Goal: Task Accomplishment & Management: Use online tool/utility

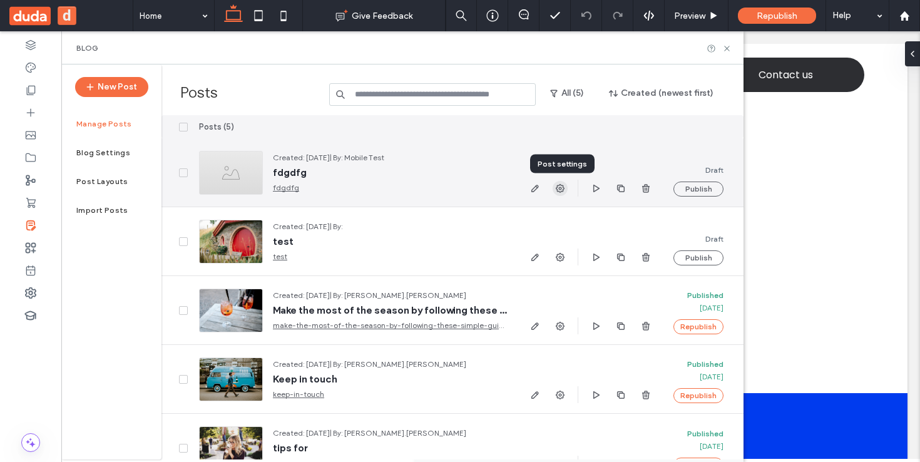
click at [561, 190] on use "button" at bounding box center [560, 188] width 9 height 9
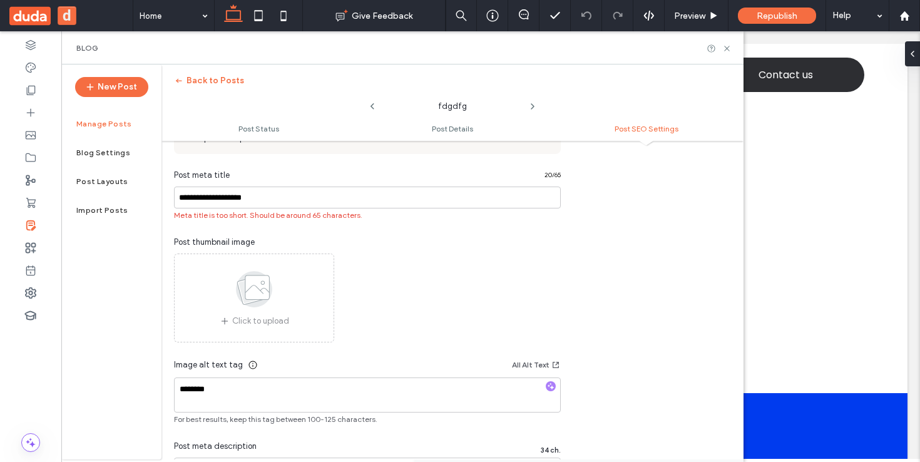
scroll to position [696, 0]
drag, startPoint x: 272, startPoint y: 195, endPoint x: 146, endPoint y: 195, distance: 125.8
click at [146, 195] on div "**********" at bounding box center [402, 261] width 682 height 395
drag, startPoint x: 313, startPoint y: 205, endPoint x: 177, endPoint y: 205, distance: 136.5
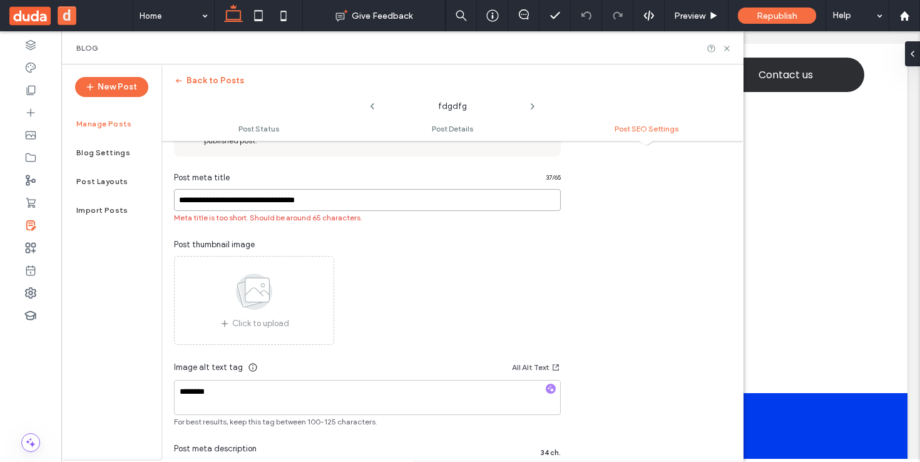
click at [177, 205] on input "**********" at bounding box center [367, 200] width 387 height 22
type input "**********"
click at [366, 400] on textarea "********" at bounding box center [367, 397] width 387 height 35
drag, startPoint x: 307, startPoint y: 397, endPoint x: 159, endPoint y: 392, distance: 148.4
click at [159, 392] on div "**********" at bounding box center [402, 261] width 682 height 395
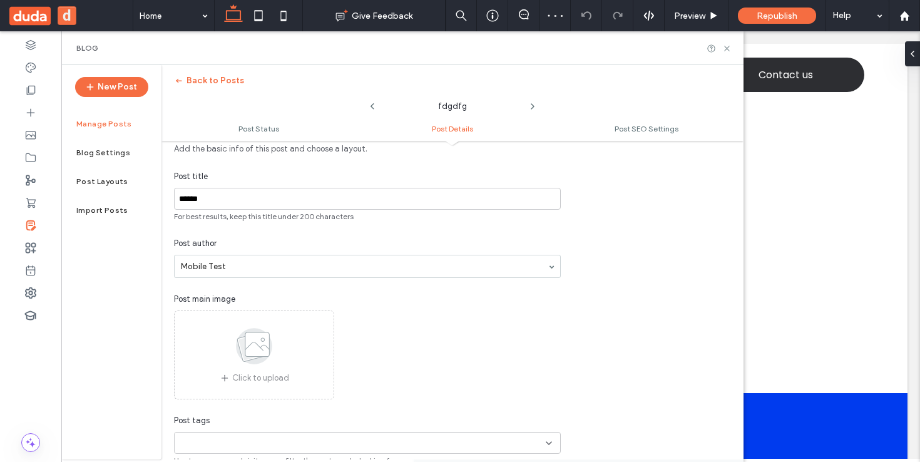
scroll to position [255, 0]
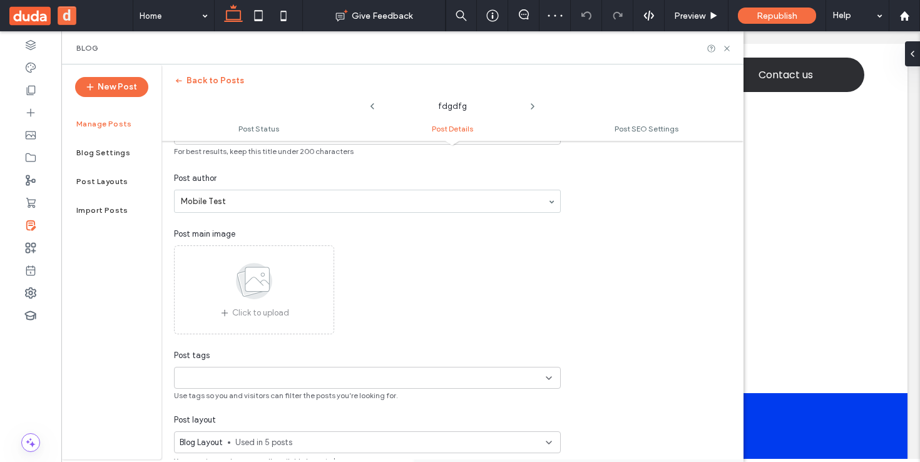
click at [275, 292] on icon at bounding box center [254, 280] width 63 height 41
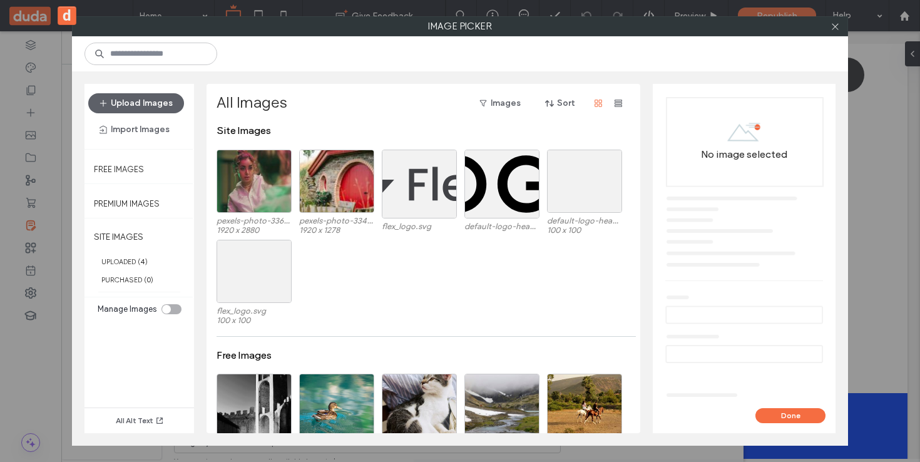
scroll to position [98, 0]
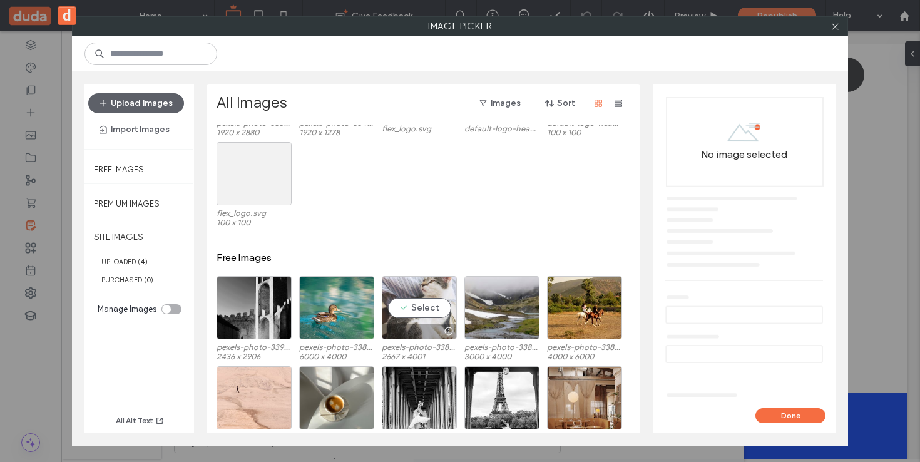
click at [415, 309] on div "Select" at bounding box center [419, 307] width 75 height 63
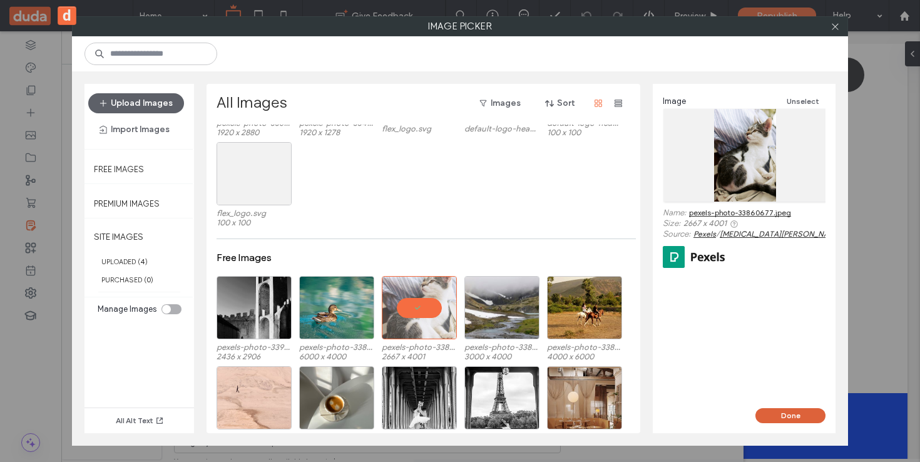
click at [814, 417] on button "Done" at bounding box center [790, 415] width 70 height 15
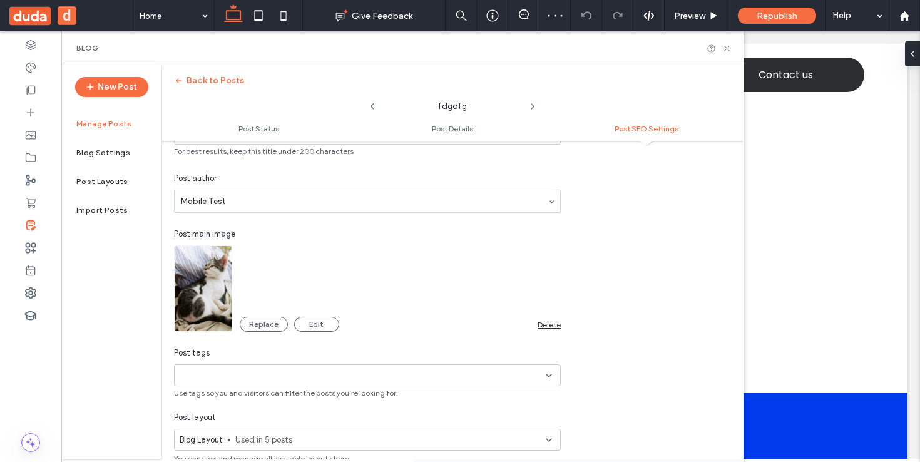
scroll to position [858, 0]
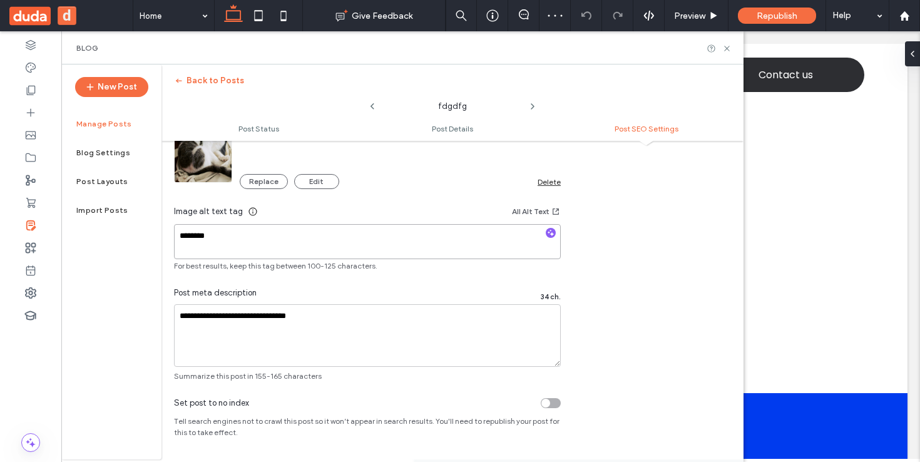
click at [233, 243] on textarea "********" at bounding box center [367, 241] width 387 height 35
drag, startPoint x: 226, startPoint y: 242, endPoint x: 125, endPoint y: 239, distance: 101.4
click at [125, 239] on div "**********" at bounding box center [402, 261] width 682 height 395
type textarea "*"
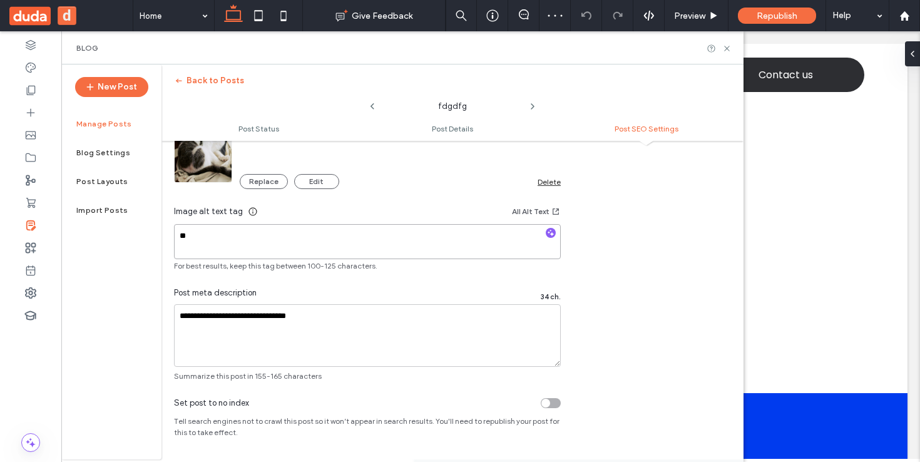
type textarea "*"
click at [372, 284] on div "**********" at bounding box center [367, 142] width 412 height 479
click at [288, 245] on textarea "***" at bounding box center [367, 241] width 387 height 35
drag, startPoint x: 250, startPoint y: 238, endPoint x: 125, endPoint y: 229, distance: 126.2
click at [125, 229] on div "**********" at bounding box center [402, 261] width 682 height 395
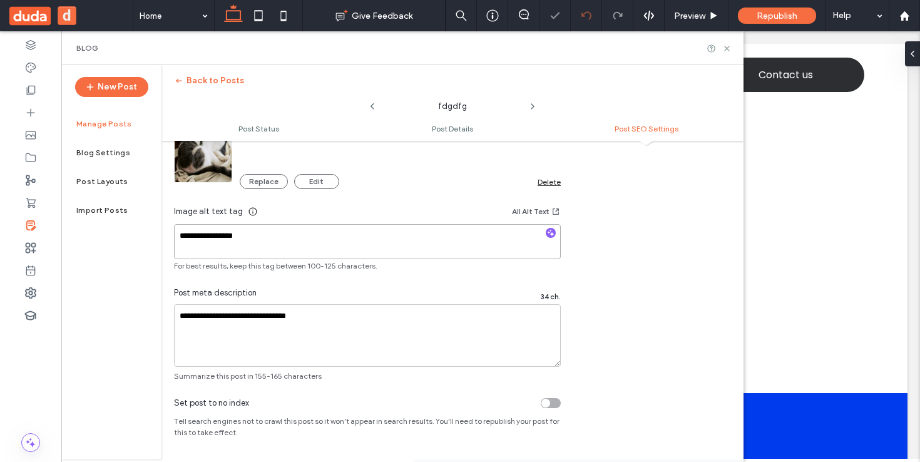
type textarea "**********"
click at [310, 330] on textarea "**********" at bounding box center [367, 335] width 387 height 63
click at [257, 240] on textarea "**********" at bounding box center [367, 241] width 387 height 35
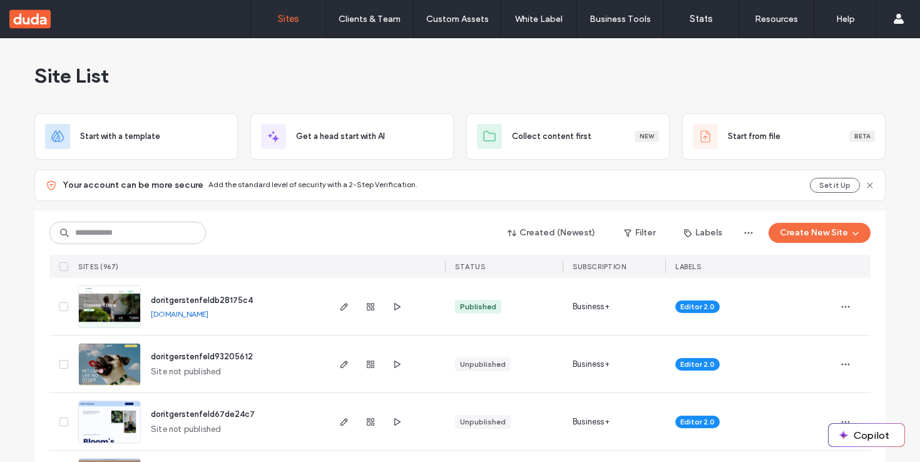
click at [809, 230] on button "Create New Site" at bounding box center [820, 233] width 102 height 20
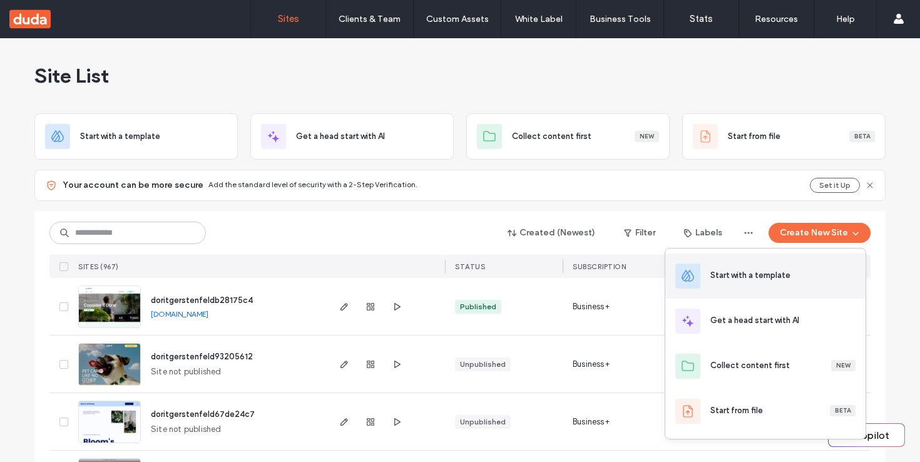
click at [755, 277] on div "Start with a template" at bounding box center [750, 275] width 80 height 13
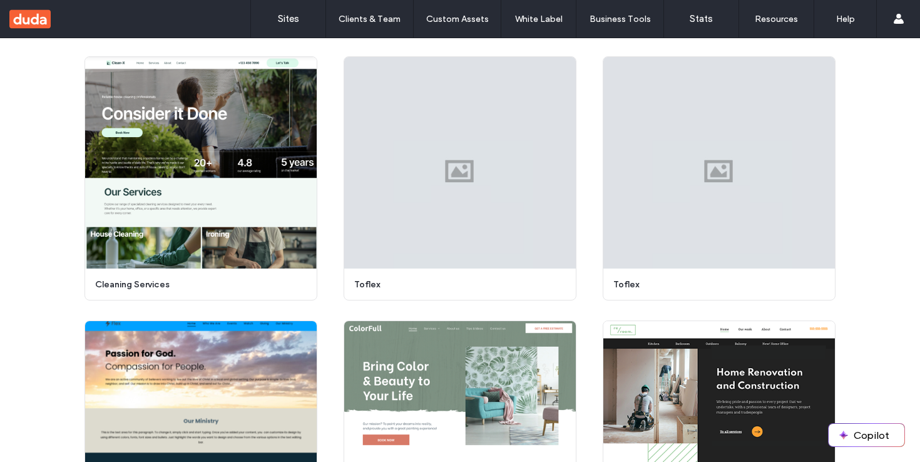
scroll to position [1425, 0]
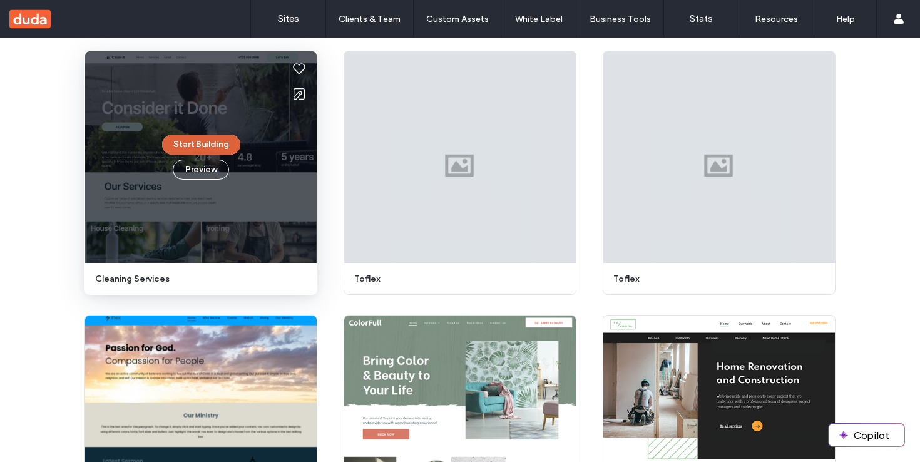
click at [213, 146] on button "Start Building" at bounding box center [201, 145] width 78 height 20
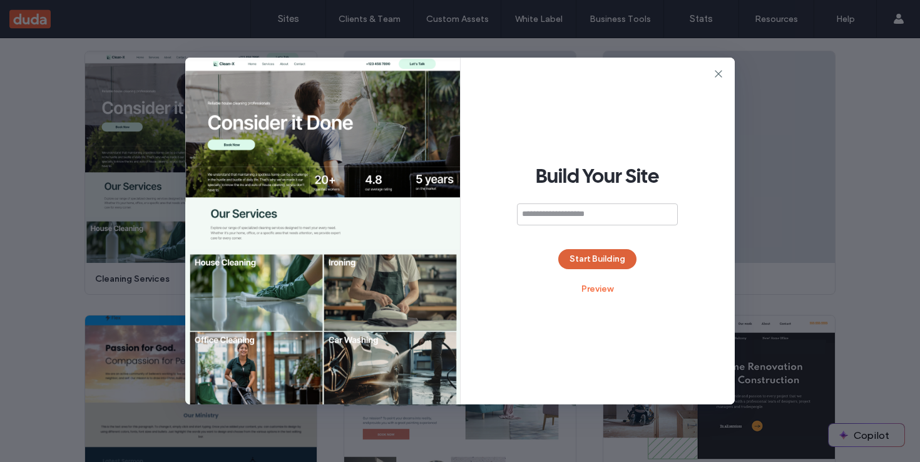
click at [600, 263] on button "Start Building" at bounding box center [597, 259] width 78 height 20
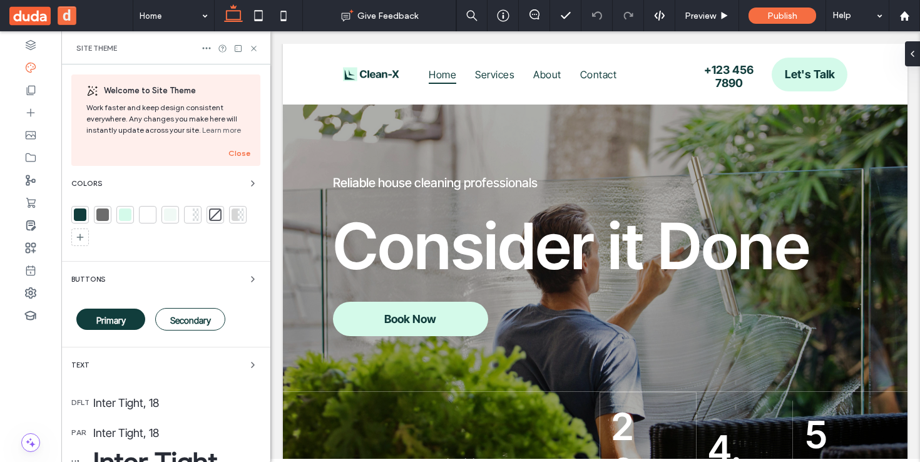
click at [251, 364] on span "button" at bounding box center [252, 364] width 15 height 15
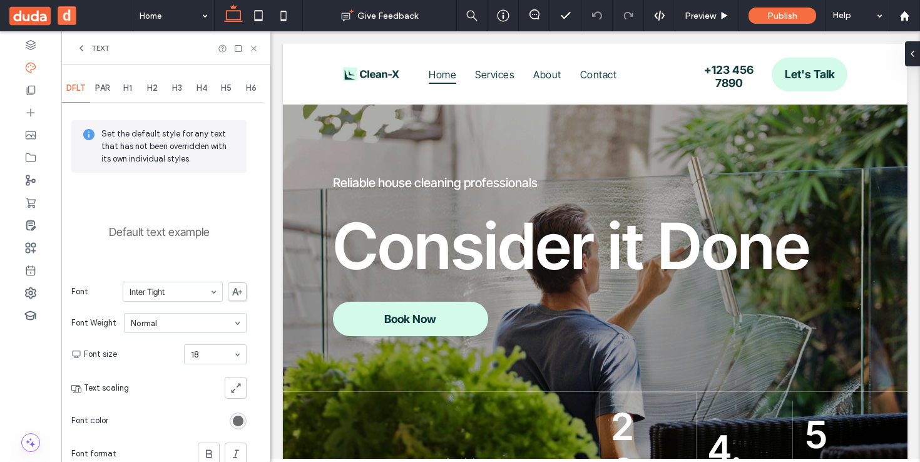
click at [181, 88] on span "H3" at bounding box center [177, 88] width 10 height 10
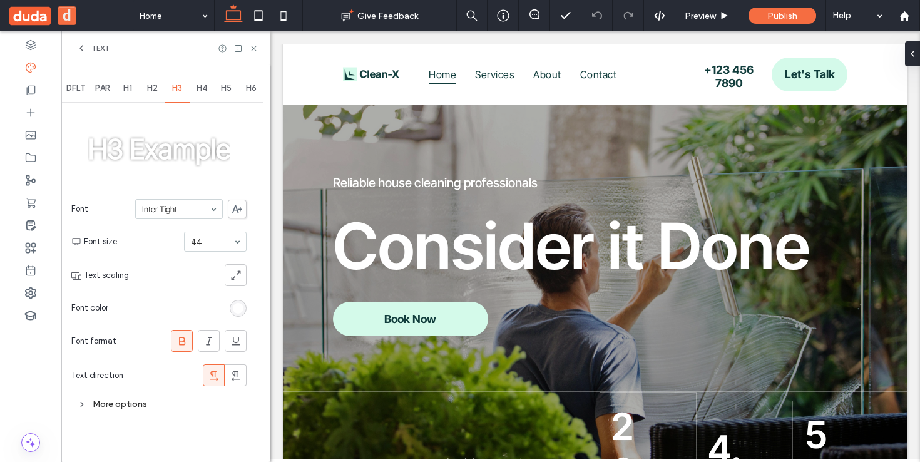
click at [88, 401] on div "More options" at bounding box center [158, 404] width 175 height 17
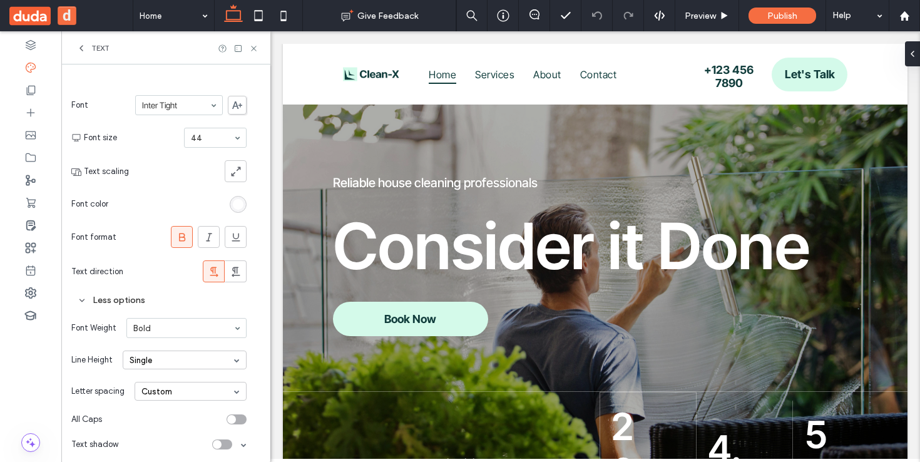
scroll to position [109, 0]
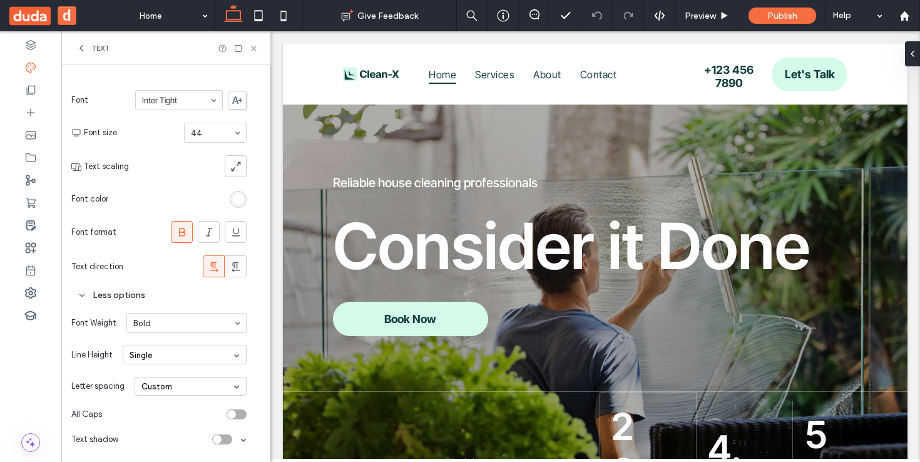
click at [177, 377] on div "Custom" at bounding box center [191, 386] width 112 height 19
click at [176, 429] on div "Narrow" at bounding box center [190, 426] width 111 height 20
click at [33, 218] on div at bounding box center [30, 225] width 61 height 23
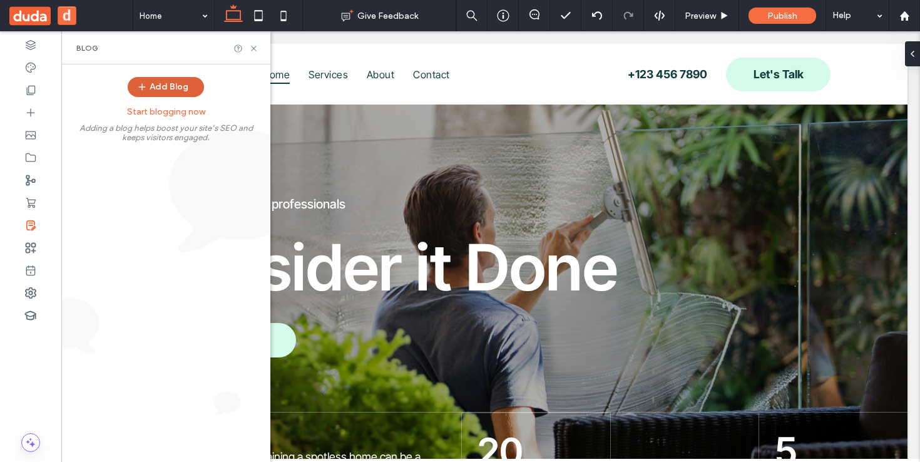
click at [151, 79] on button "Add Blog" at bounding box center [166, 87] width 76 height 20
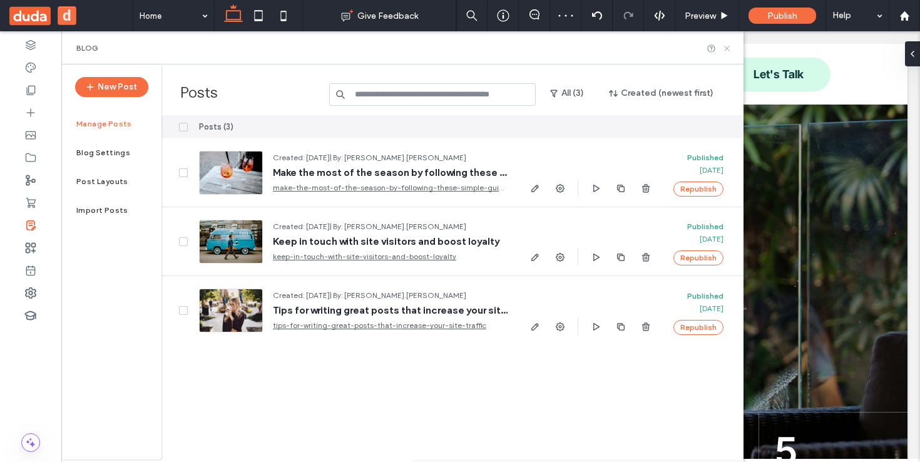
click at [726, 46] on icon at bounding box center [726, 48] width 9 height 9
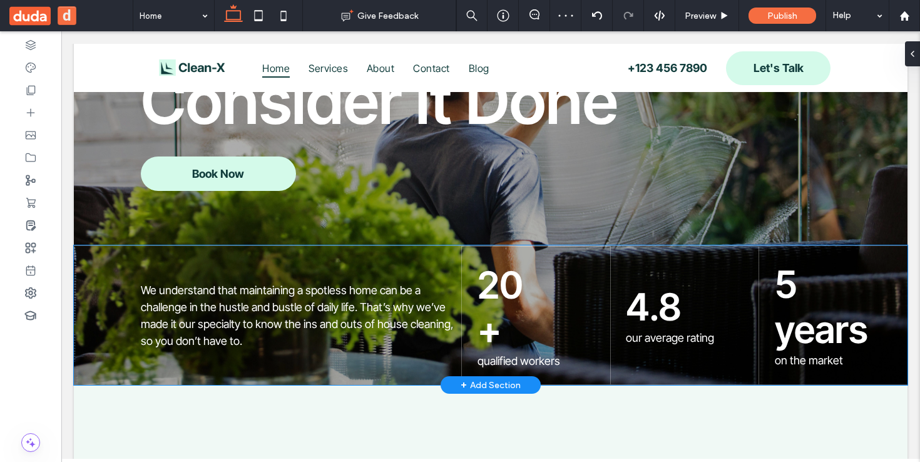
scroll to position [248, 0]
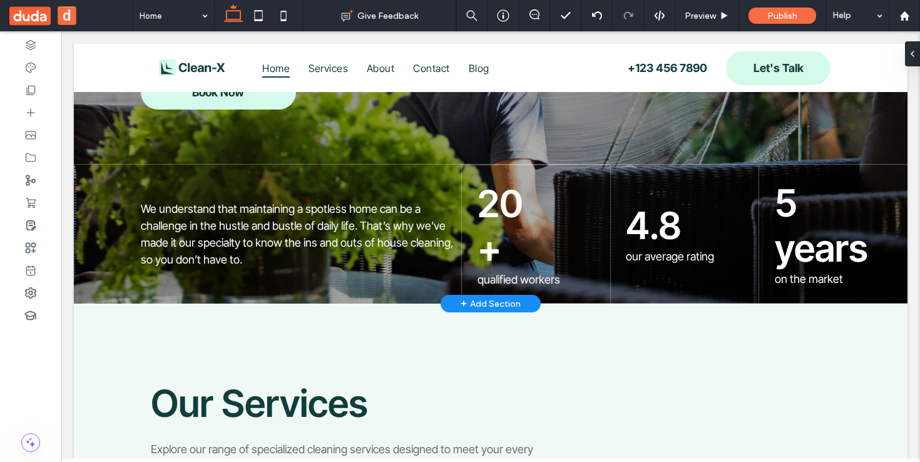
click at [476, 306] on div "+ Add Section" at bounding box center [491, 304] width 60 height 14
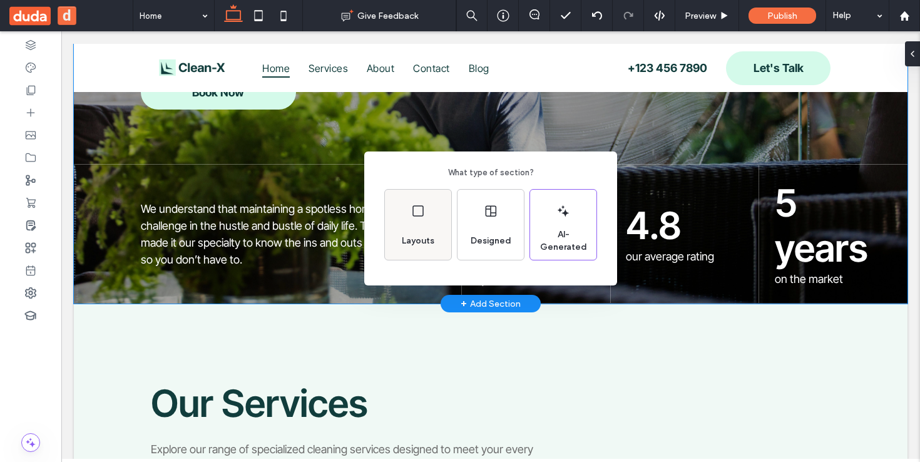
click at [400, 243] on span "Layouts" at bounding box center [418, 241] width 43 height 13
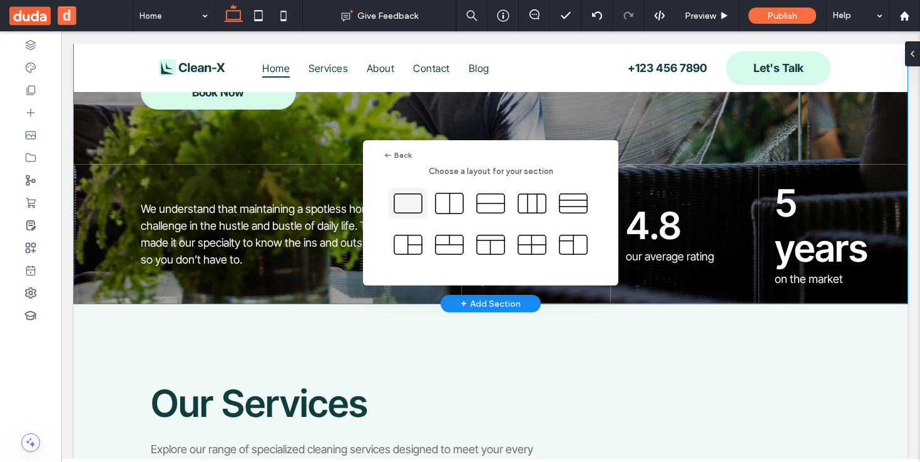
click at [414, 193] on icon at bounding box center [407, 203] width 31 height 31
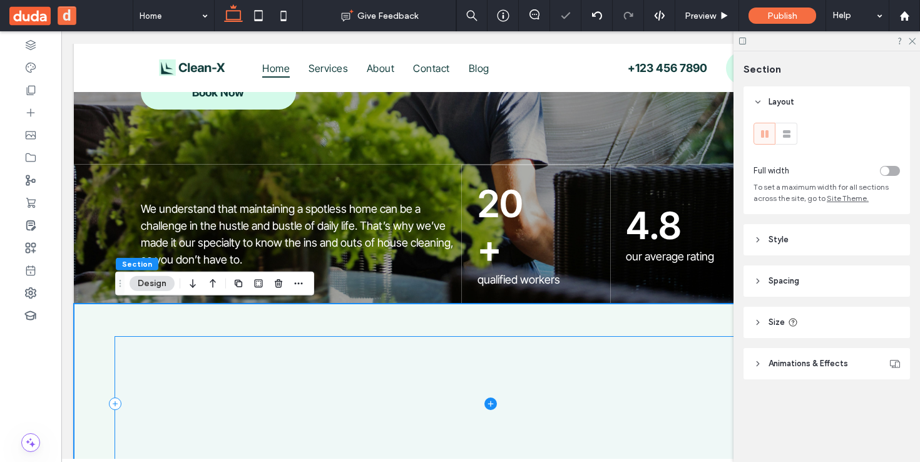
click at [491, 400] on icon at bounding box center [490, 403] width 13 height 13
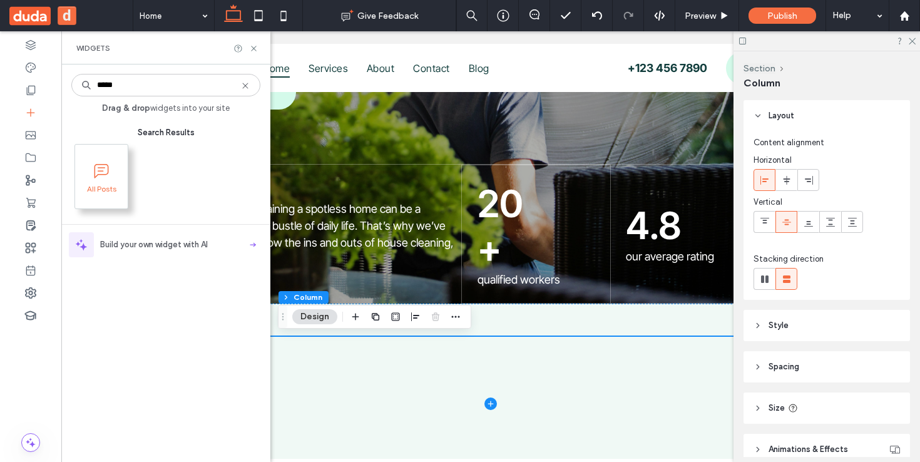
type input "*****"
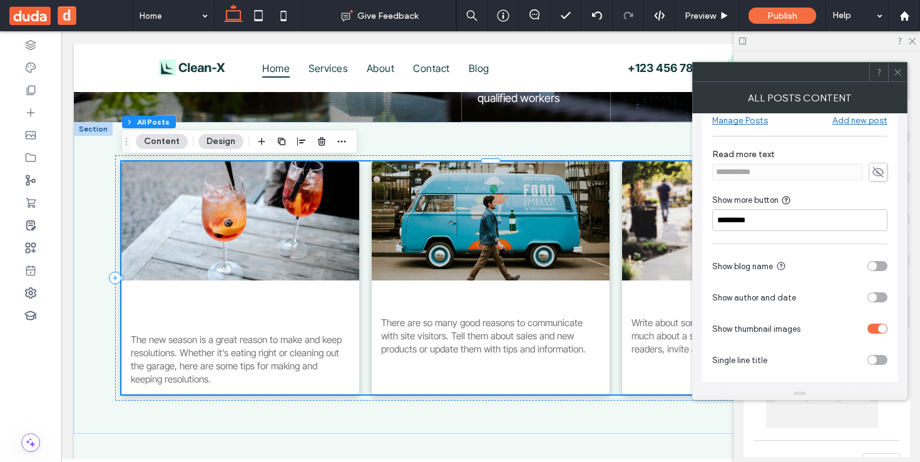
scroll to position [25, 0]
click at [873, 361] on div "toggle" at bounding box center [872, 359] width 9 height 9
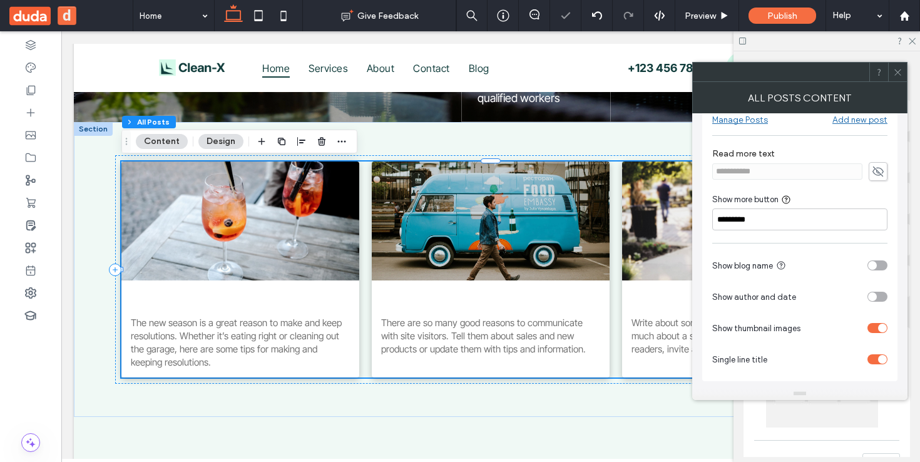
click at [873, 361] on div "toggle" at bounding box center [878, 359] width 20 height 10
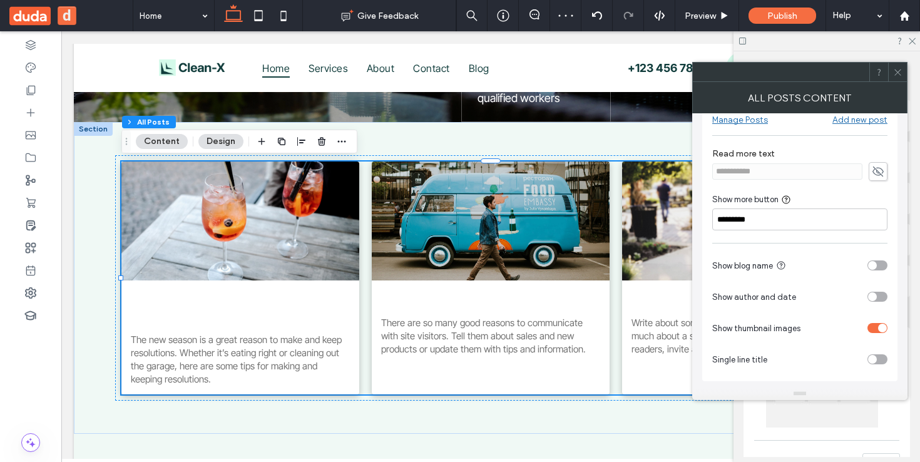
click at [898, 71] on icon at bounding box center [897, 72] width 9 height 9
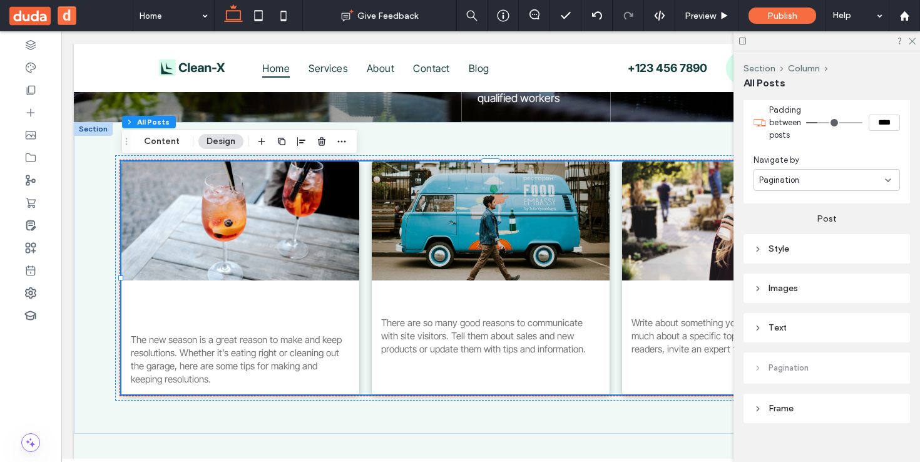
scroll to position [478, 0]
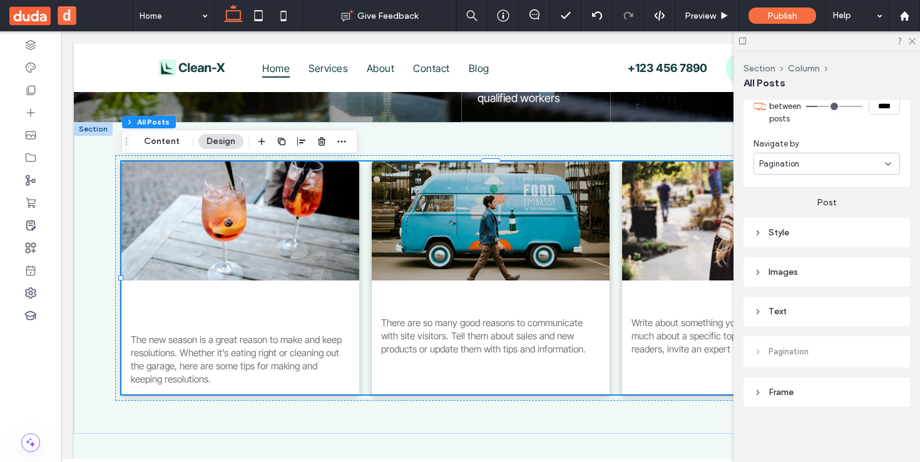
click at [785, 312] on div "Text" at bounding box center [827, 311] width 146 height 11
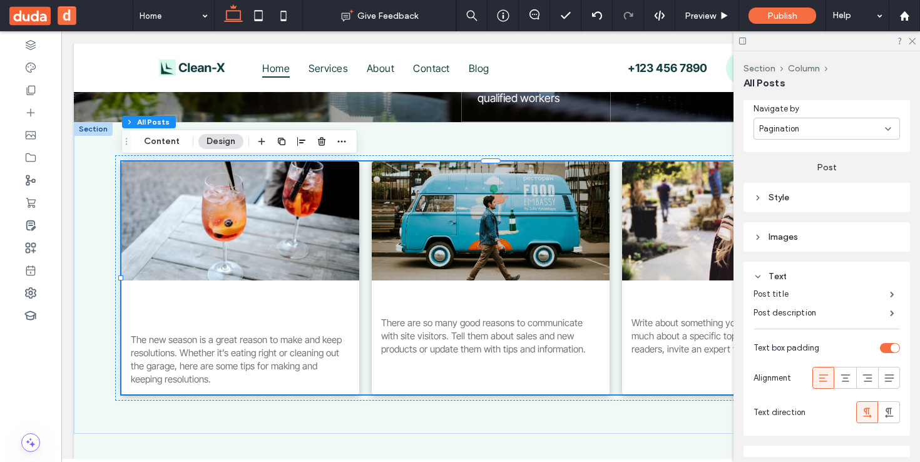
scroll to position [585, 0]
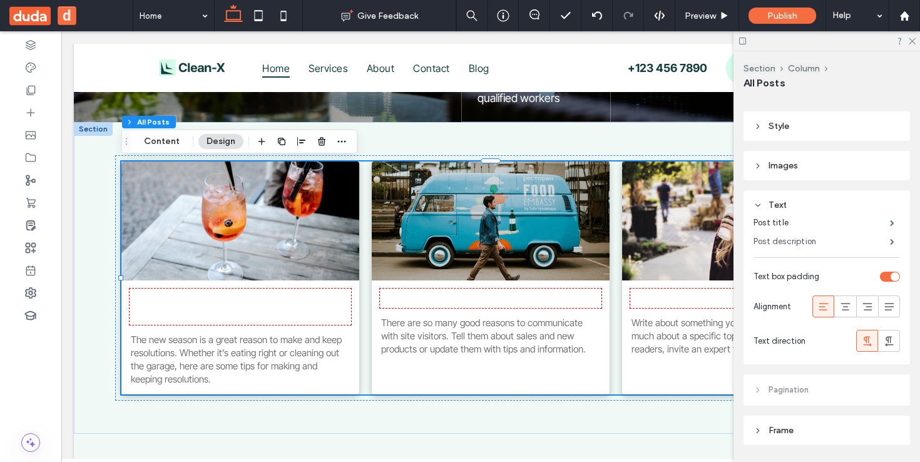
click at [872, 230] on label "Post description" at bounding box center [822, 241] width 136 height 25
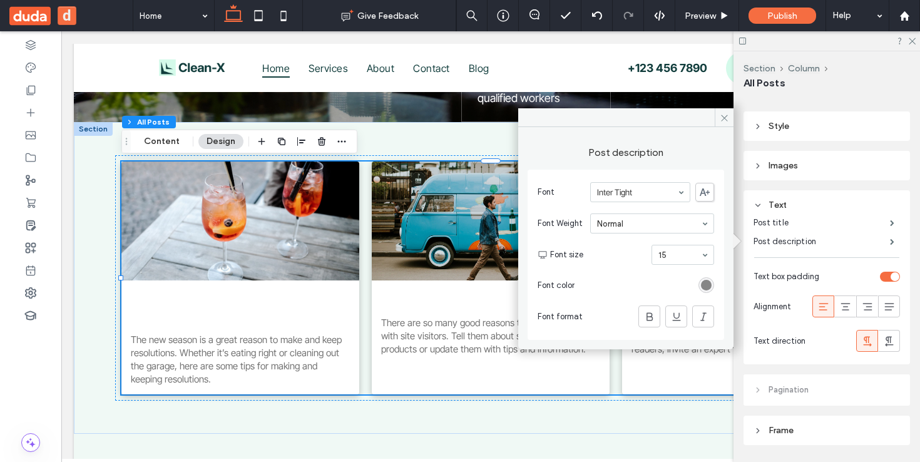
click at [707, 284] on div "rgb(116, 116, 116)" at bounding box center [706, 285] width 11 height 11
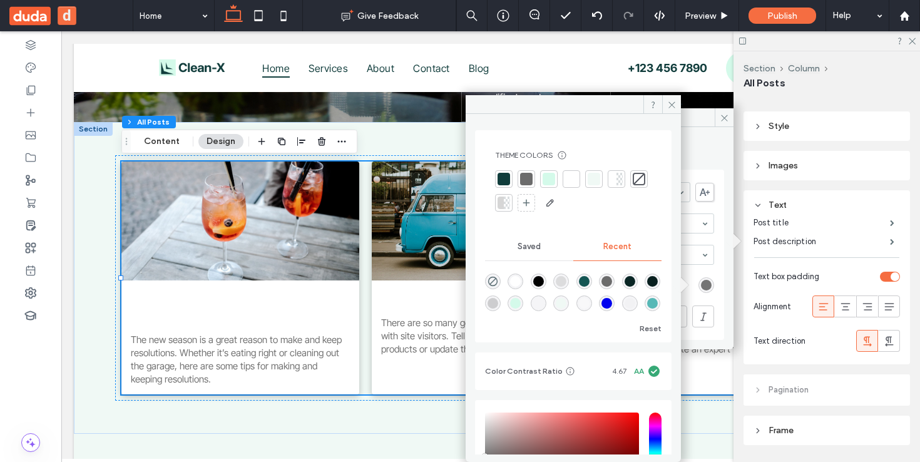
click at [635, 278] on div "rgba(10, 38, 37, 1)" at bounding box center [630, 281] width 11 height 11
type input "*******"
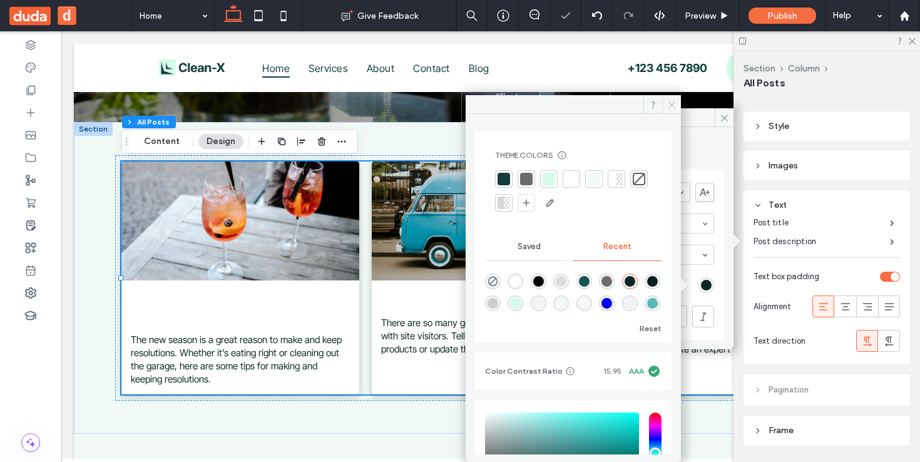
click at [667, 109] on span at bounding box center [671, 104] width 19 height 19
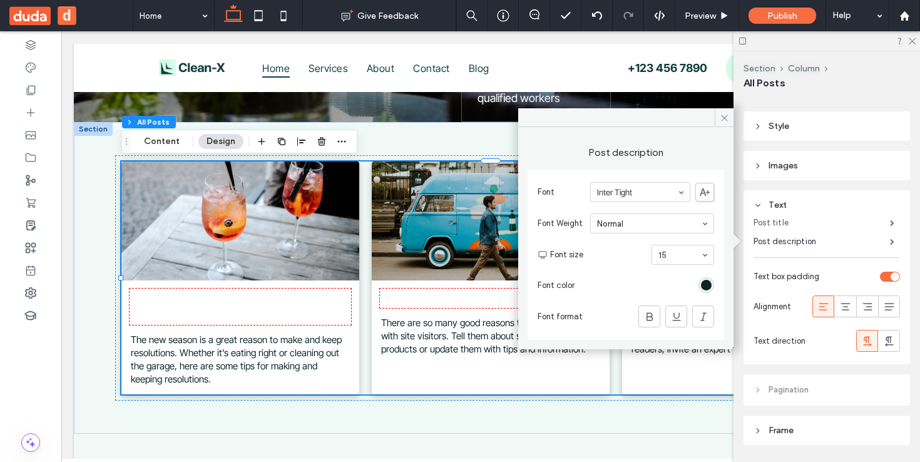
click at [815, 218] on label "Post title" at bounding box center [822, 222] width 136 height 25
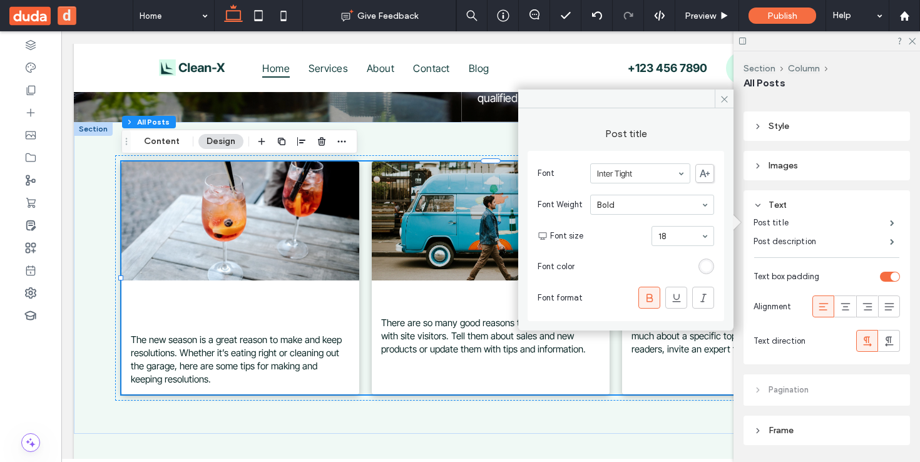
click at [703, 265] on div "rgb(255, 255, 255)" at bounding box center [706, 266] width 11 height 11
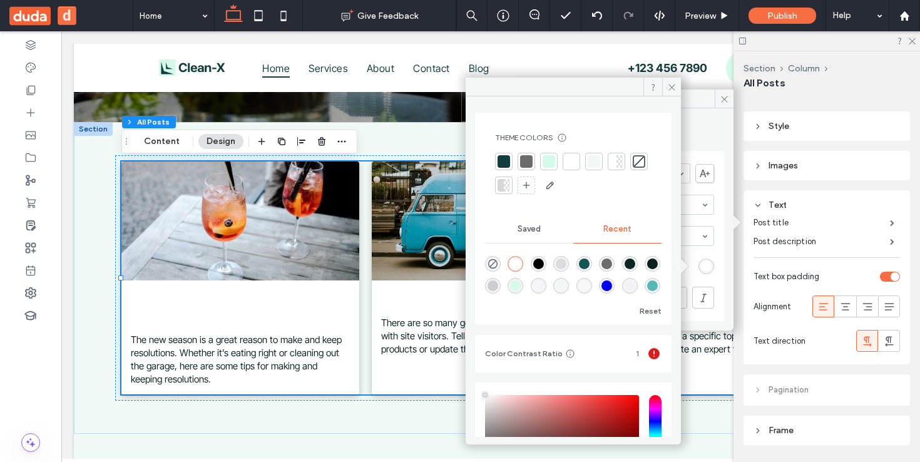
click at [635, 260] on div "rgba(10, 38, 37, 1)" at bounding box center [630, 264] width 11 height 11
type input "*******"
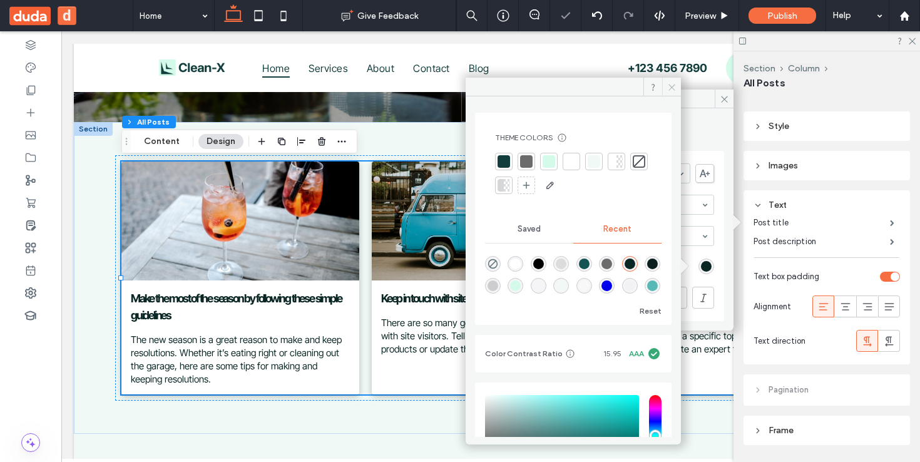
drag, startPoint x: 671, startPoint y: 86, endPoint x: 616, endPoint y: 57, distance: 62.4
click at [671, 86] on use at bounding box center [671, 87] width 6 height 6
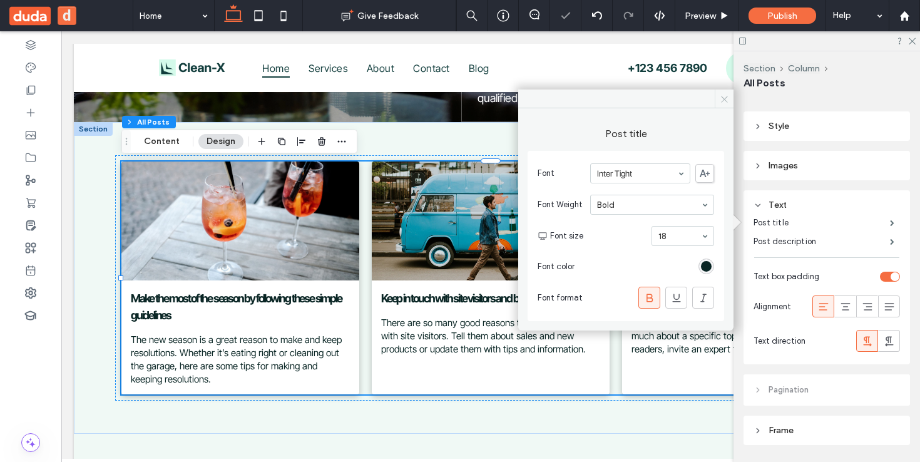
click at [730, 97] on span at bounding box center [724, 99] width 19 height 19
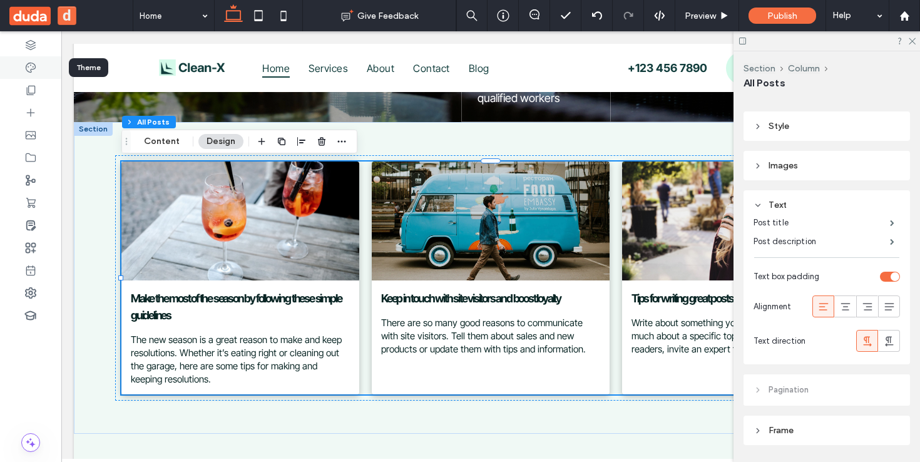
click at [28, 57] on div at bounding box center [30, 67] width 61 height 23
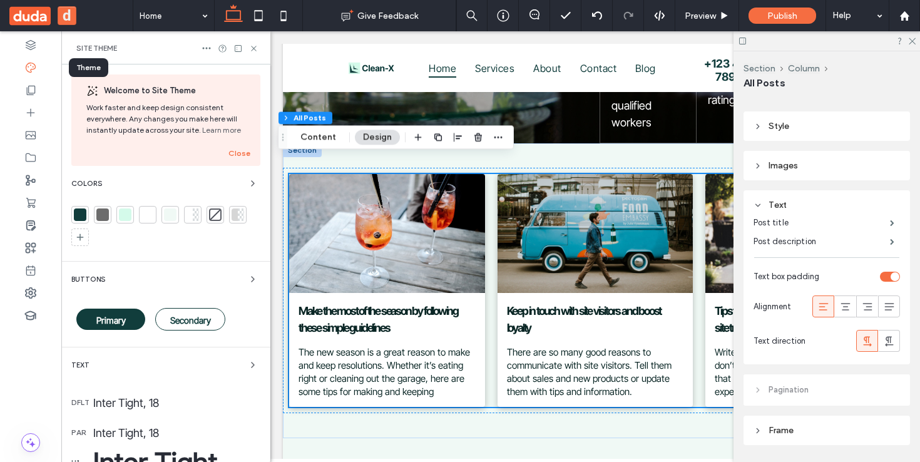
scroll to position [417, 0]
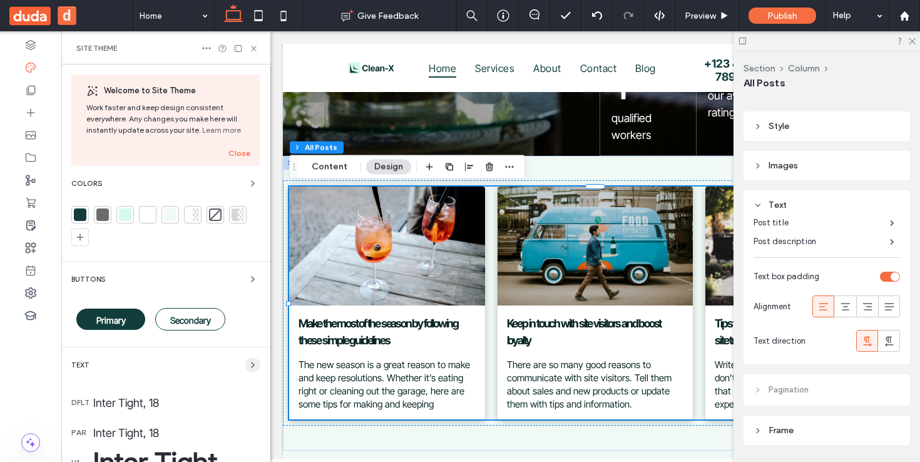
click at [248, 365] on icon "button" at bounding box center [253, 365] width 10 height 10
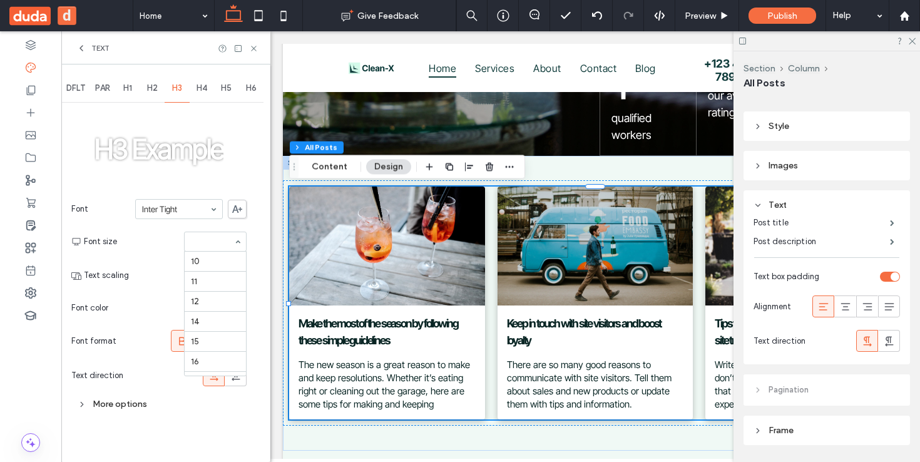
scroll to position [0, 0]
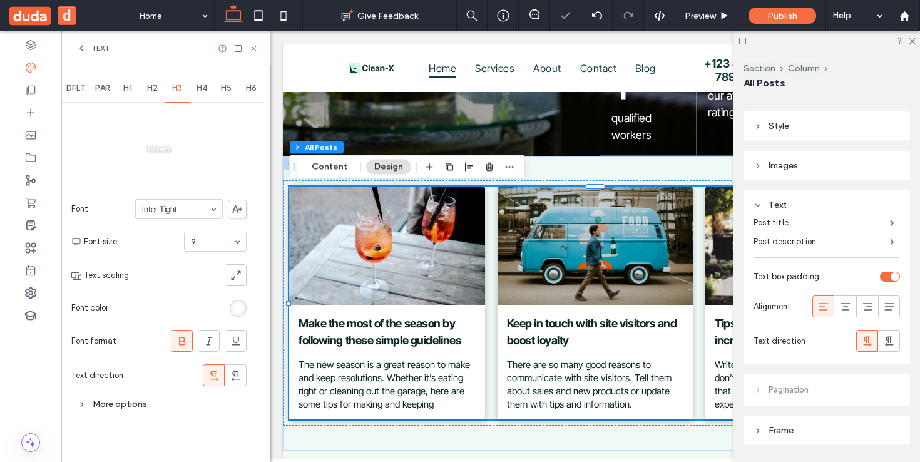
click at [217, 251] on div "9" at bounding box center [215, 242] width 63 height 20
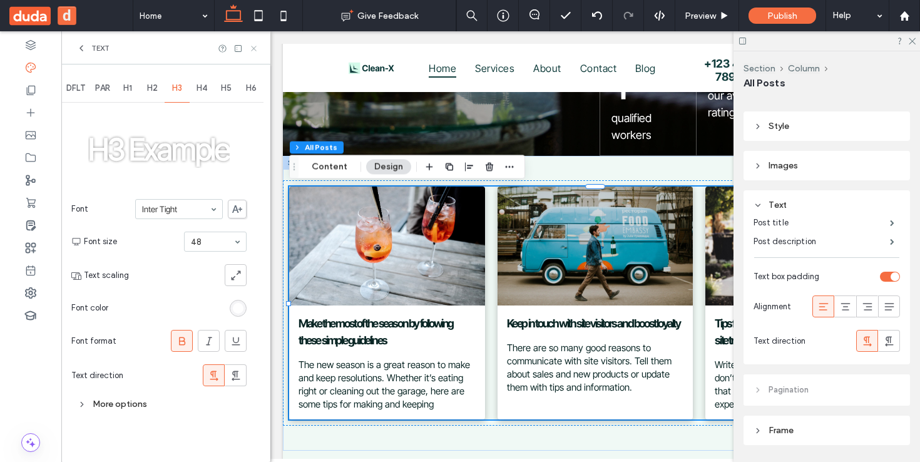
click at [254, 49] on use at bounding box center [253, 48] width 5 height 5
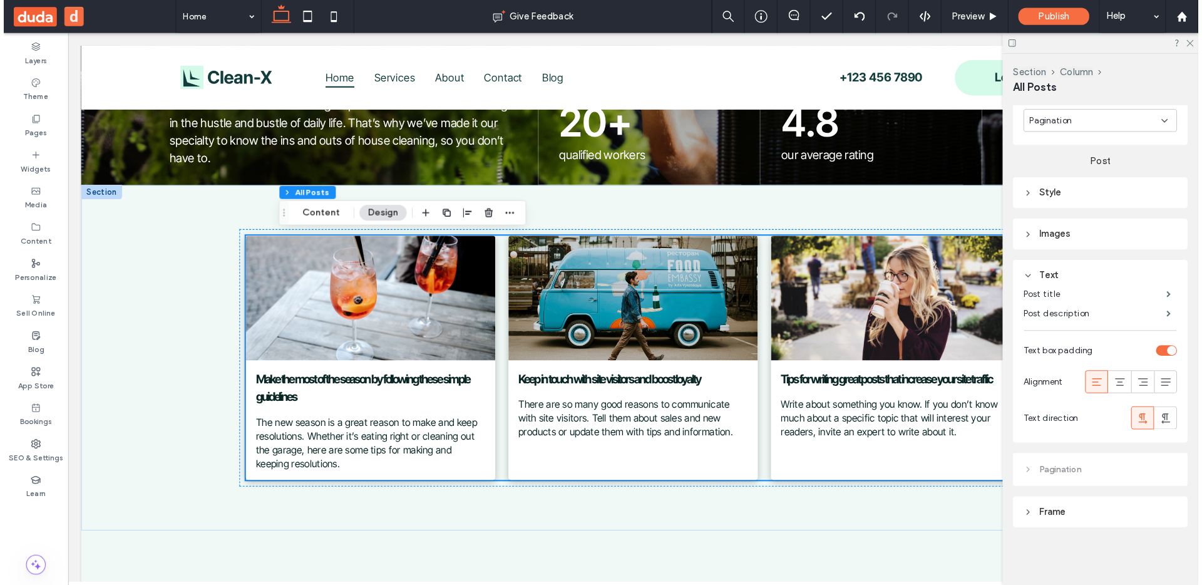
scroll to position [500, 0]
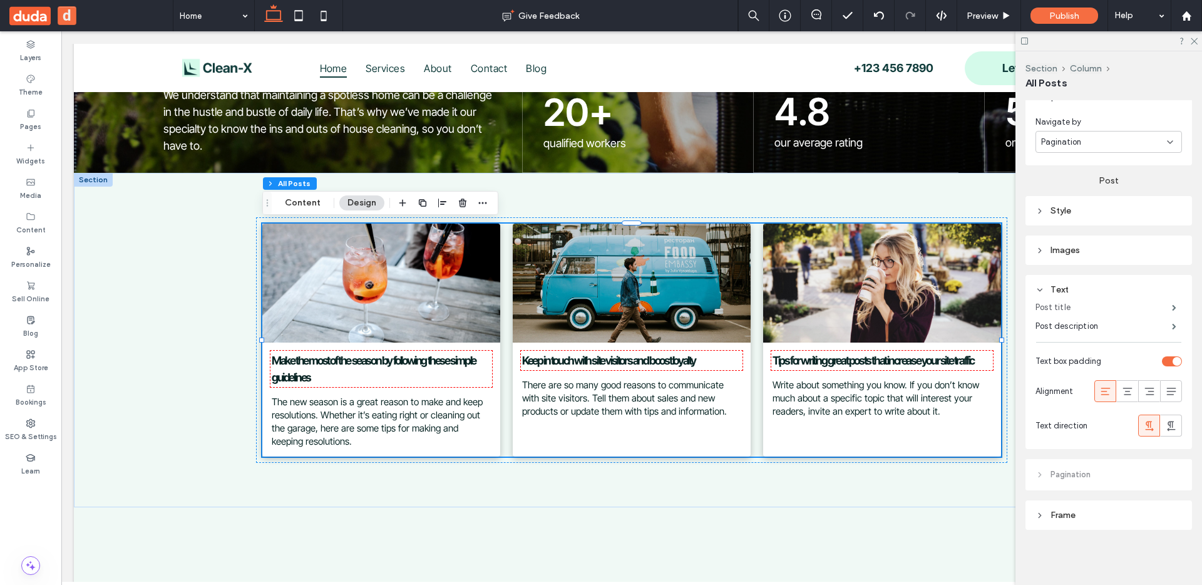
click at [919, 308] on label "Post title" at bounding box center [1103, 307] width 136 height 25
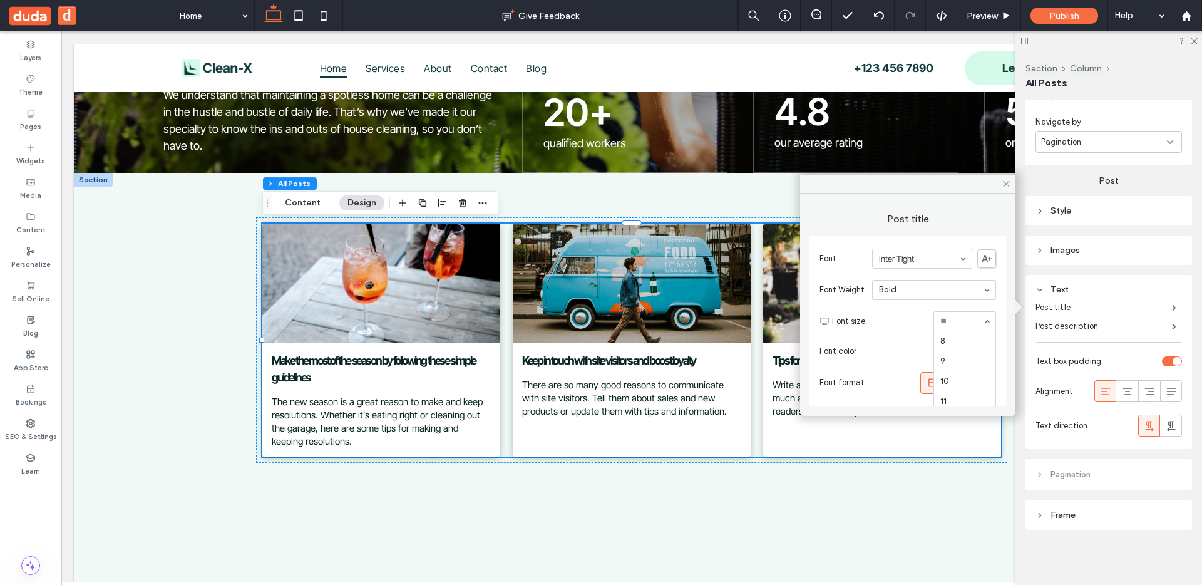
scroll to position [160, 0]
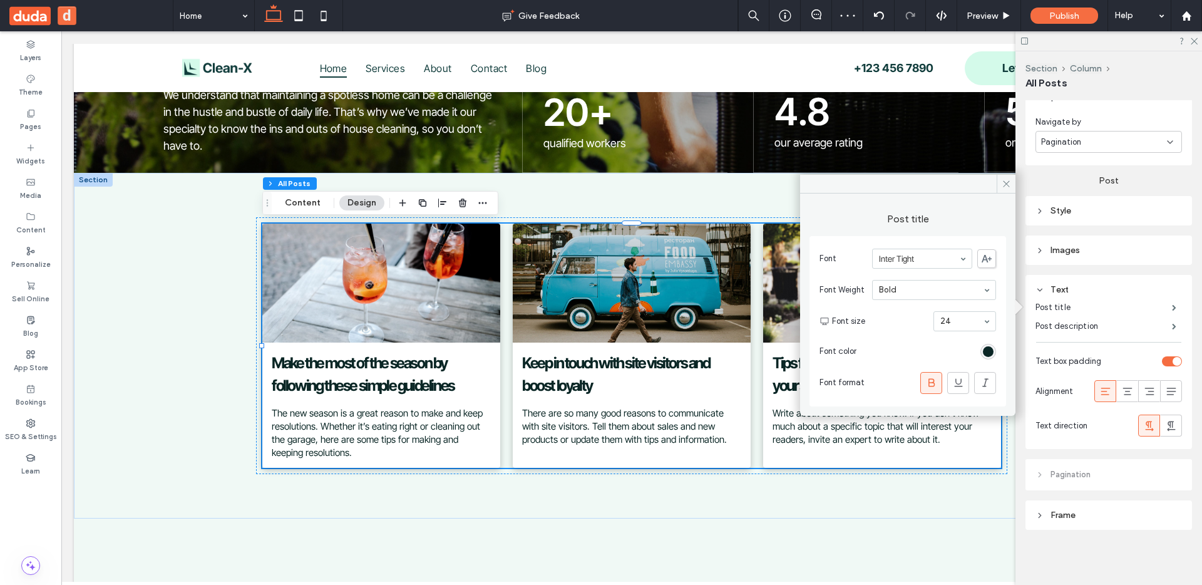
click at [919, 322] on input at bounding box center [961, 321] width 43 height 9
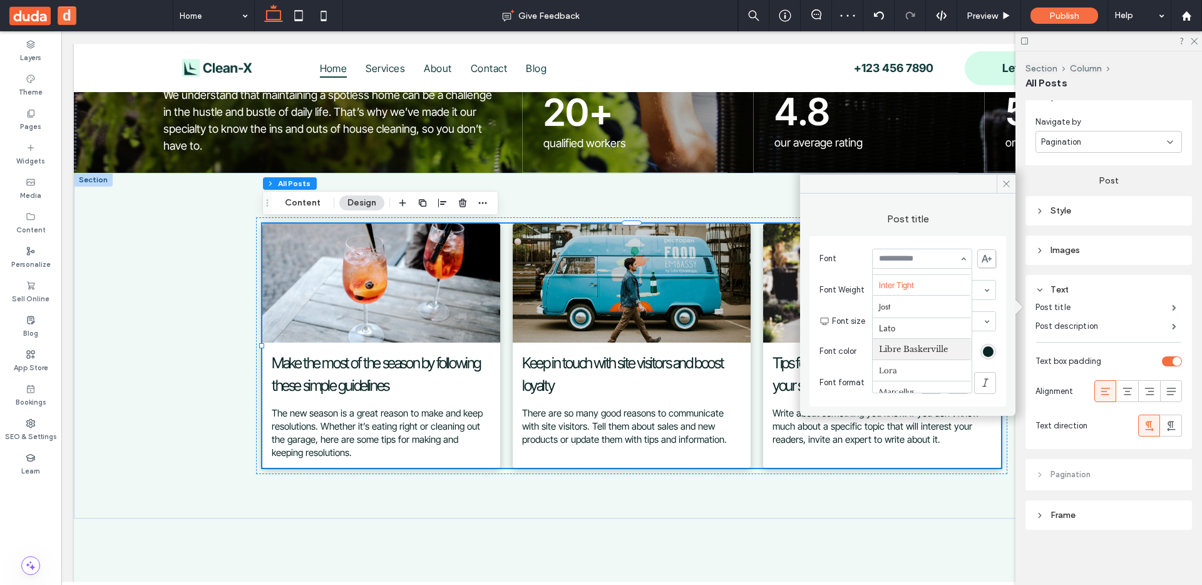
scroll to position [520, 0]
type input "**"
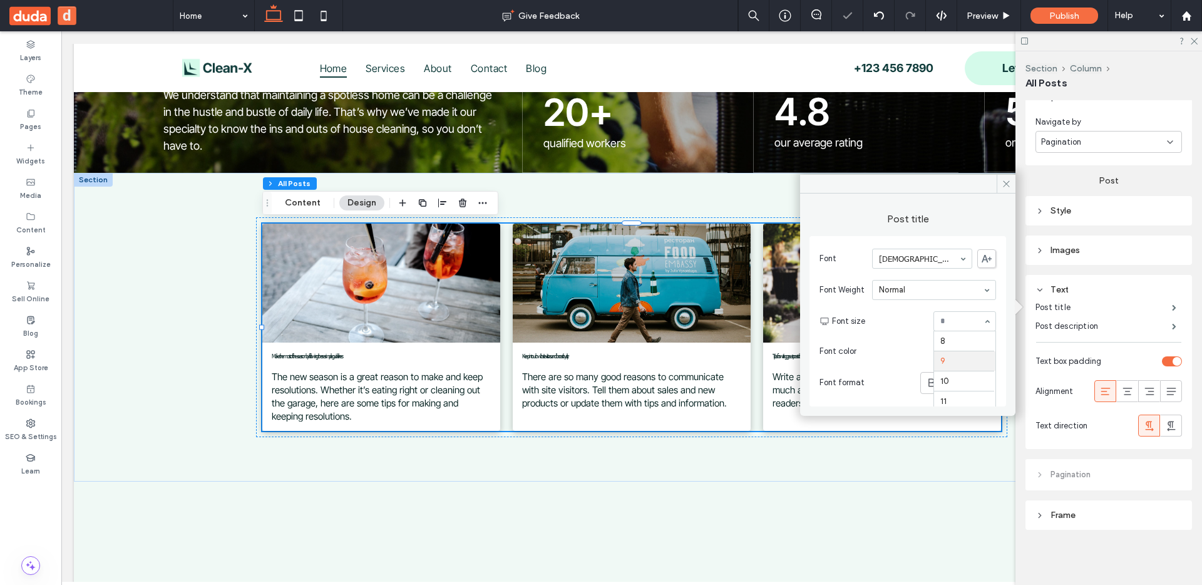
click at [919, 327] on div at bounding box center [964, 321] width 61 height 19
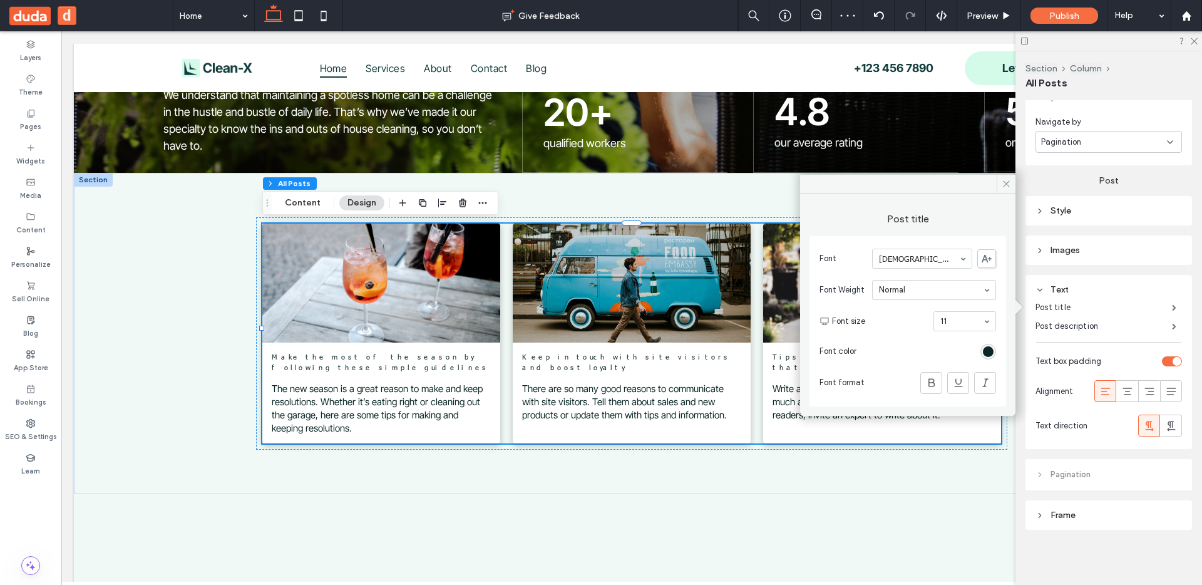
click at [919, 327] on div at bounding box center [964, 321] width 61 height 19
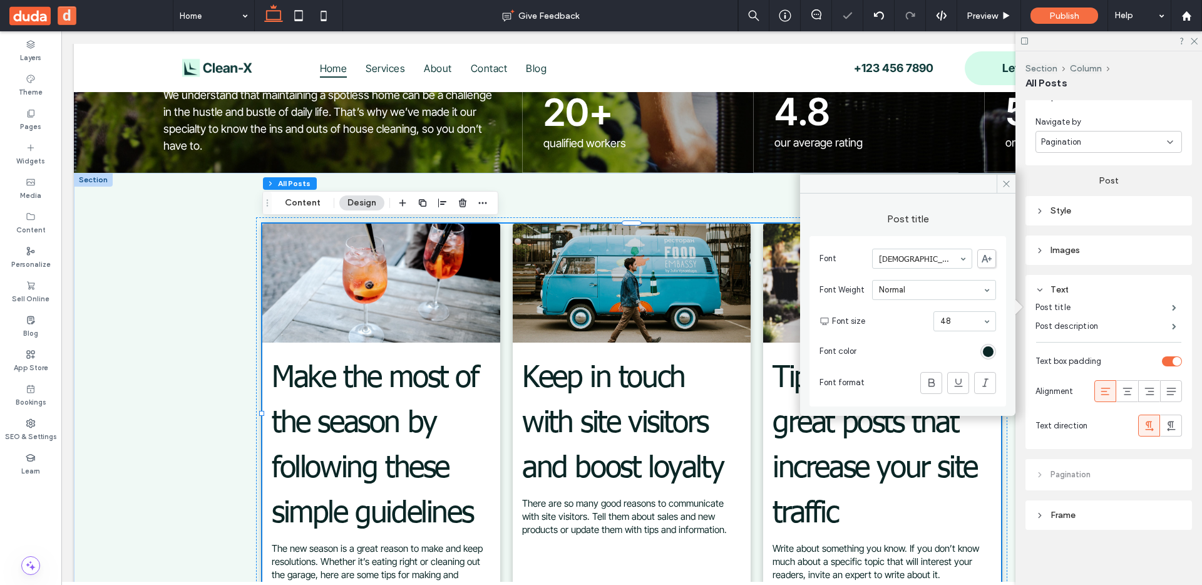
click at [919, 323] on input at bounding box center [961, 321] width 43 height 9
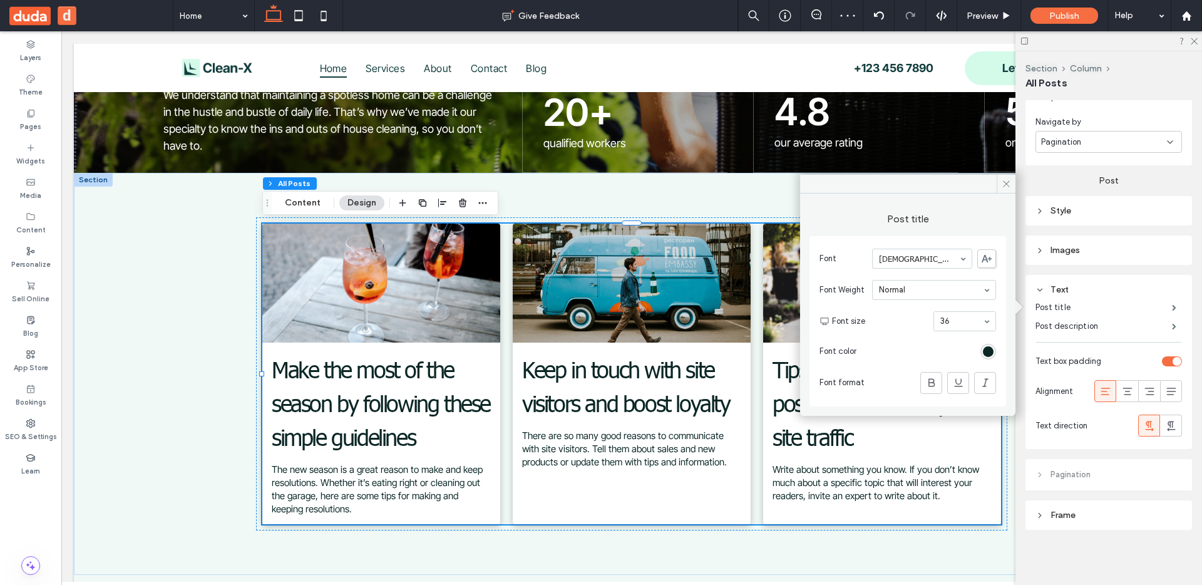
click at [919, 329] on div at bounding box center [964, 321] width 61 height 19
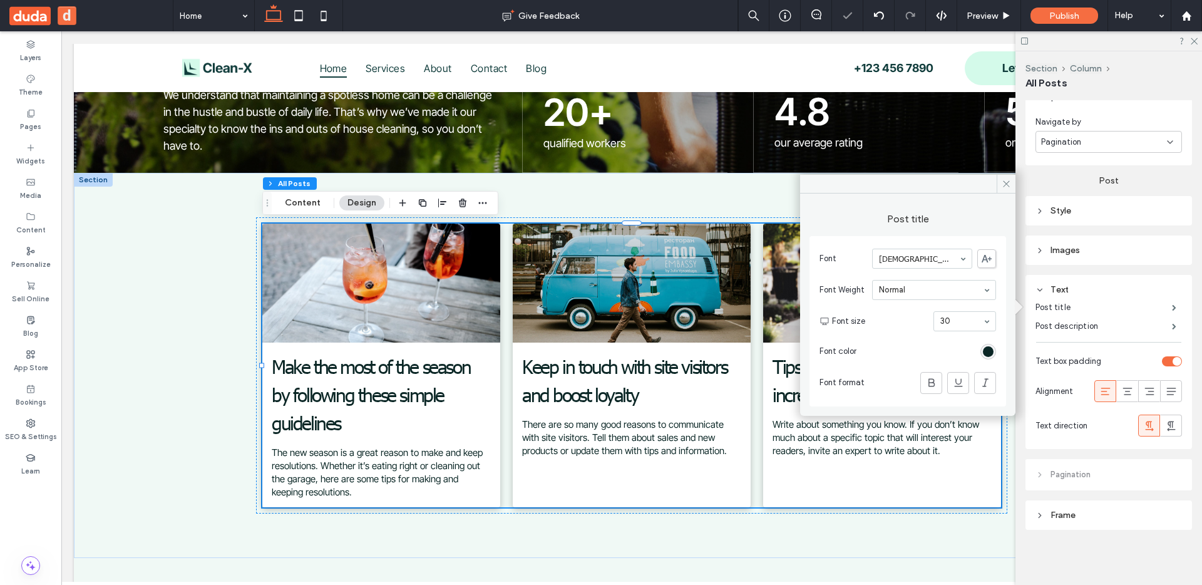
click at [919, 317] on input at bounding box center [961, 321] width 43 height 9
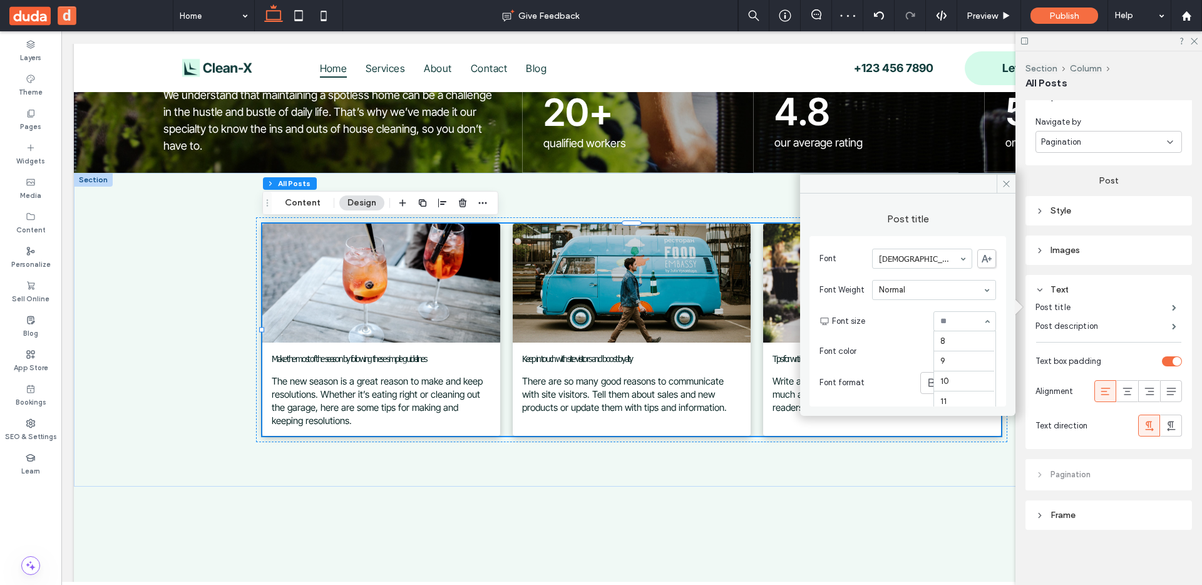
click at [919, 317] on input at bounding box center [961, 321] width 43 height 9
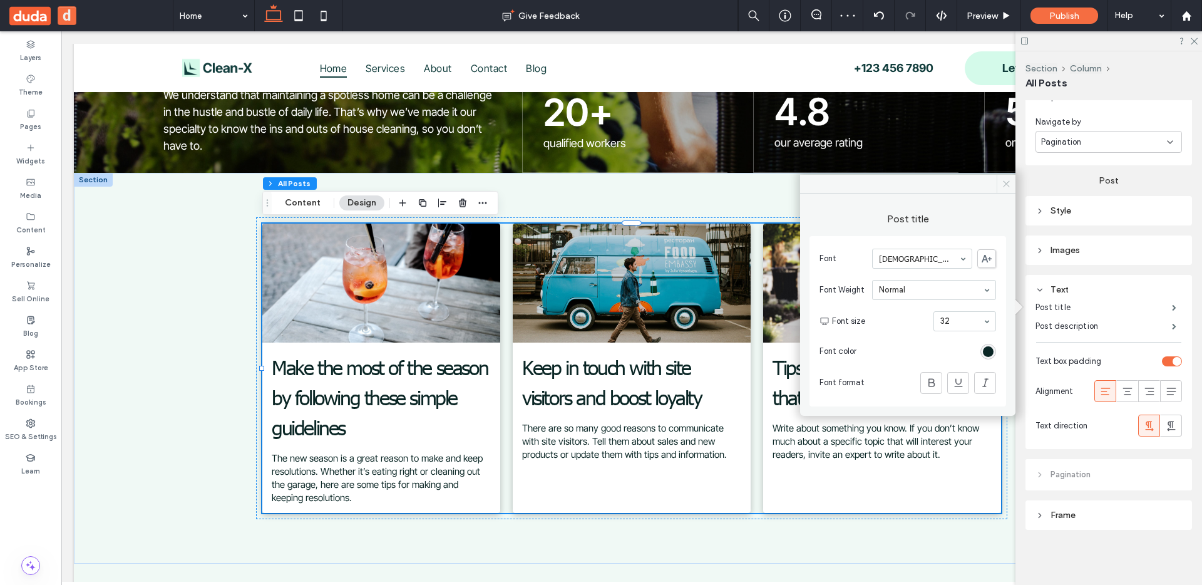
click at [919, 182] on use at bounding box center [1006, 184] width 6 height 6
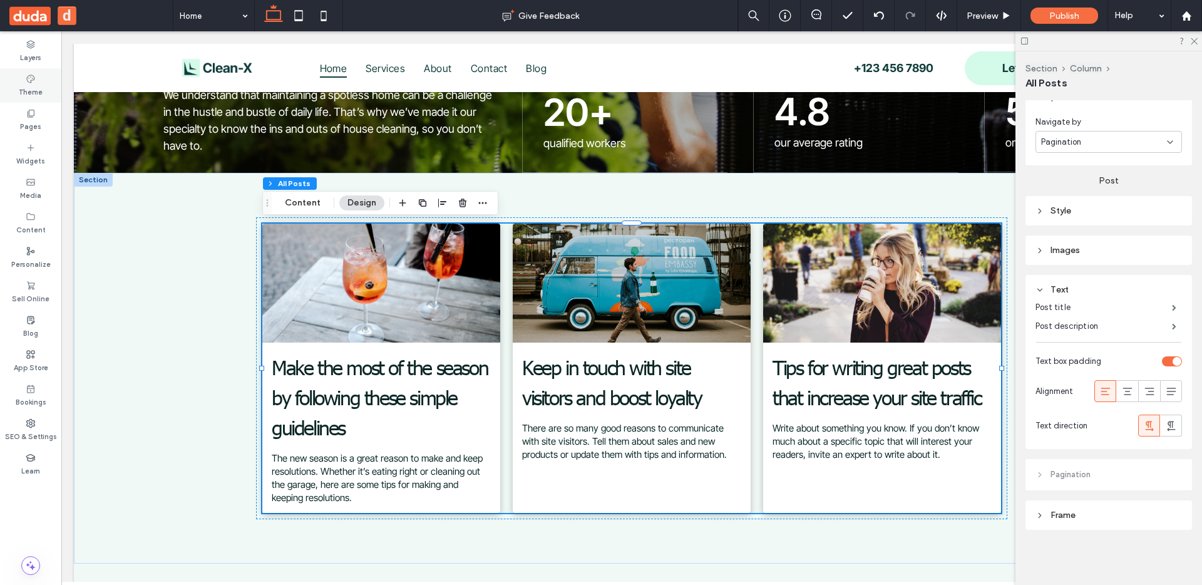
click at [32, 72] on div "Theme" at bounding box center [30, 85] width 61 height 34
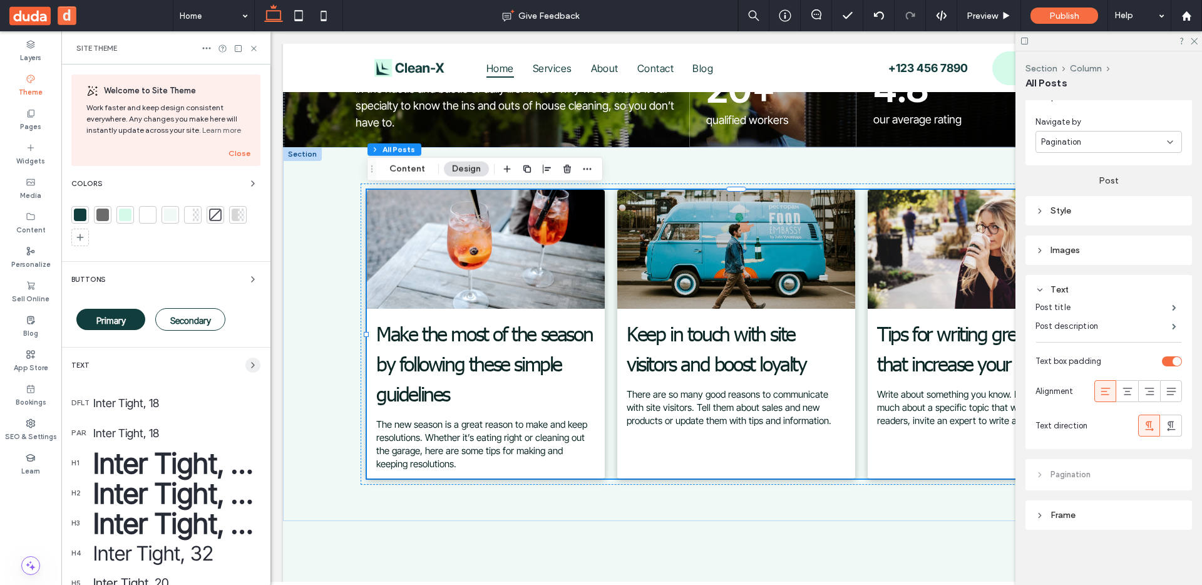
click at [248, 362] on icon "button" at bounding box center [253, 365] width 10 height 10
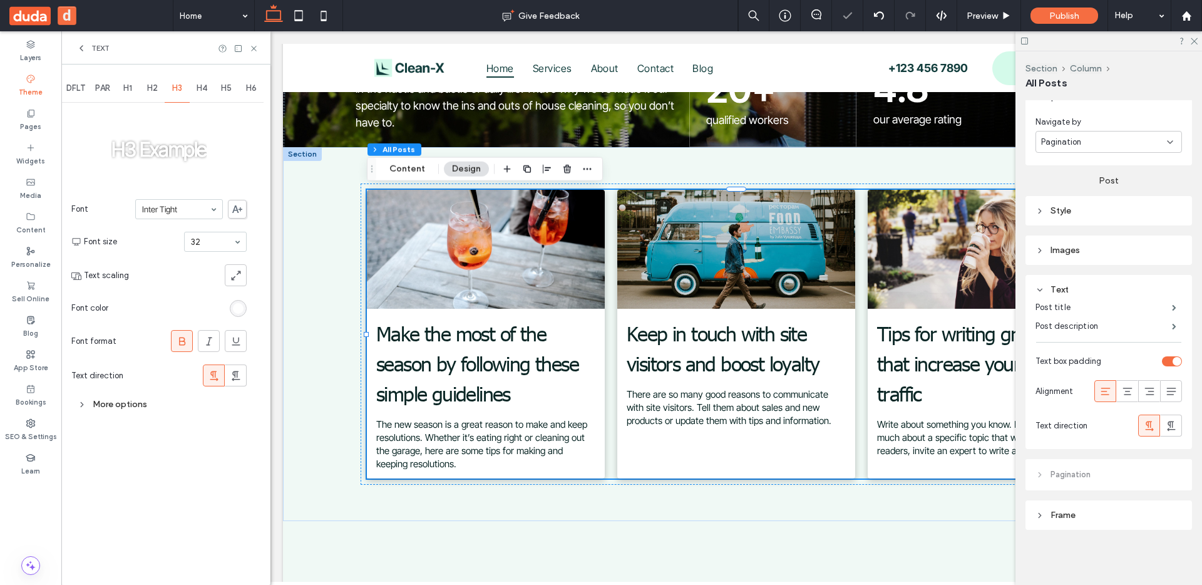
click at [215, 243] on input at bounding box center [212, 241] width 43 height 9
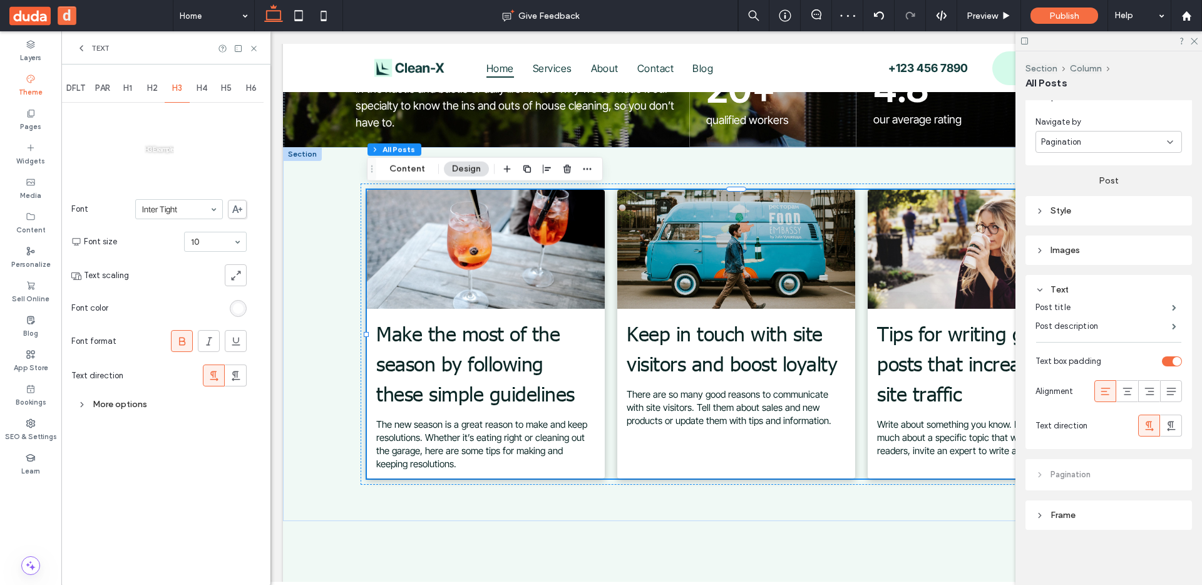
click at [215, 237] on input at bounding box center [212, 241] width 43 height 9
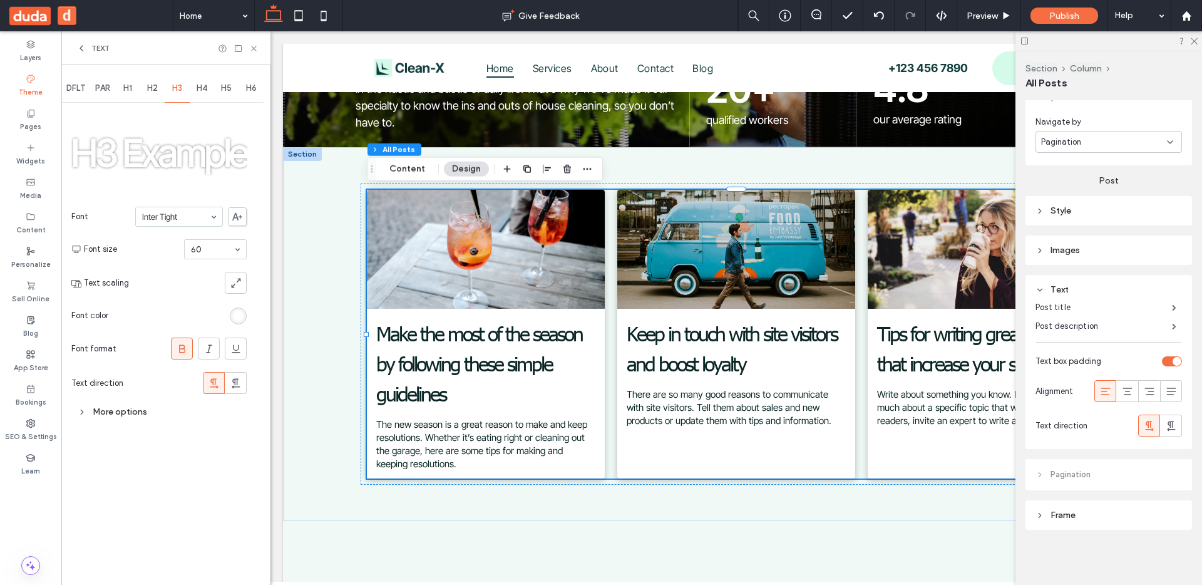
click at [87, 406] on div "More options" at bounding box center [158, 411] width 175 height 17
click at [566, 168] on use "button" at bounding box center [567, 169] width 8 height 8
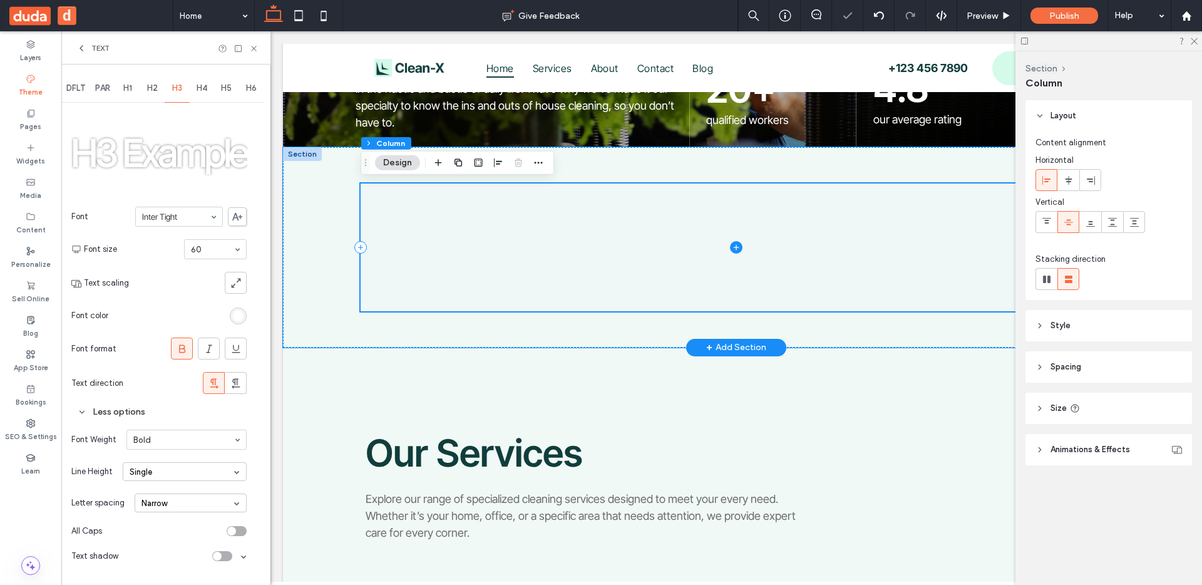
click at [746, 245] on span at bounding box center [736, 247] width 751 height 128
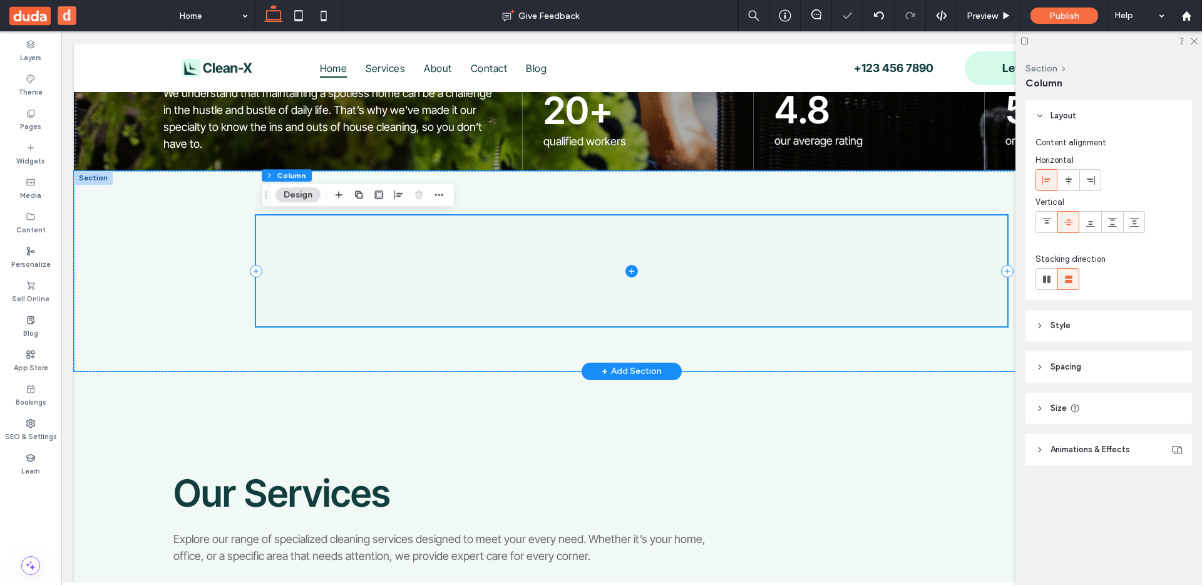
scroll to position [360, 0]
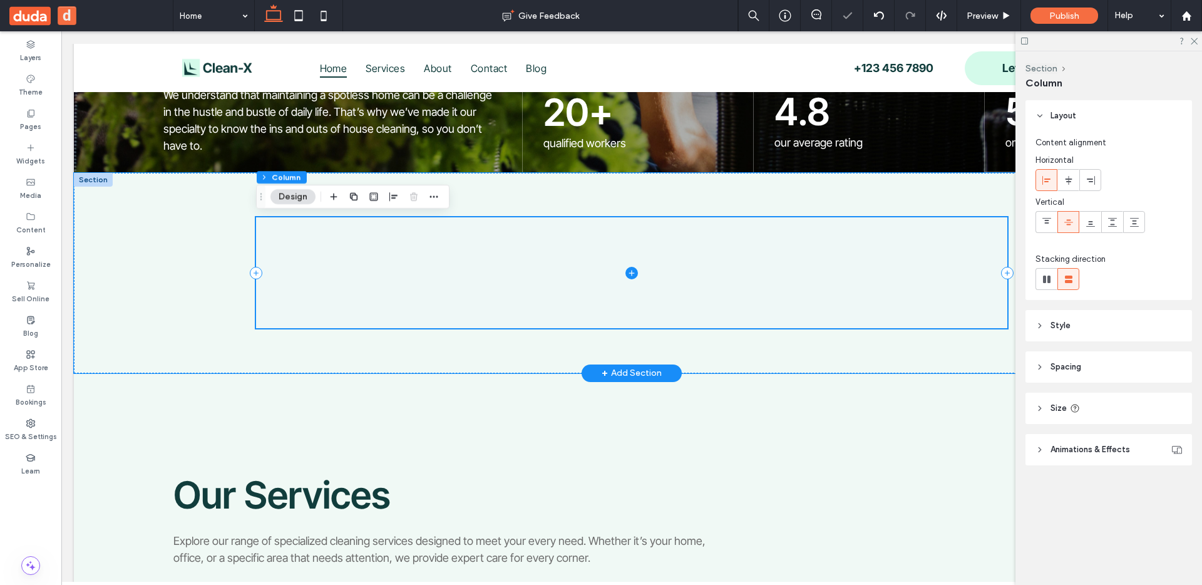
click at [636, 274] on icon at bounding box center [631, 273] width 13 height 13
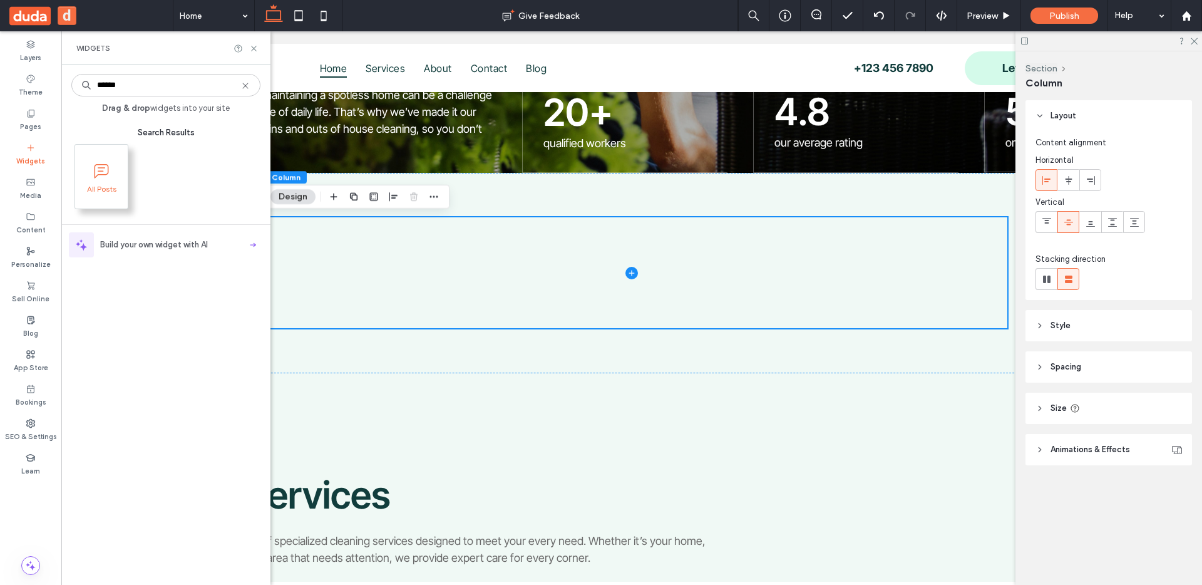
type input "******"
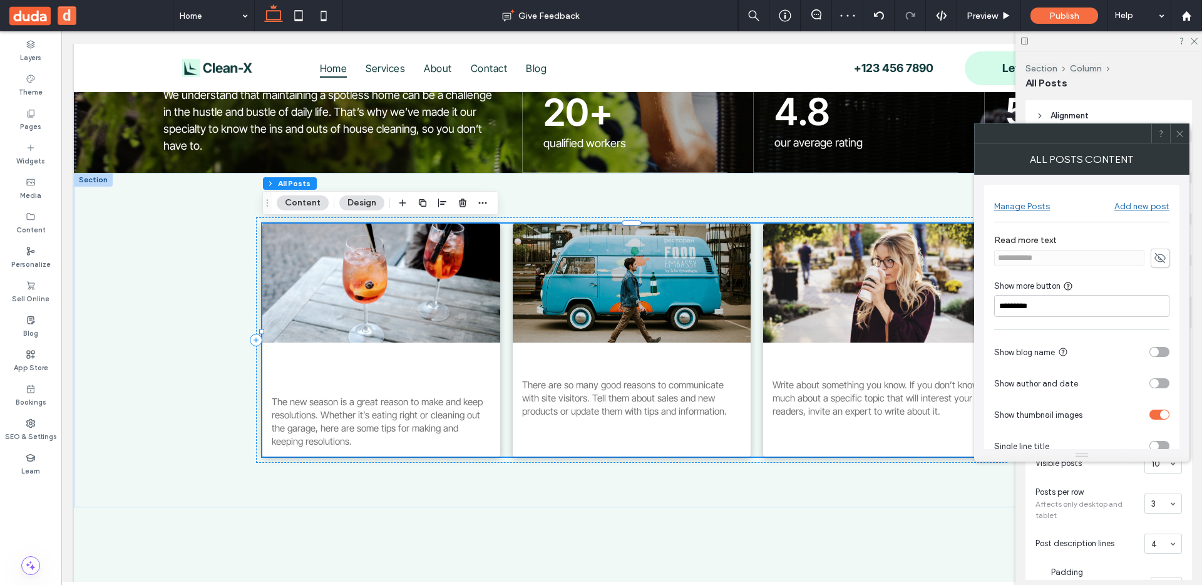
click at [919, 136] on icon at bounding box center [1179, 133] width 9 height 9
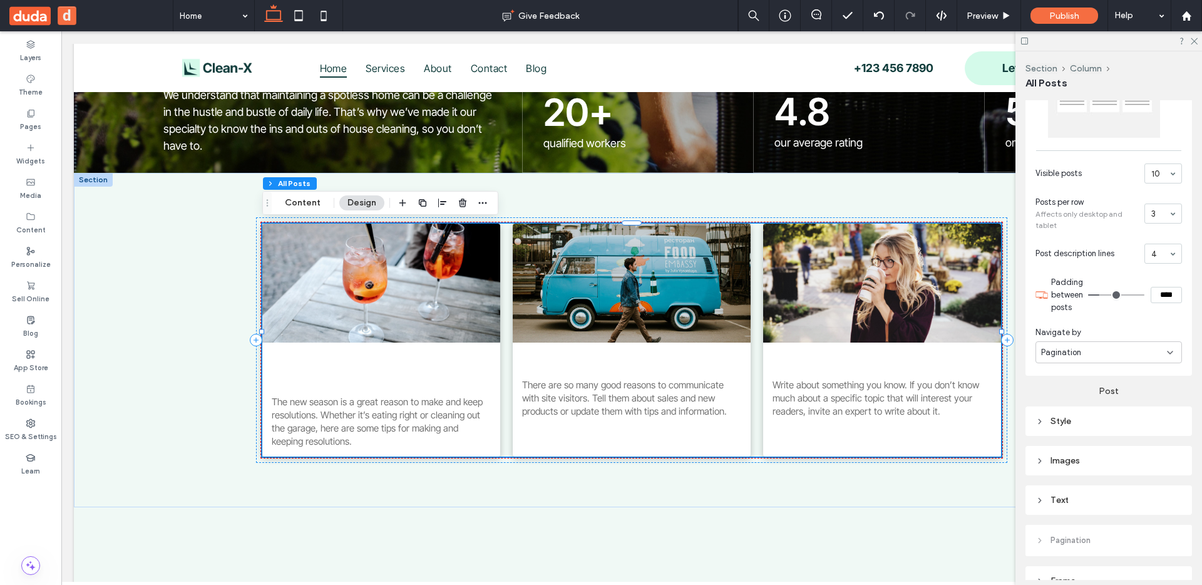
scroll to position [293, 0]
drag, startPoint x: 1078, startPoint y: 501, endPoint x: 1088, endPoint y: 489, distance: 14.7
click at [919, 461] on div "Text" at bounding box center [1108, 496] width 146 height 11
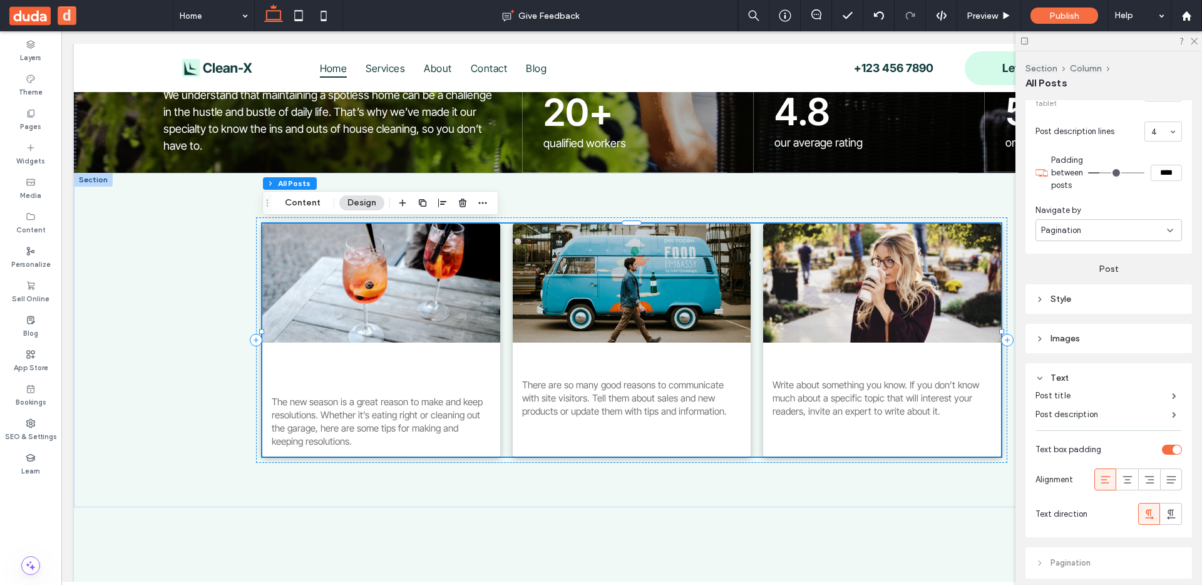
scroll to position [492, 0]
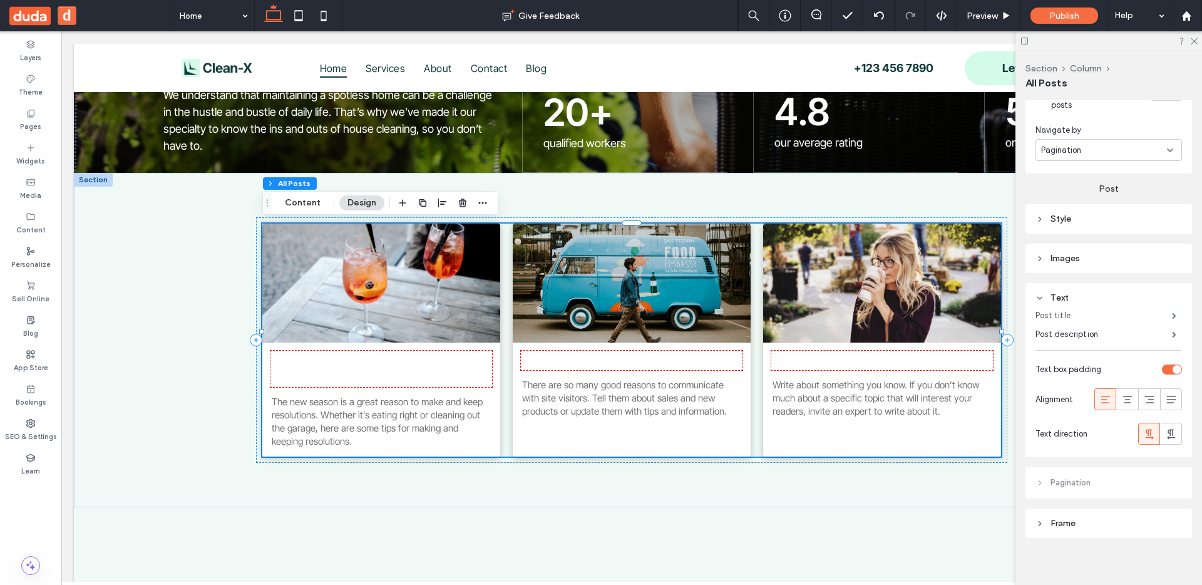
click at [919, 314] on label "Post title" at bounding box center [1103, 315] width 136 height 25
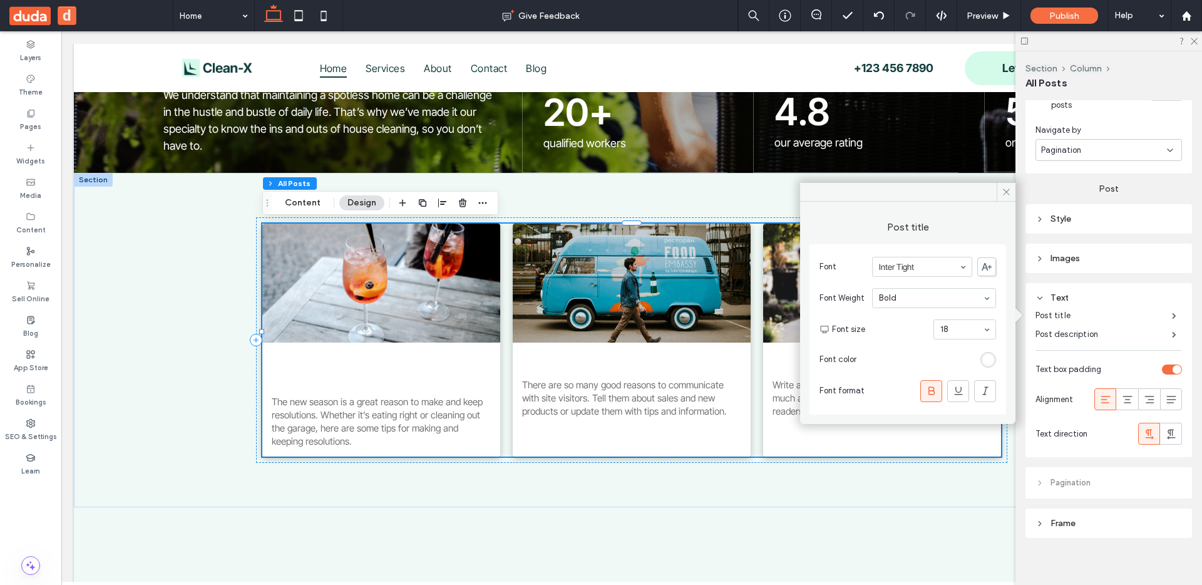
click at [919, 361] on div "rgb(255, 255, 255)" at bounding box center [988, 359] width 11 height 11
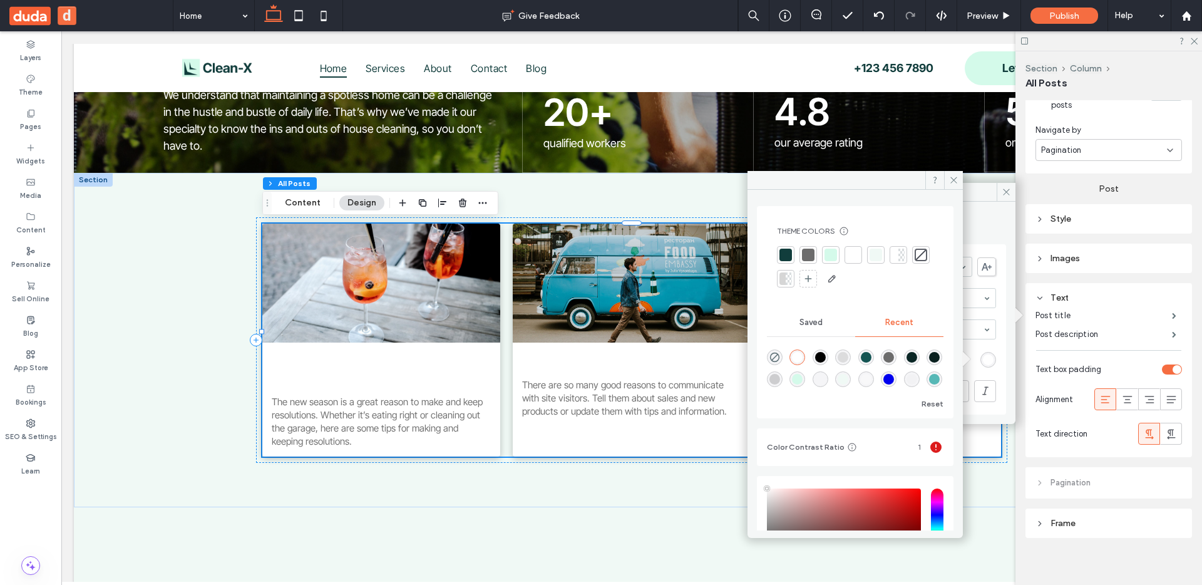
click at [917, 357] on div "rgba(10, 38, 37, 1)" at bounding box center [911, 357] width 11 height 11
type input "*******"
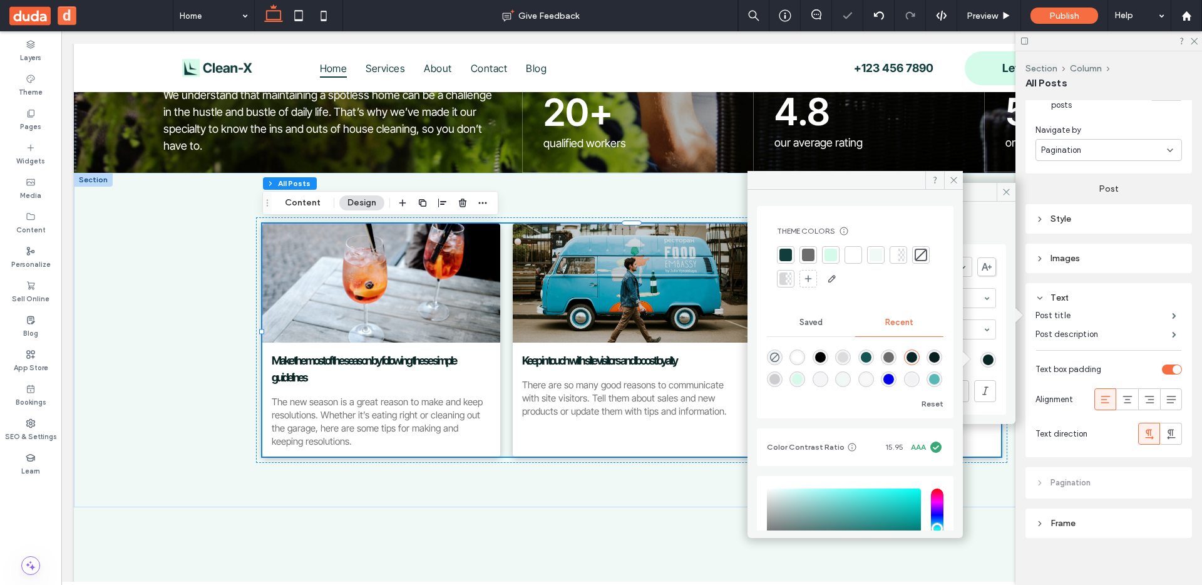
click at [919, 185] on span at bounding box center [953, 180] width 19 height 19
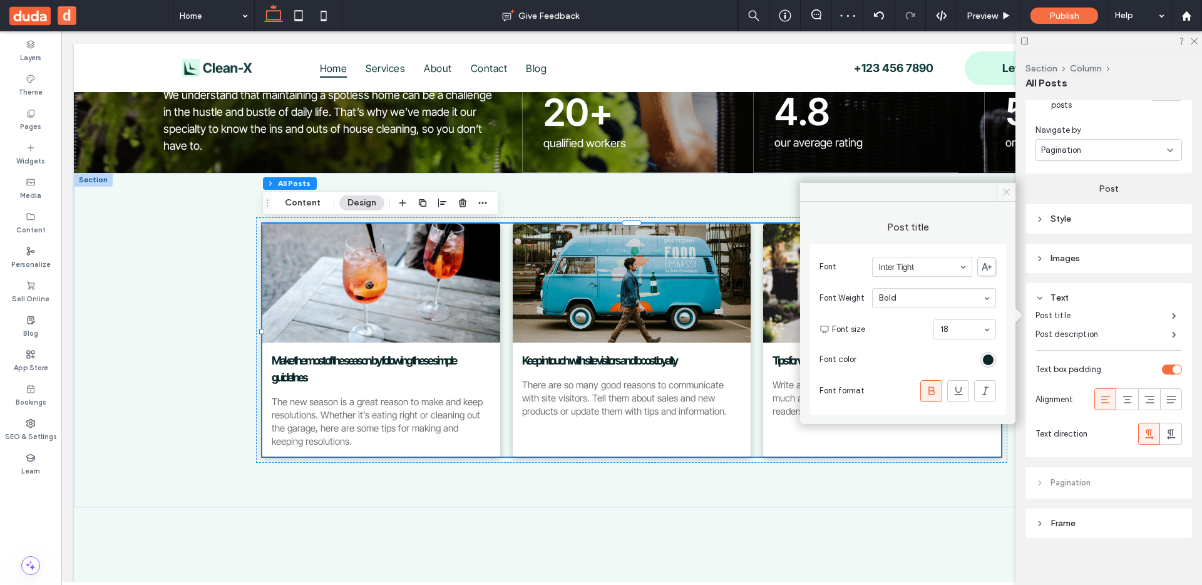
click at [919, 193] on use at bounding box center [1006, 192] width 6 height 6
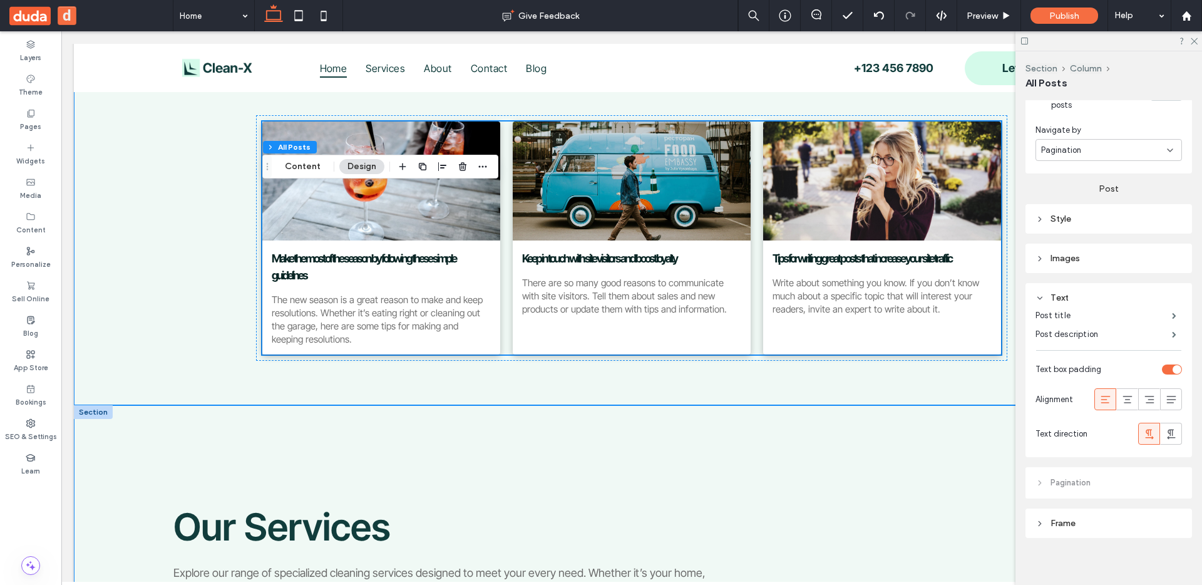
scroll to position [464, 0]
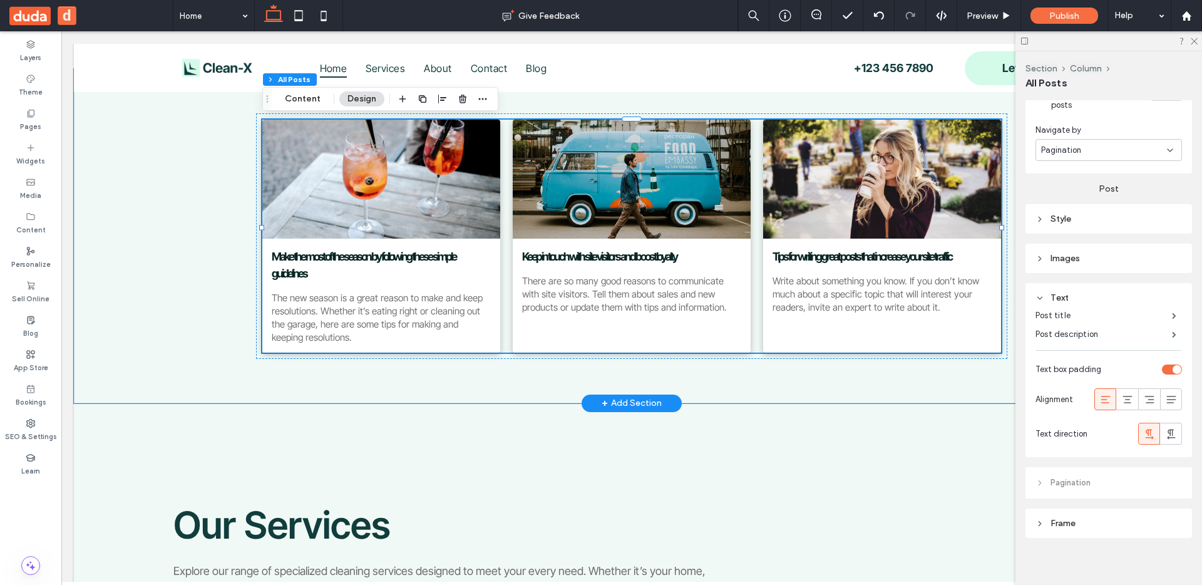
click at [627, 396] on div "+ Add Section" at bounding box center [632, 403] width 60 height 14
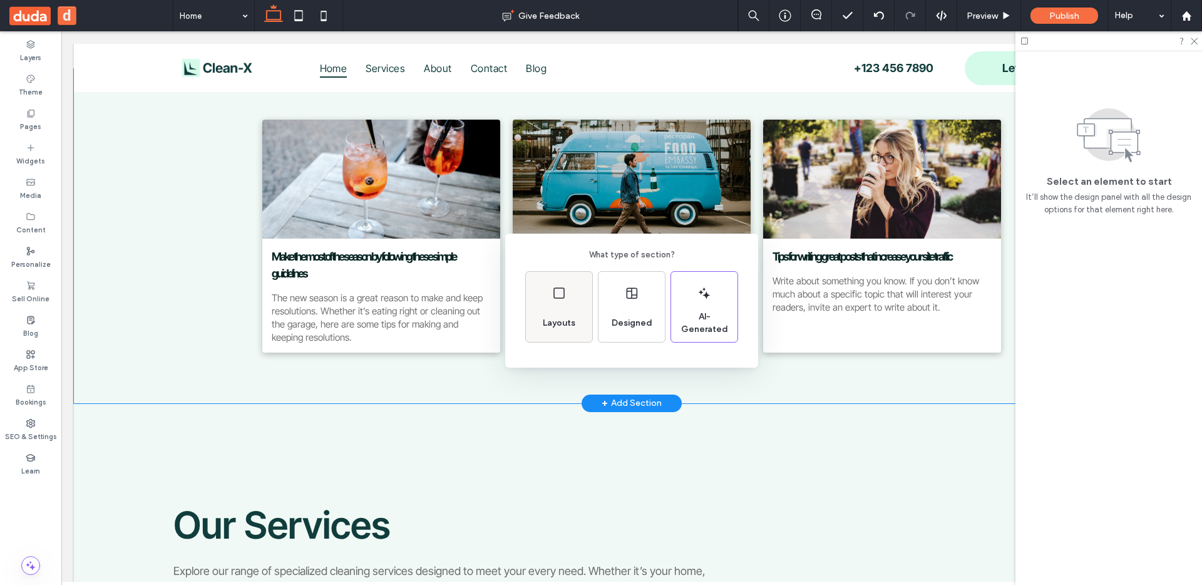
click at [571, 317] on span "Layouts" at bounding box center [559, 323] width 43 height 13
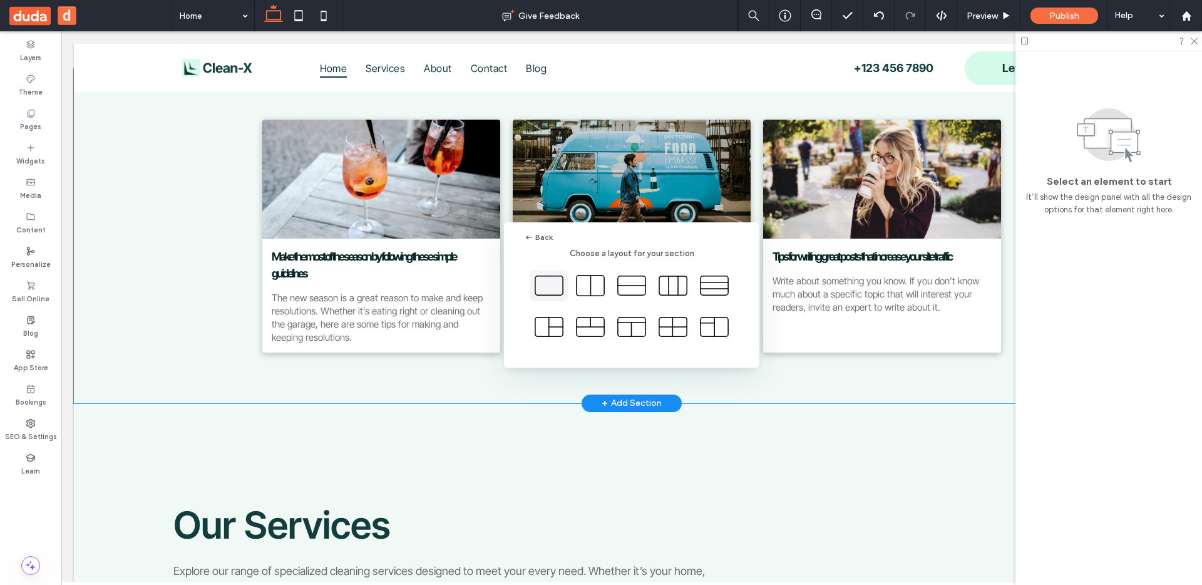
click at [550, 285] on icon at bounding box center [548, 285] width 31 height 31
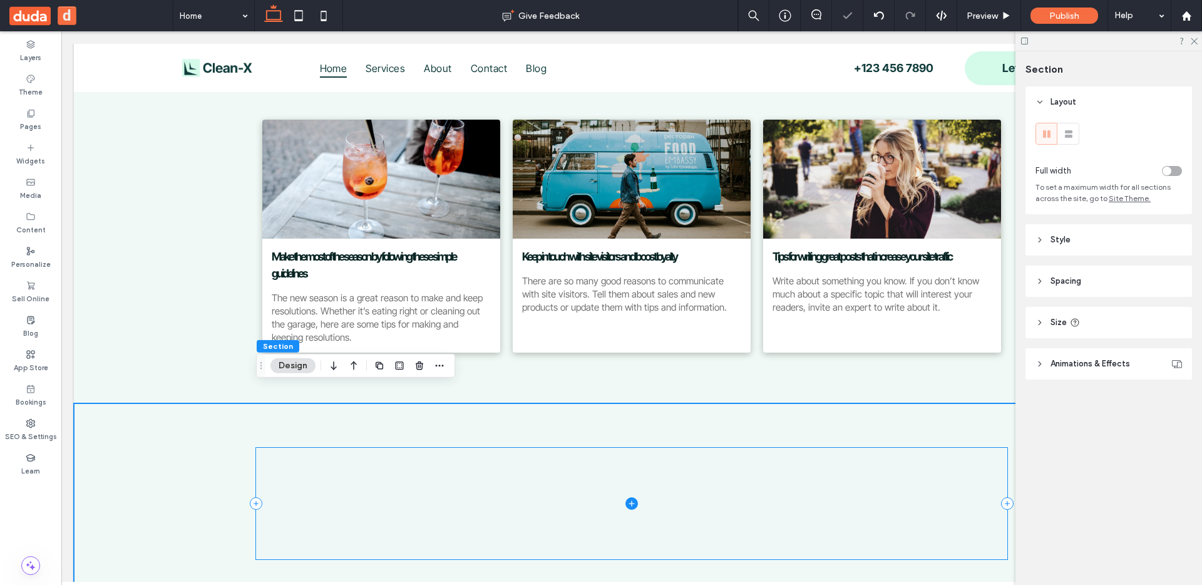
click at [629, 461] on icon at bounding box center [631, 503] width 13 height 13
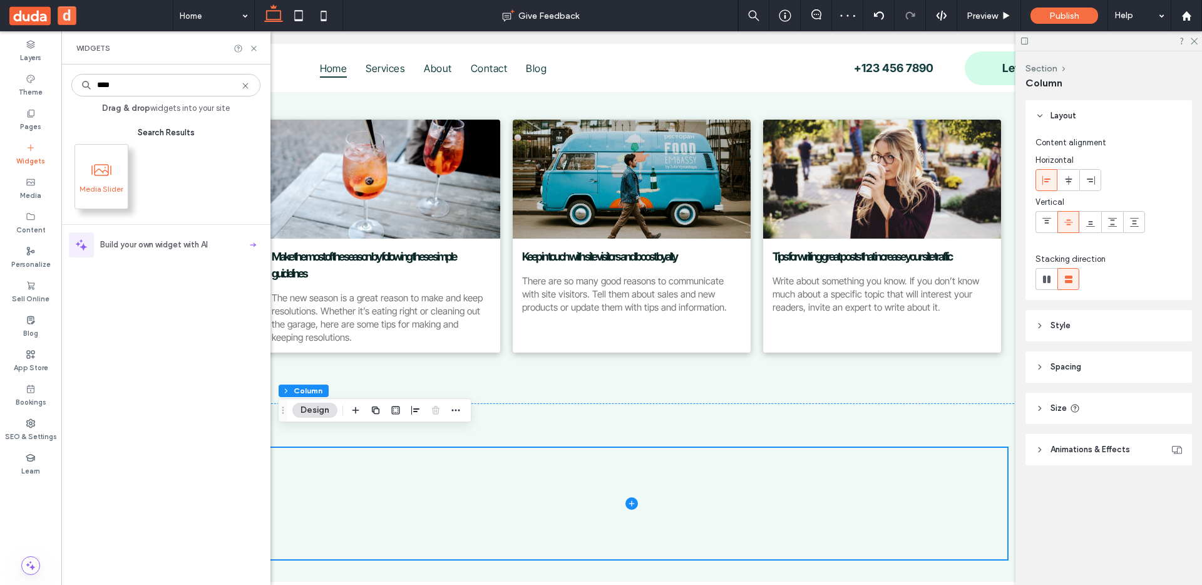
type input "****"
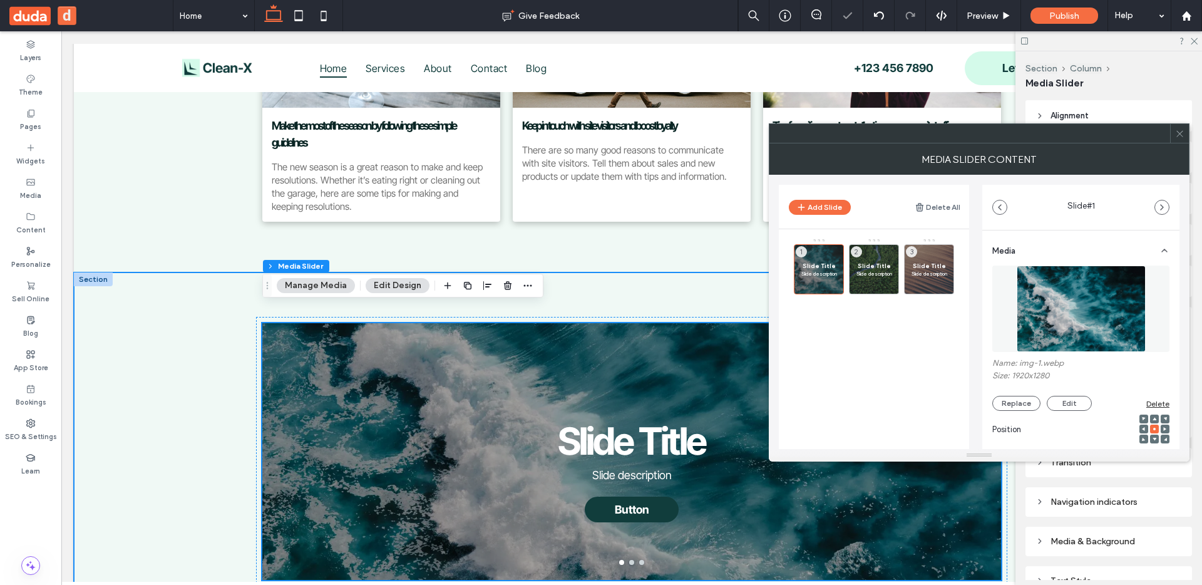
scroll to position [729, 0]
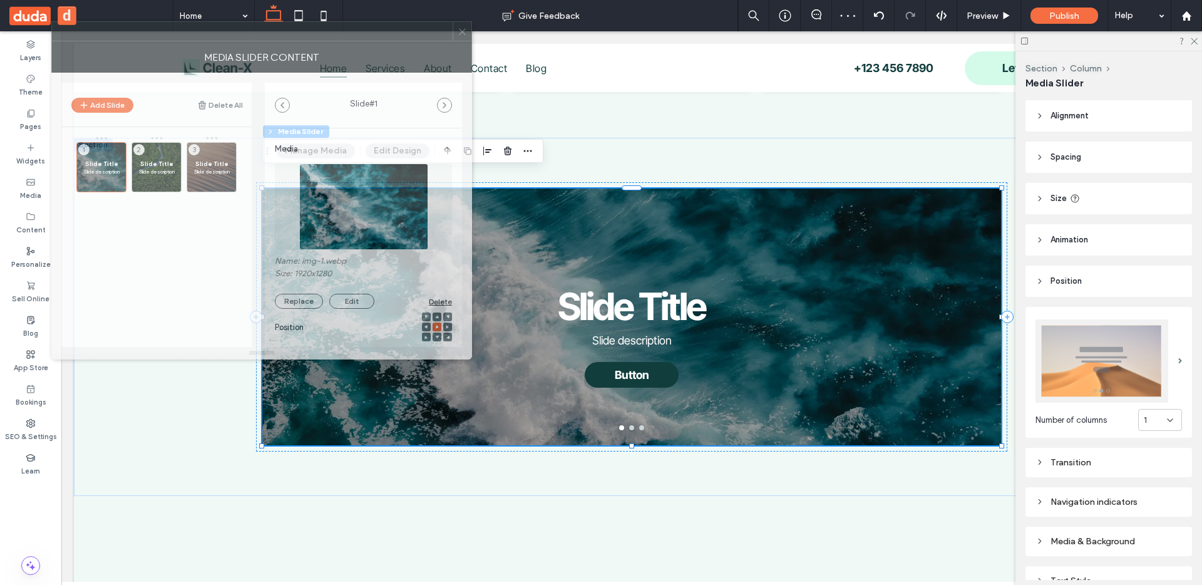
drag, startPoint x: 1039, startPoint y: 136, endPoint x: 327, endPoint y: 34, distance: 719.0
click at [327, 34] on div at bounding box center [252, 31] width 401 height 19
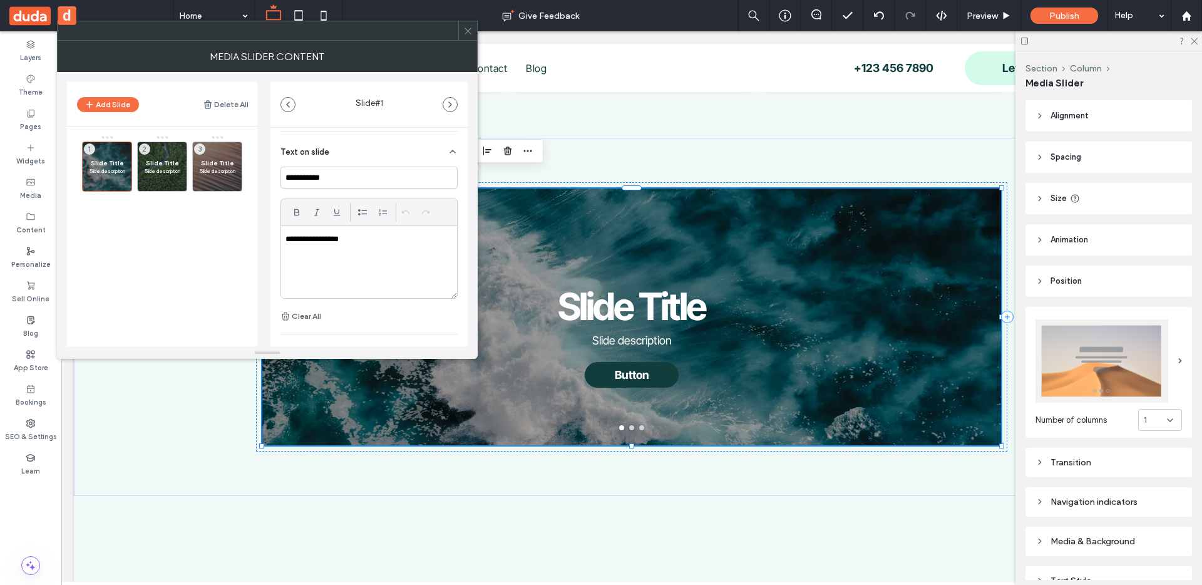
scroll to position [294, 0]
click at [366, 234] on p "**********" at bounding box center [365, 236] width 160 height 11
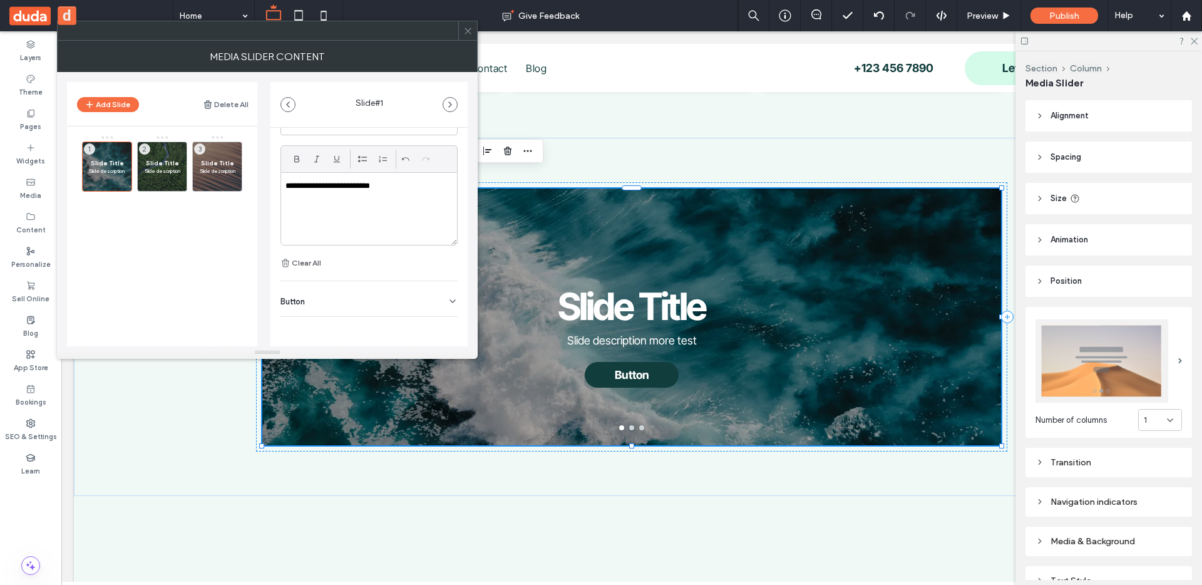
click at [448, 297] on icon at bounding box center [453, 301] width 10 height 10
click at [467, 33] on icon at bounding box center [467, 30] width 9 height 9
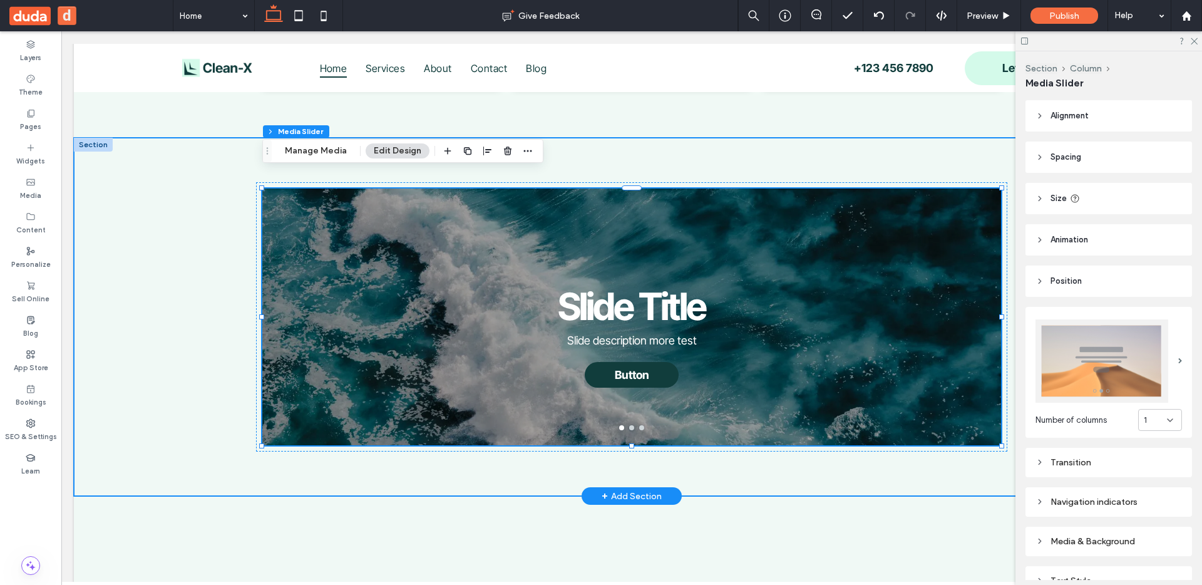
click at [628, 461] on div "+ Add Section" at bounding box center [632, 496] width 60 height 14
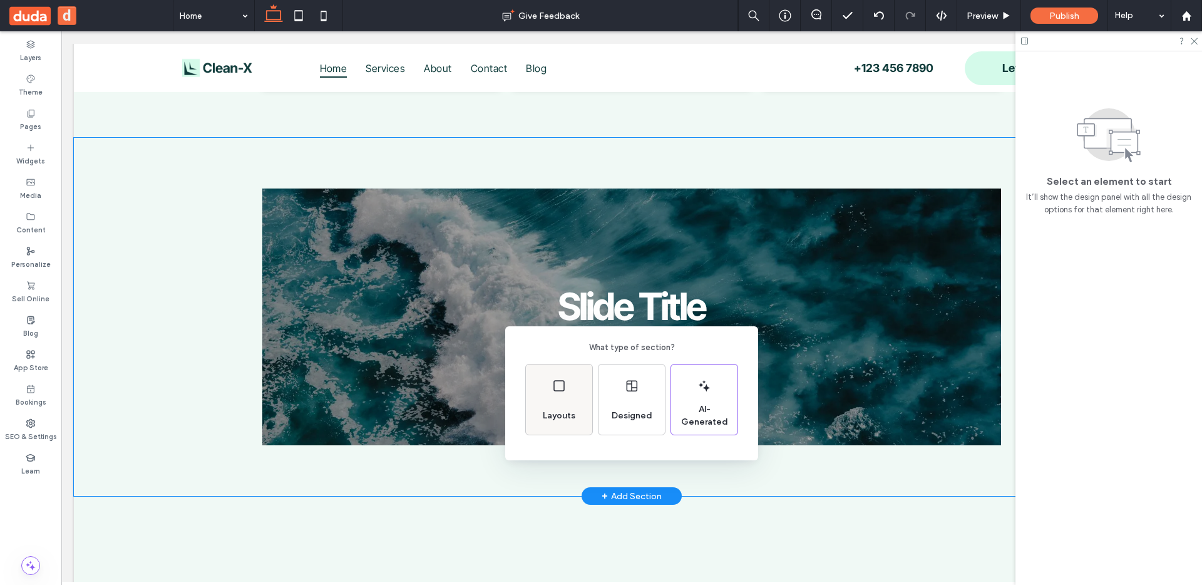
click at [582, 394] on div "Layouts" at bounding box center [559, 399] width 66 height 70
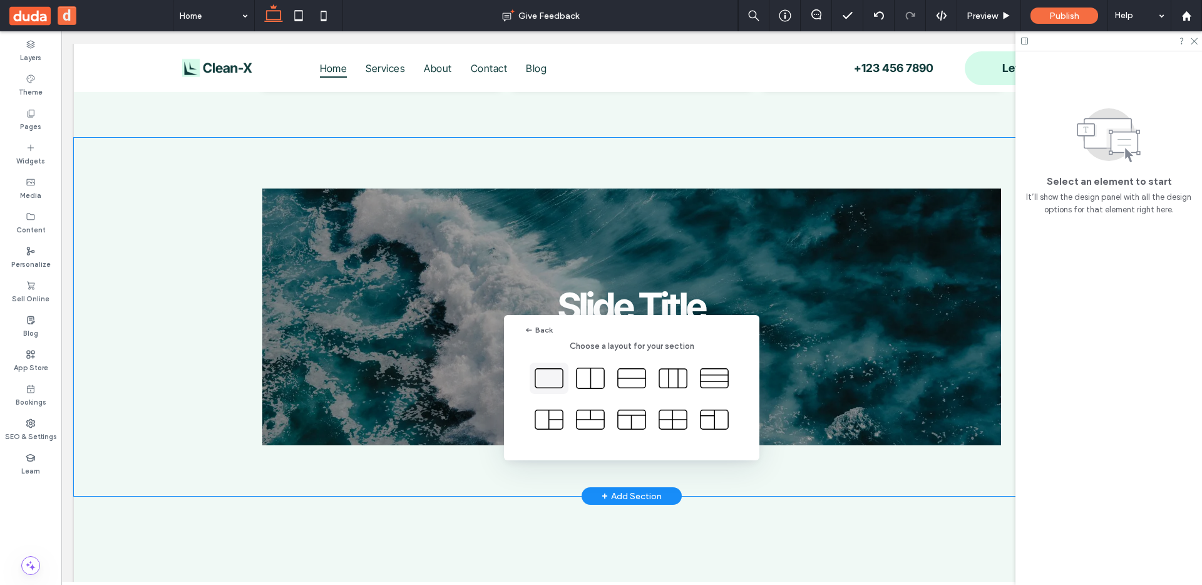
click at [556, 380] on icon at bounding box center [548, 377] width 31 height 31
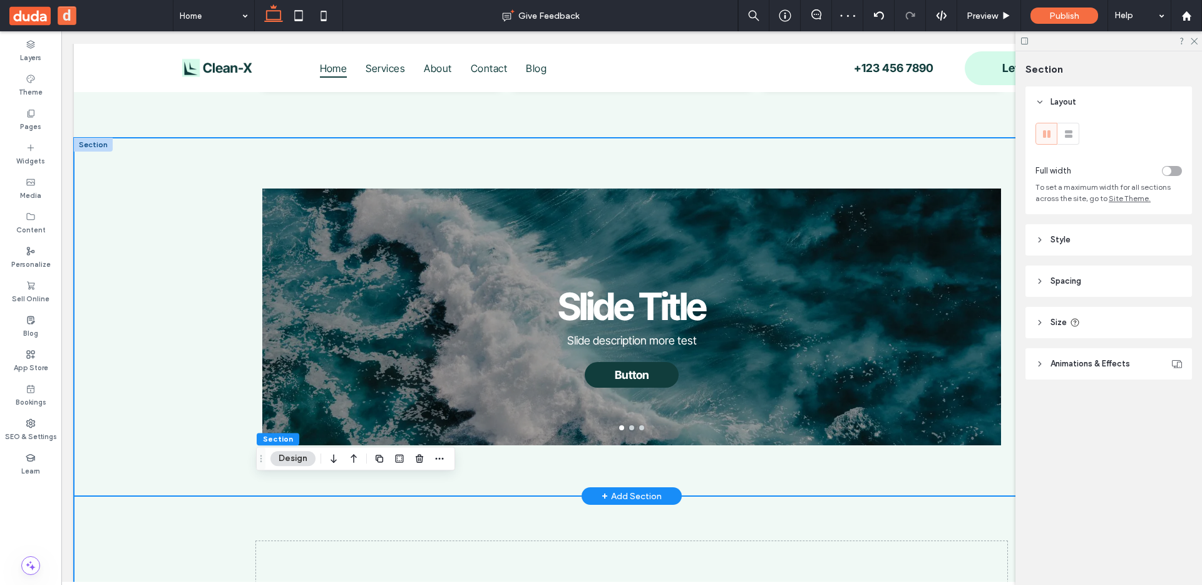
click at [209, 226] on div "Slide Title Slide description more test Button Button Slide Title Slide descrip…" at bounding box center [631, 317] width 1115 height 359
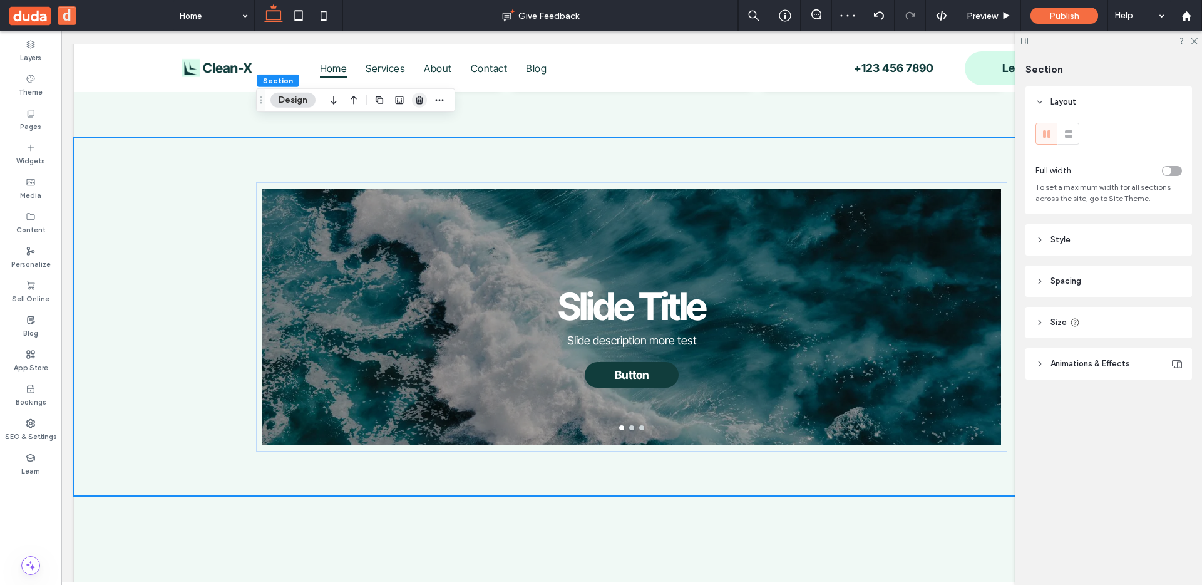
click at [419, 101] on icon "button" at bounding box center [419, 100] width 10 height 10
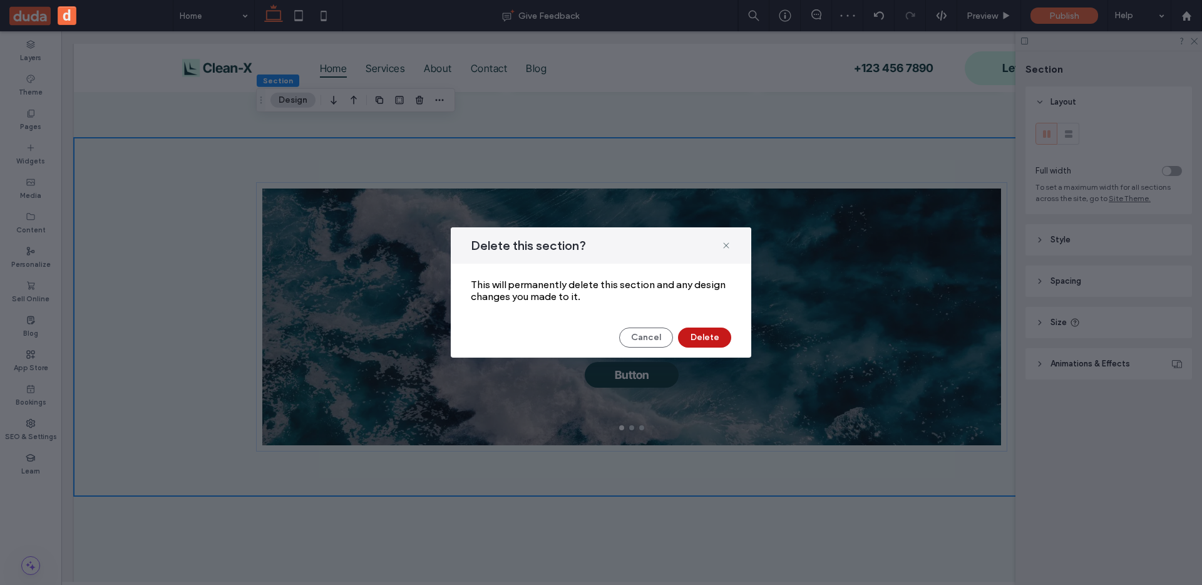
click at [712, 338] on button "Delete" at bounding box center [704, 337] width 53 height 20
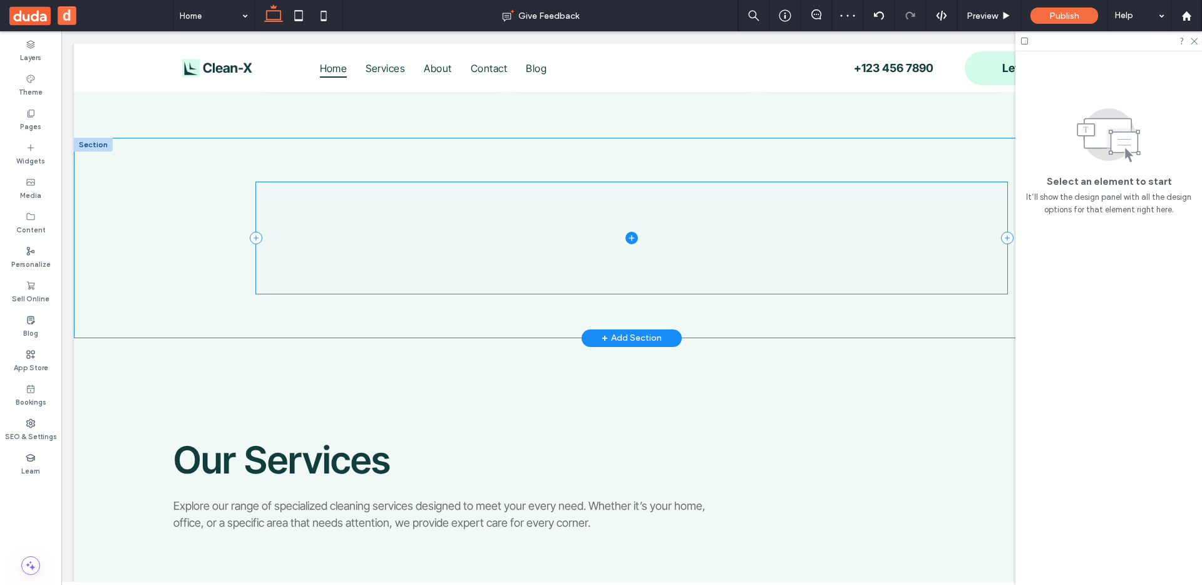
click at [629, 232] on icon at bounding box center [631, 238] width 13 height 13
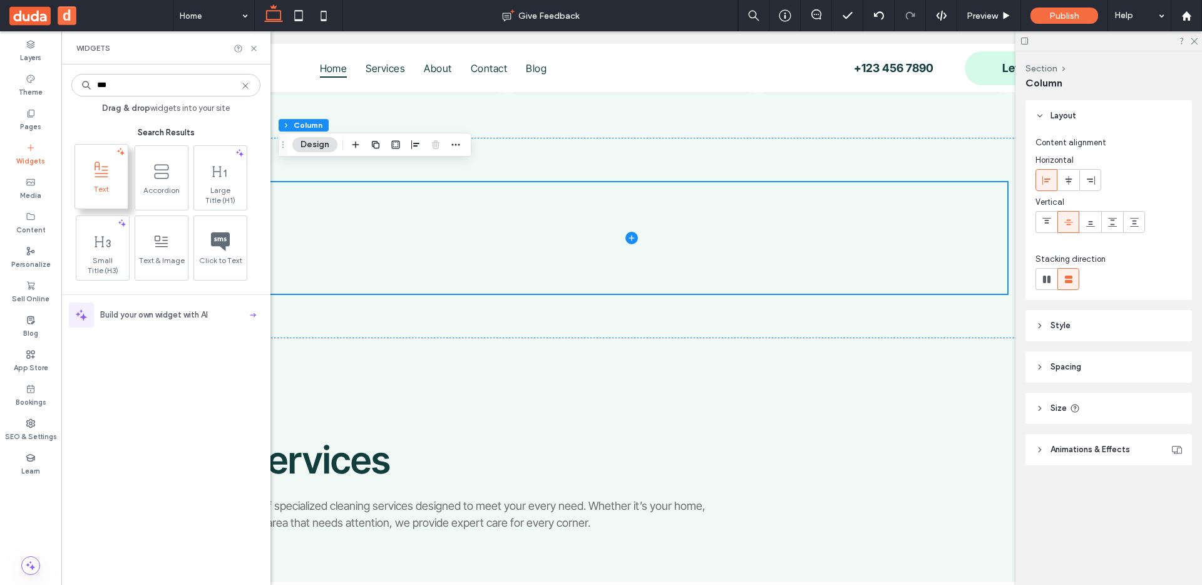
type input "***"
click at [120, 188] on span "Text" at bounding box center [101, 193] width 53 height 18
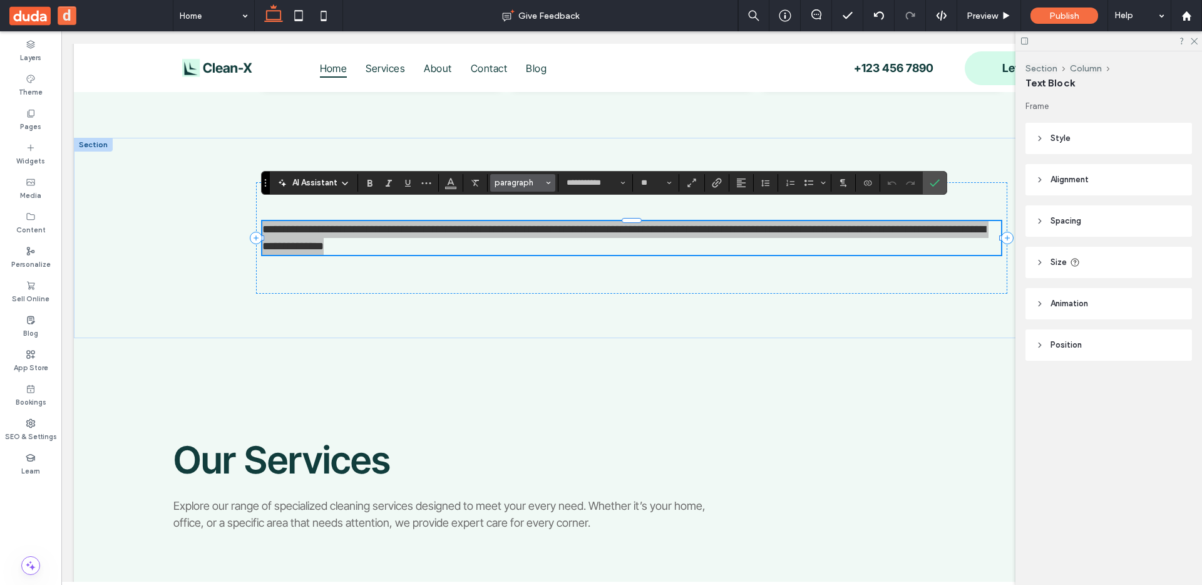
click at [553, 185] on button "paragraph" at bounding box center [522, 183] width 65 height 18
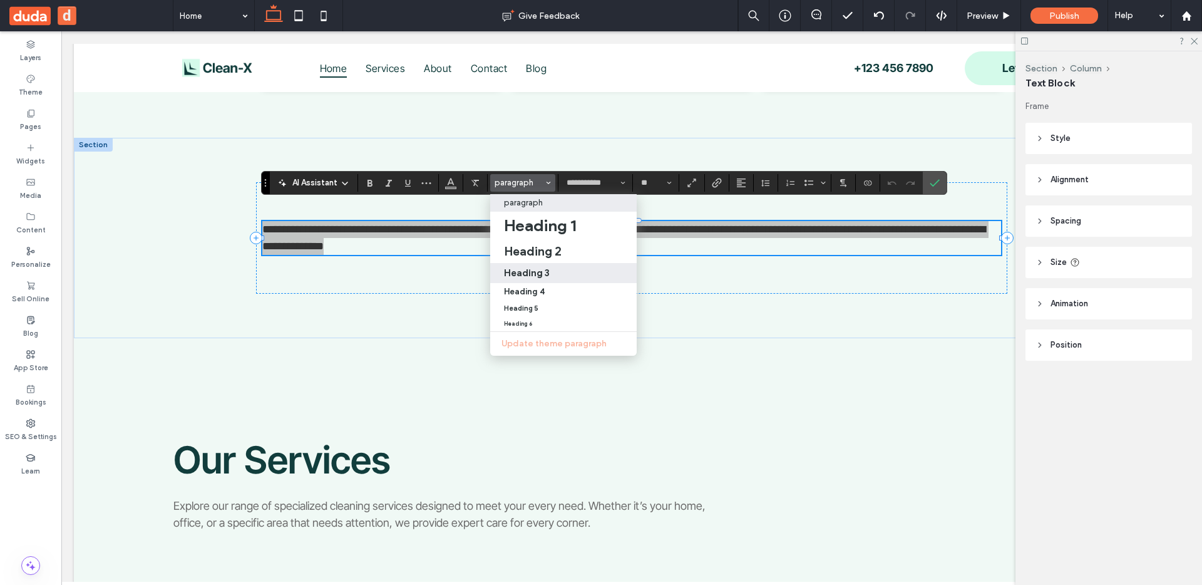
click at [554, 265] on label "Heading 3" at bounding box center [563, 273] width 146 height 20
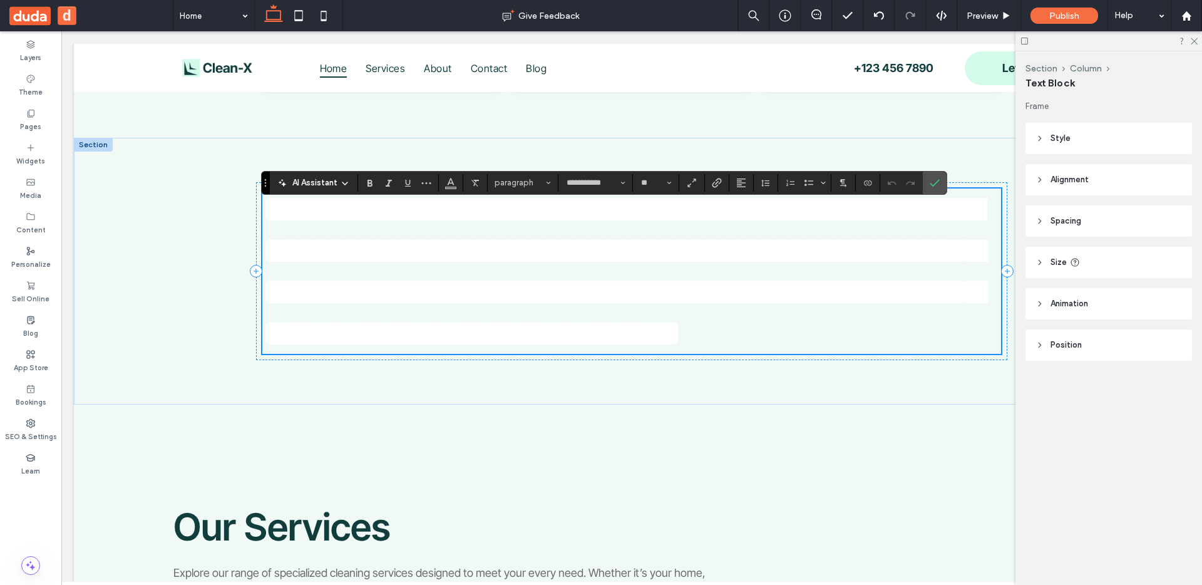
type input "**"
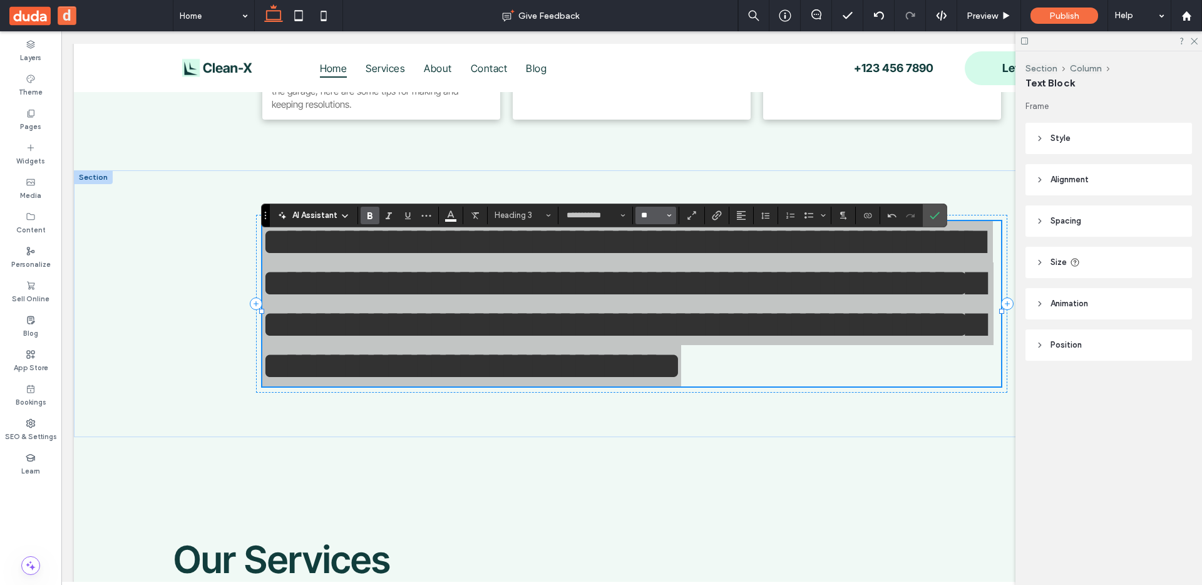
click at [655, 217] on input "**" at bounding box center [652, 215] width 24 height 10
click at [658, 266] on label "10" at bounding box center [655, 271] width 40 height 18
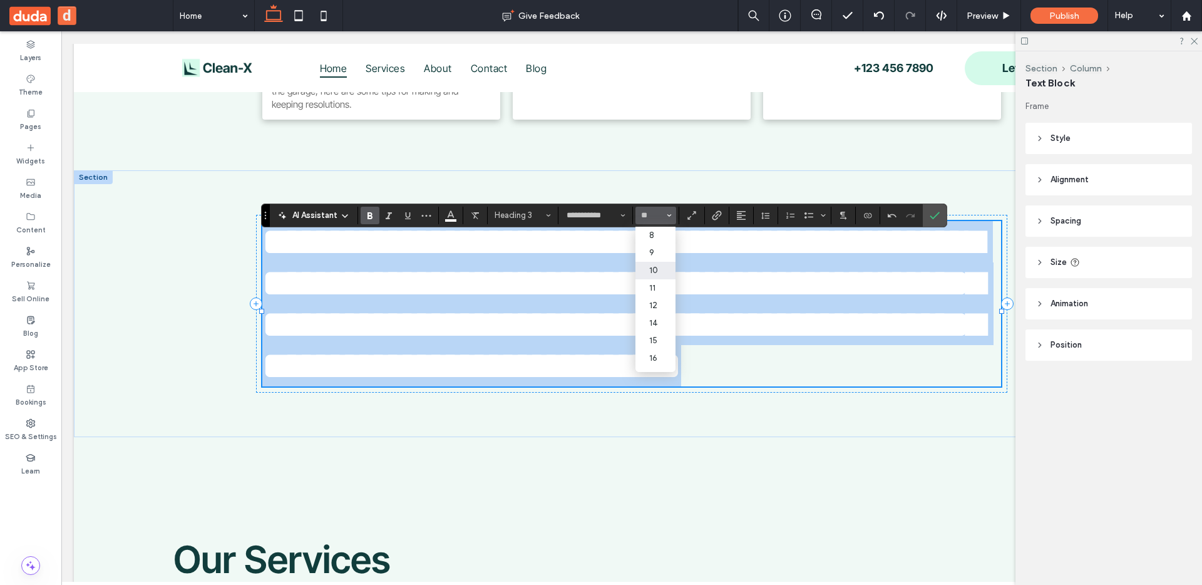
type input "**"
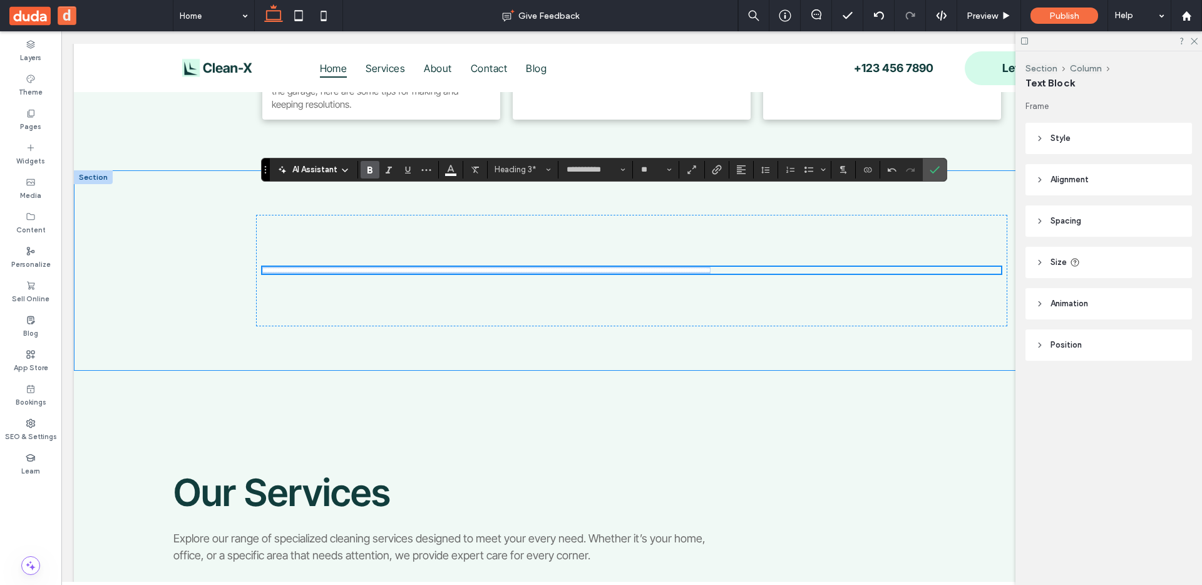
scroll to position [742, 0]
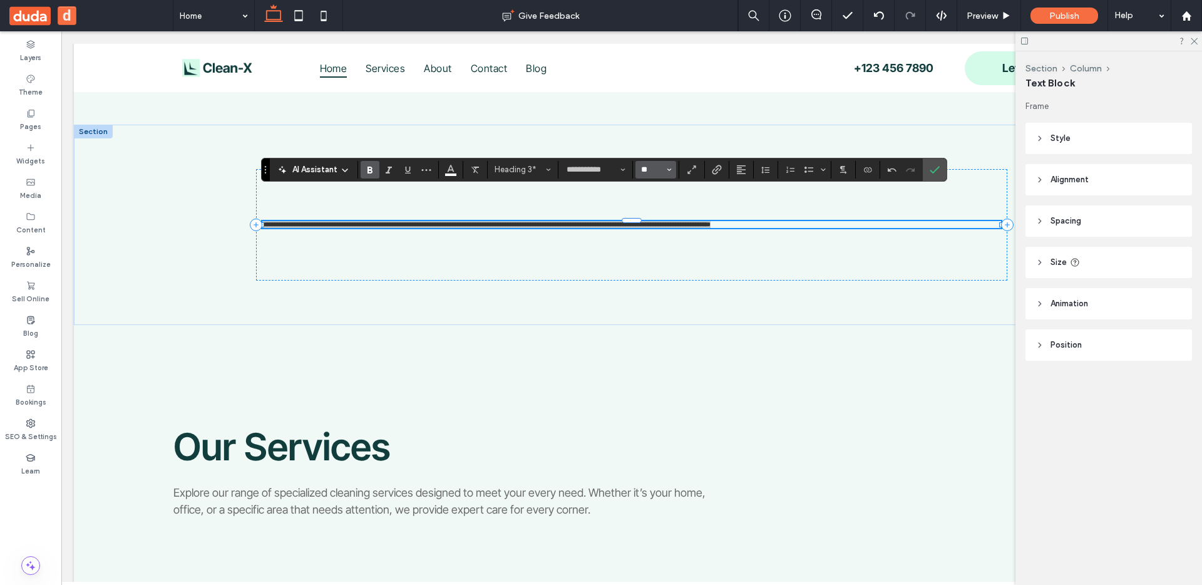
click at [660, 166] on input "**" at bounding box center [652, 170] width 24 height 10
click at [662, 275] on label "30" at bounding box center [655, 277] width 40 height 18
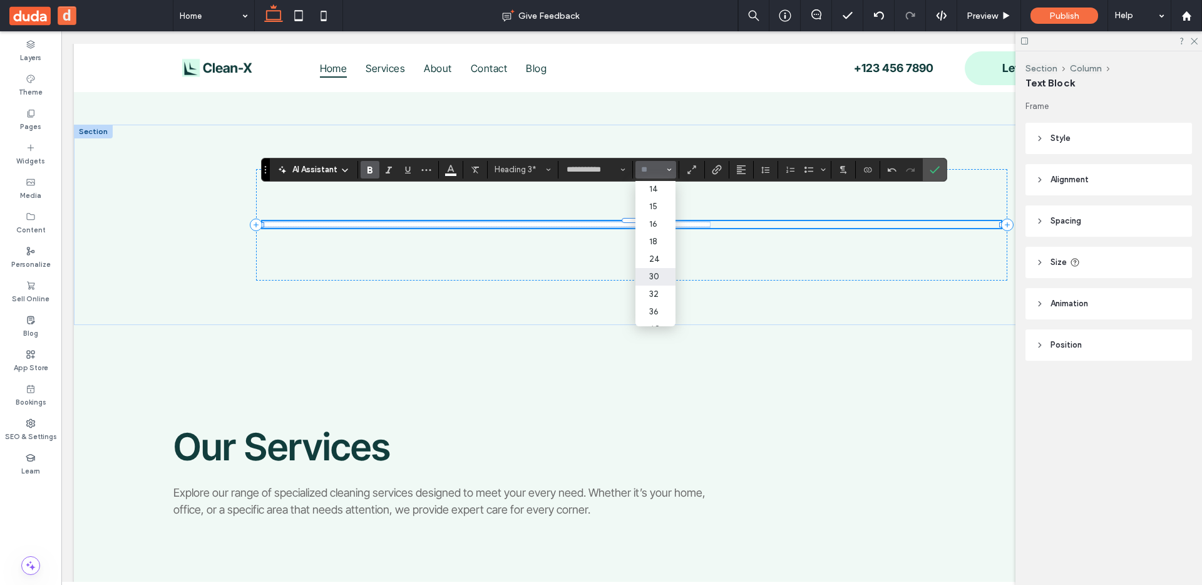
scroll to position [724, 0]
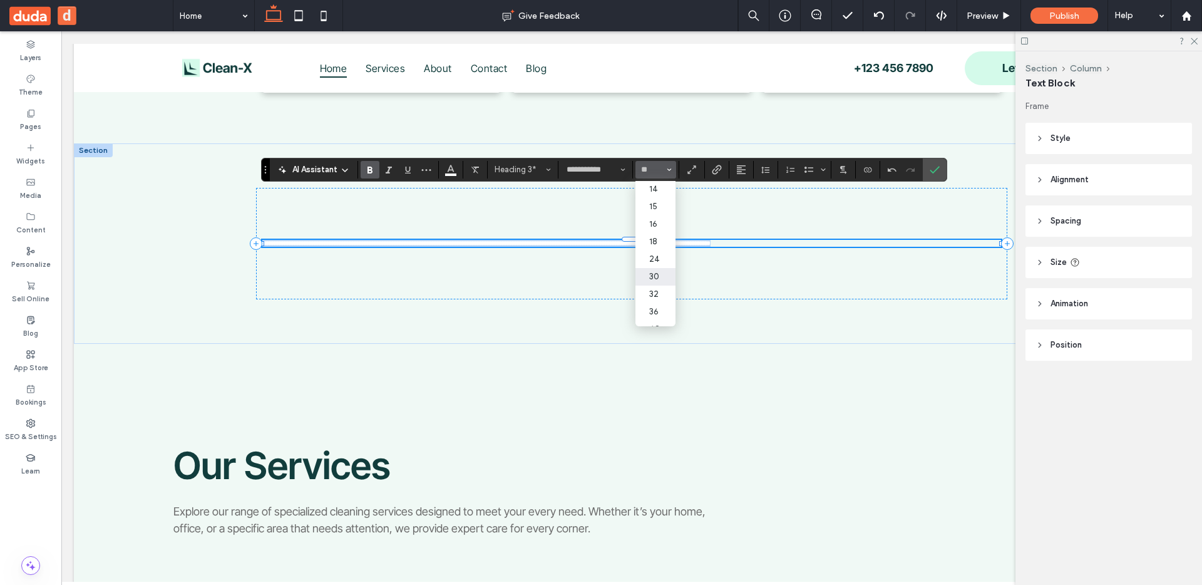
type input "**"
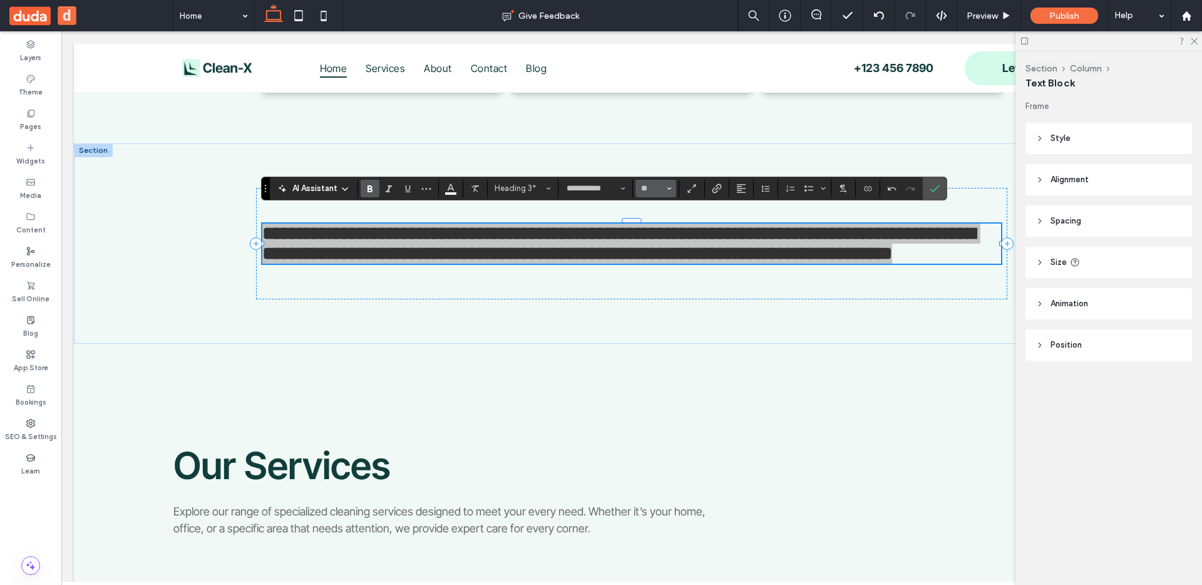
click at [667, 185] on span "Size" at bounding box center [669, 188] width 5 height 16
click at [444, 190] on button "Color" at bounding box center [450, 189] width 19 height 18
type input "**"
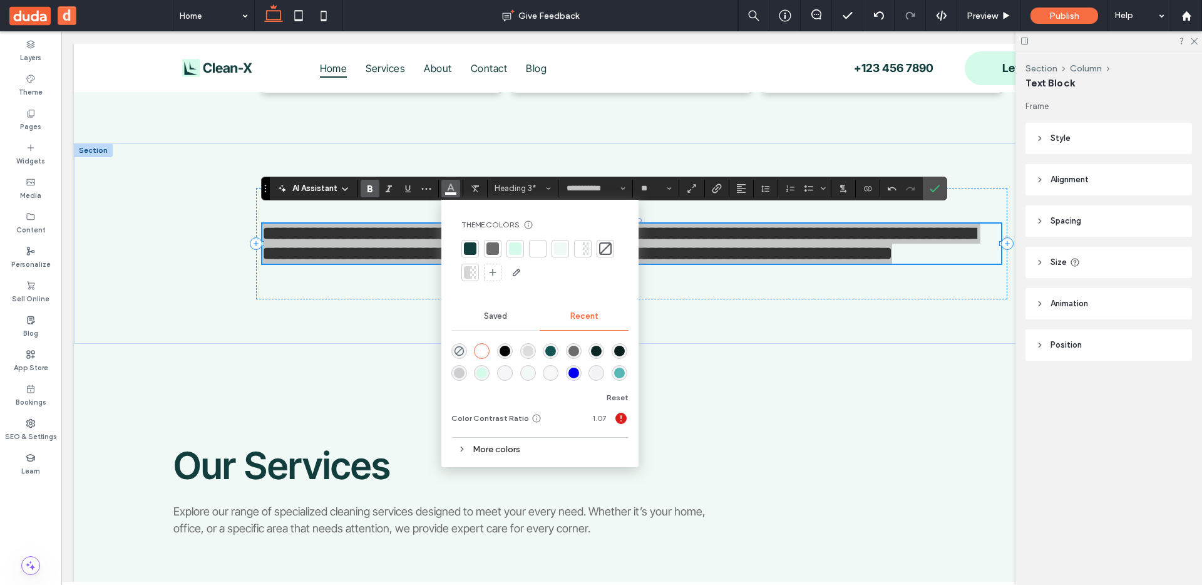
click at [618, 348] on div "rgba(9, 32, 31, 1)" at bounding box center [619, 351] width 11 height 11
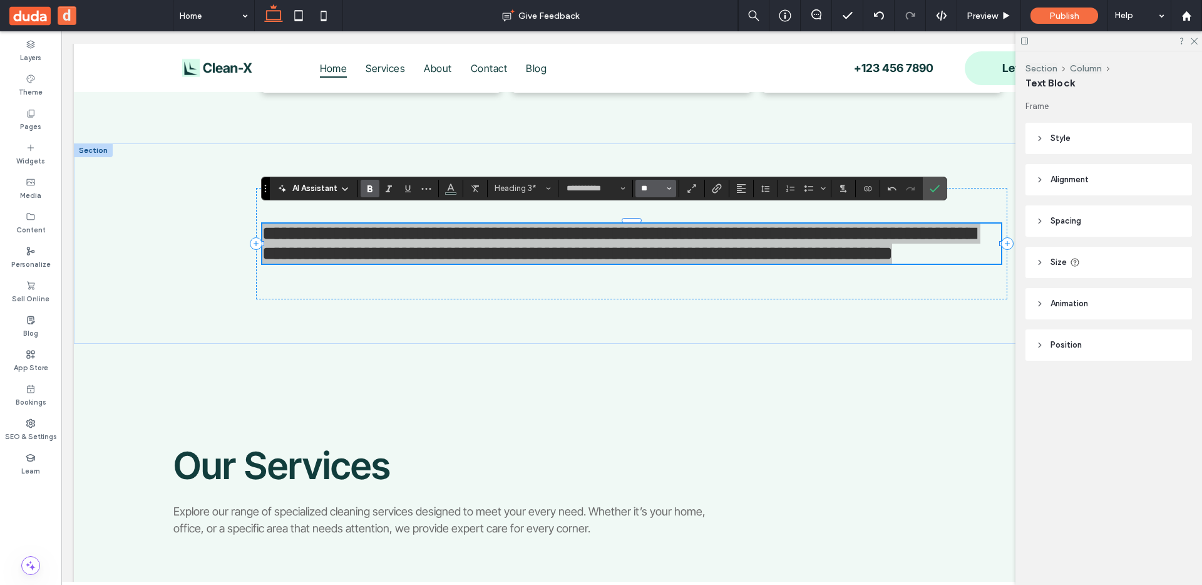
click at [663, 187] on input "**" at bounding box center [652, 188] width 24 height 10
click at [658, 329] on label "36" at bounding box center [655, 334] width 40 height 18
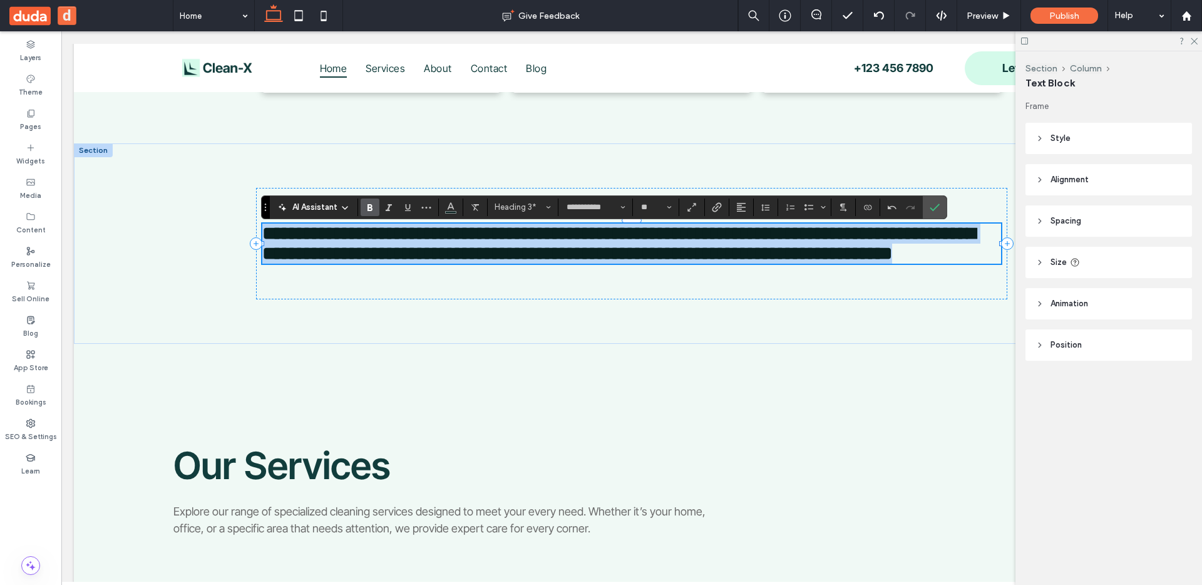
type input "**"
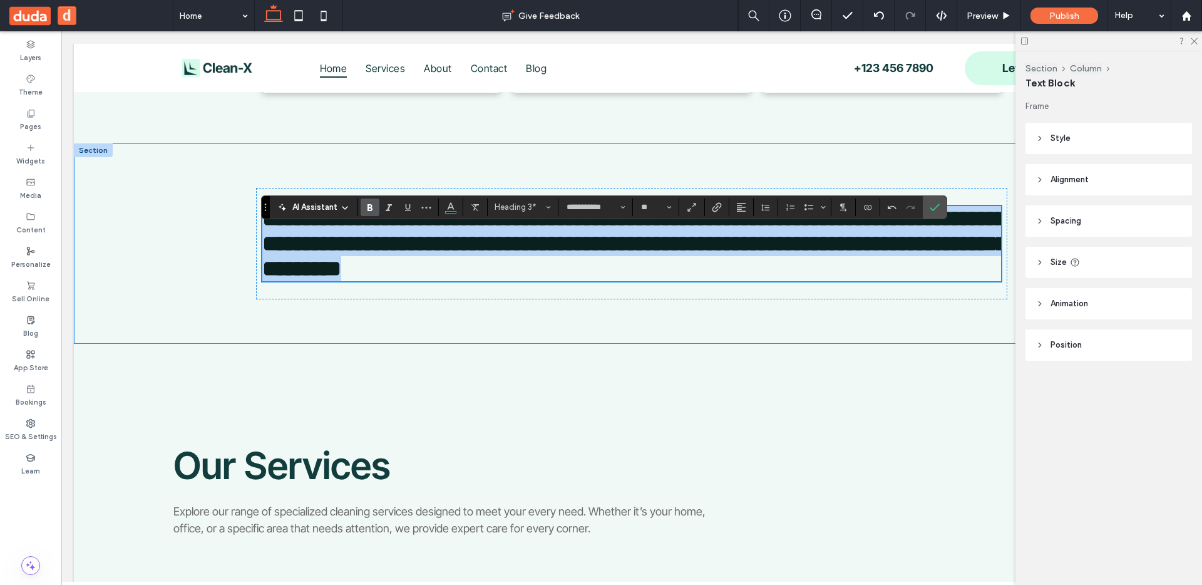
scroll to position [705, 0]
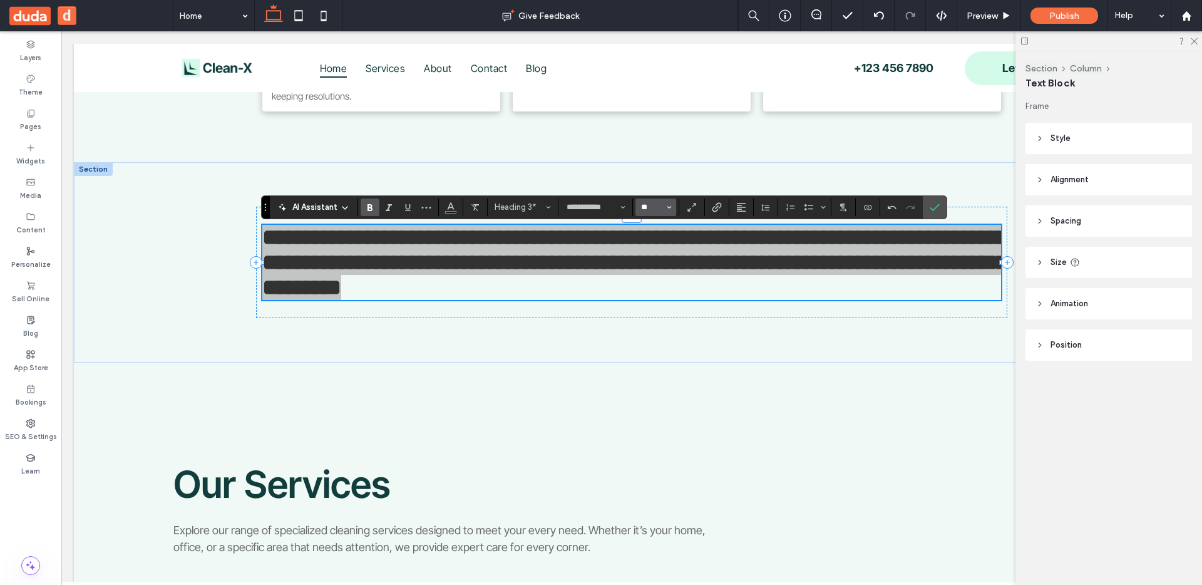
click at [658, 205] on input "**" at bounding box center [652, 207] width 24 height 10
click at [655, 310] on label "14" at bounding box center [655, 315] width 40 height 18
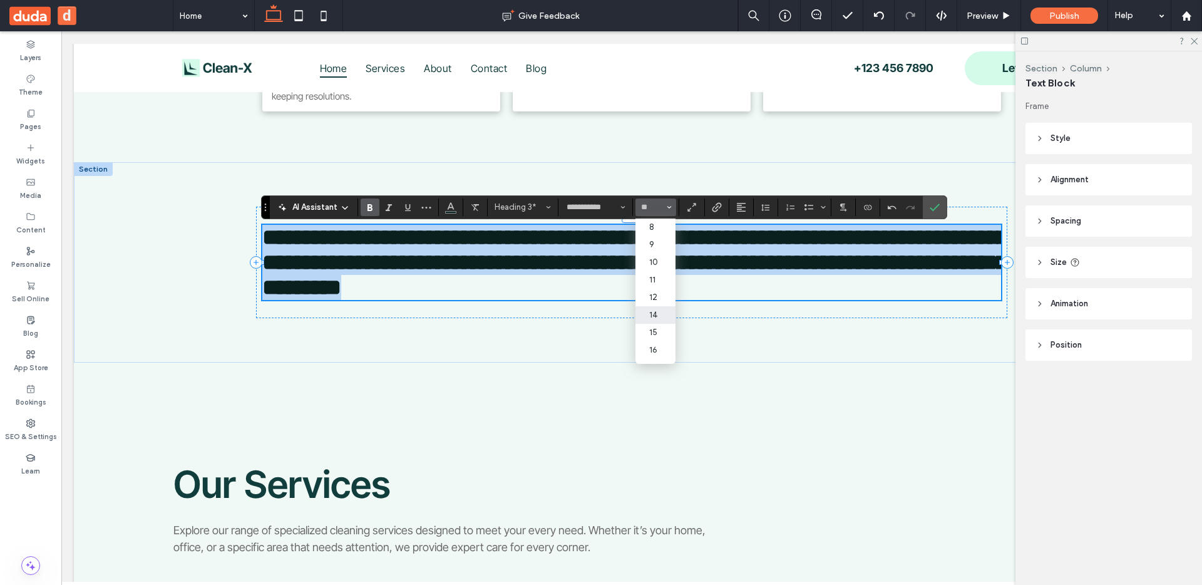
type input "**"
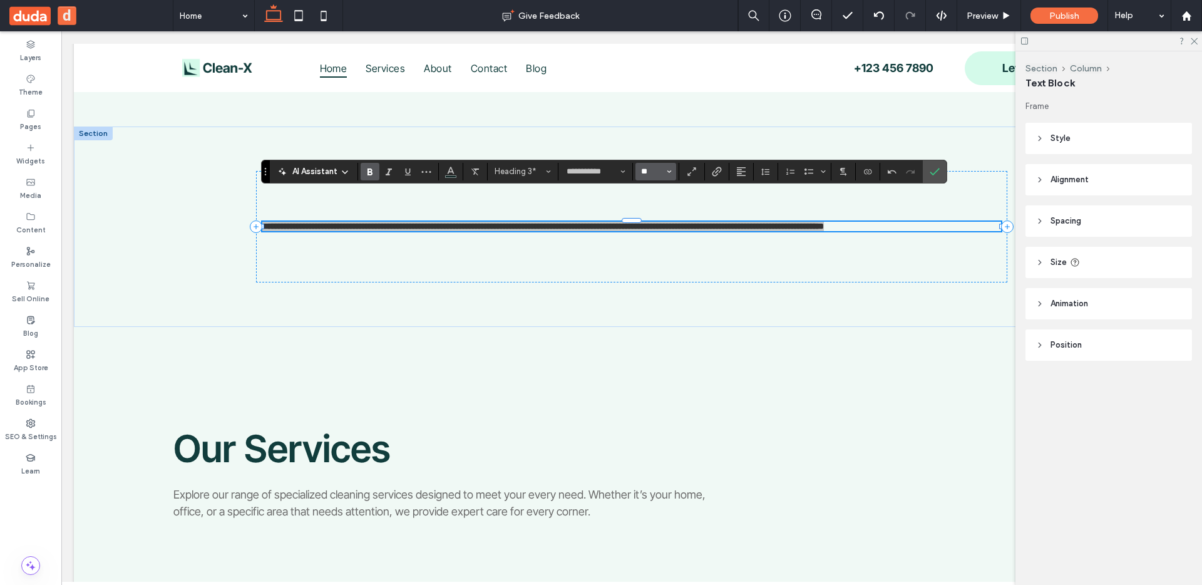
click at [652, 171] on input "**" at bounding box center [652, 171] width 24 height 10
click at [660, 310] on label "16" at bounding box center [655, 314] width 40 height 18
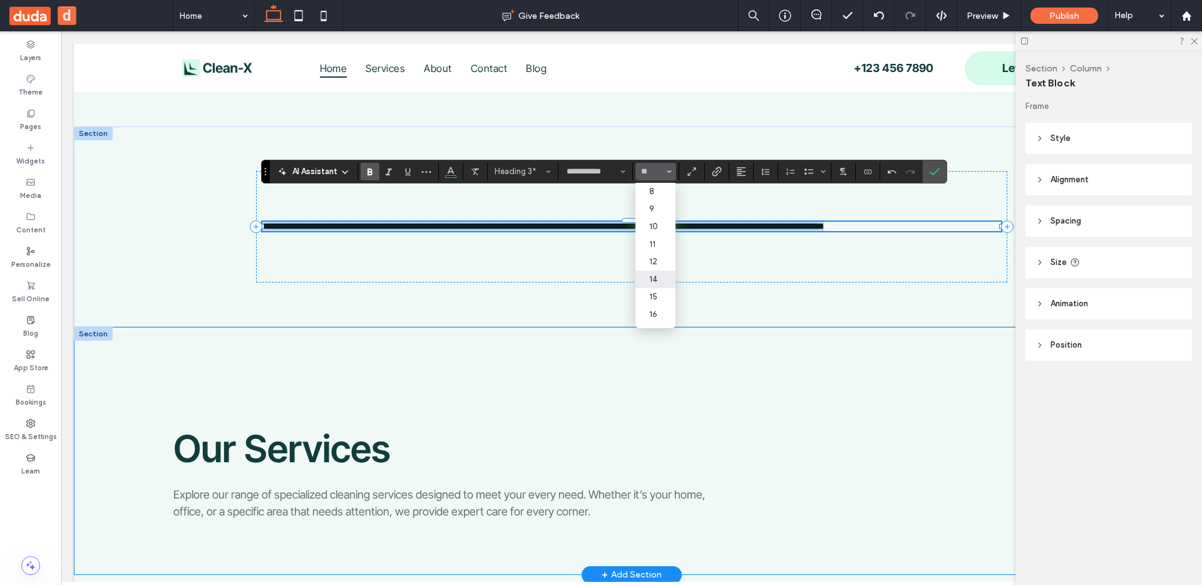
type input "**"
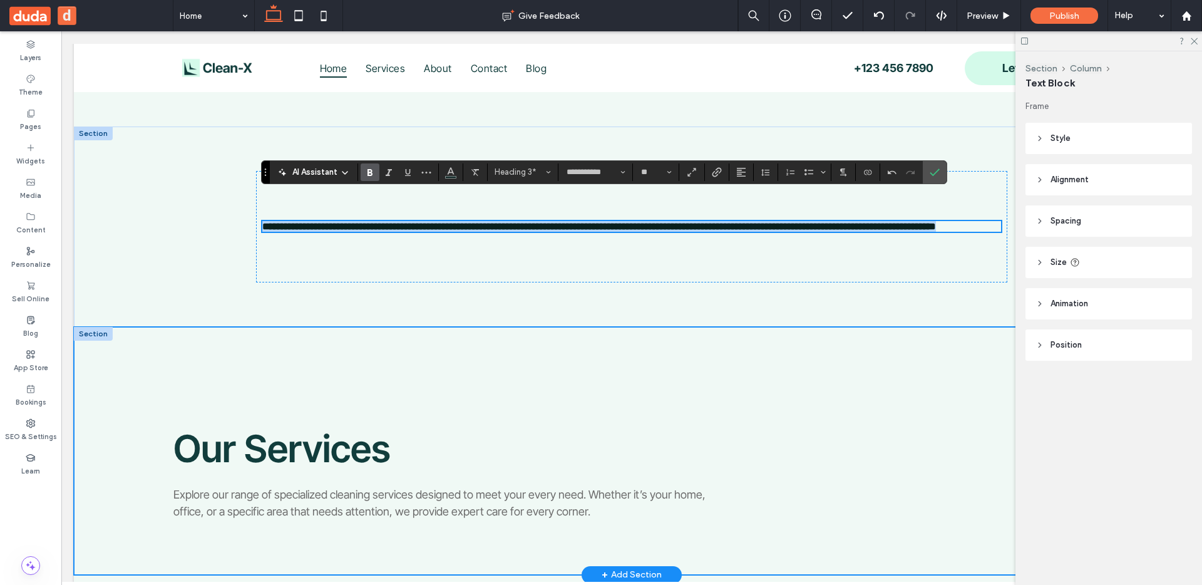
scroll to position [740, 0]
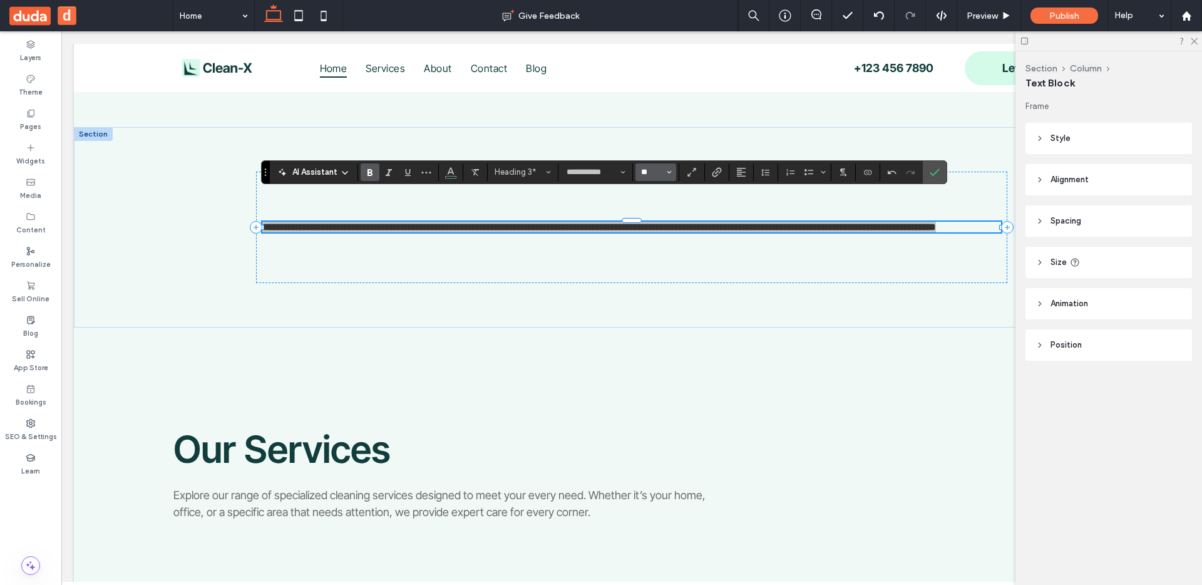
click at [663, 175] on input "**" at bounding box center [652, 172] width 24 height 10
click at [656, 277] on label "60" at bounding box center [655, 285] width 40 height 18
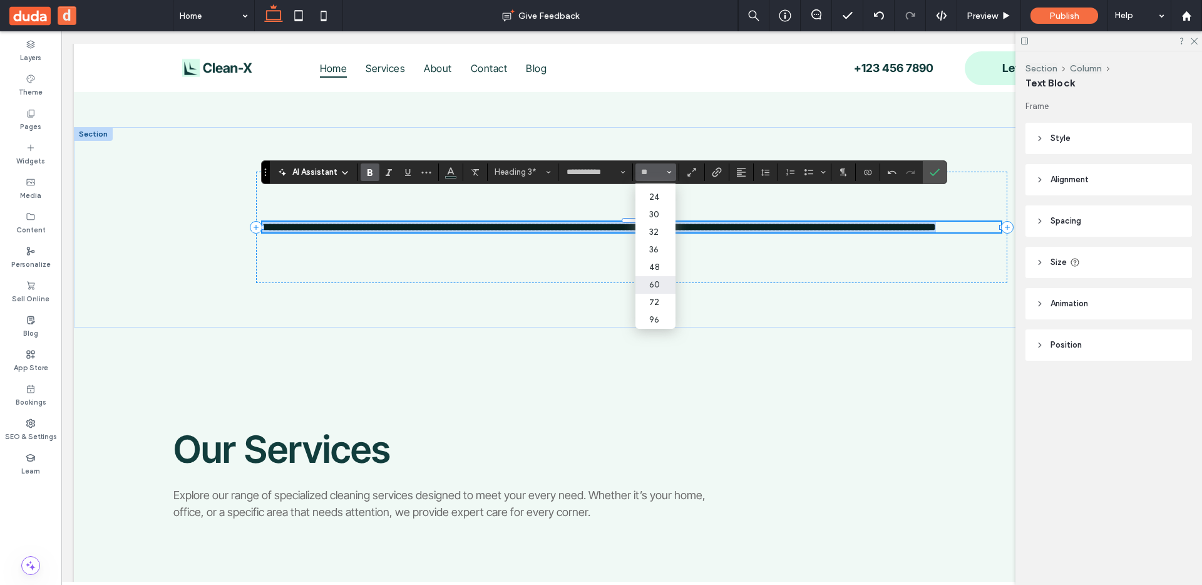
type input "**"
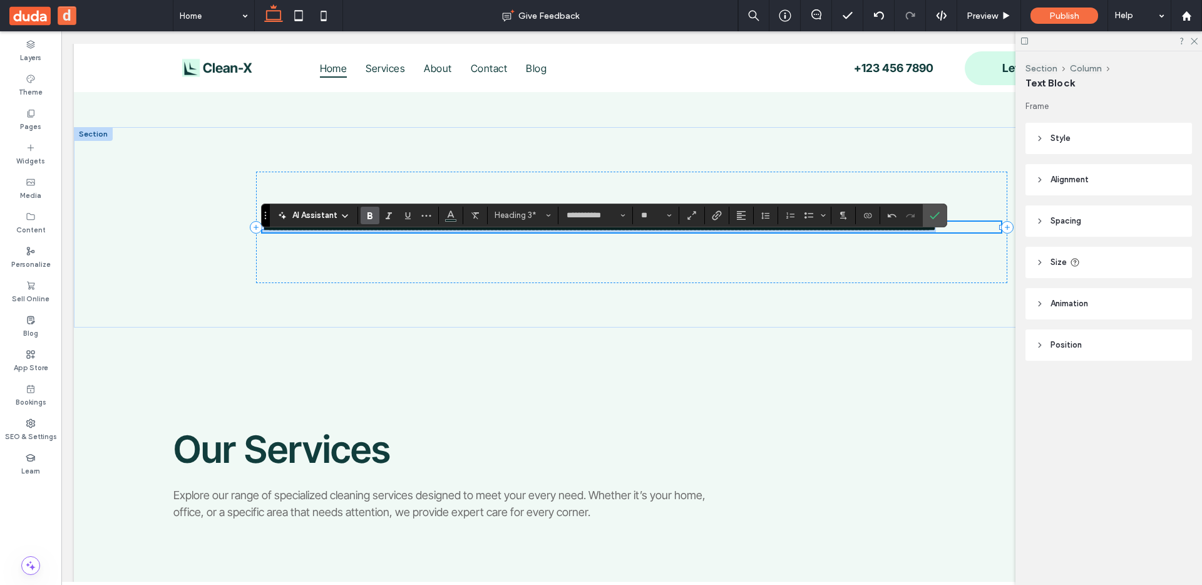
scroll to position [697, 0]
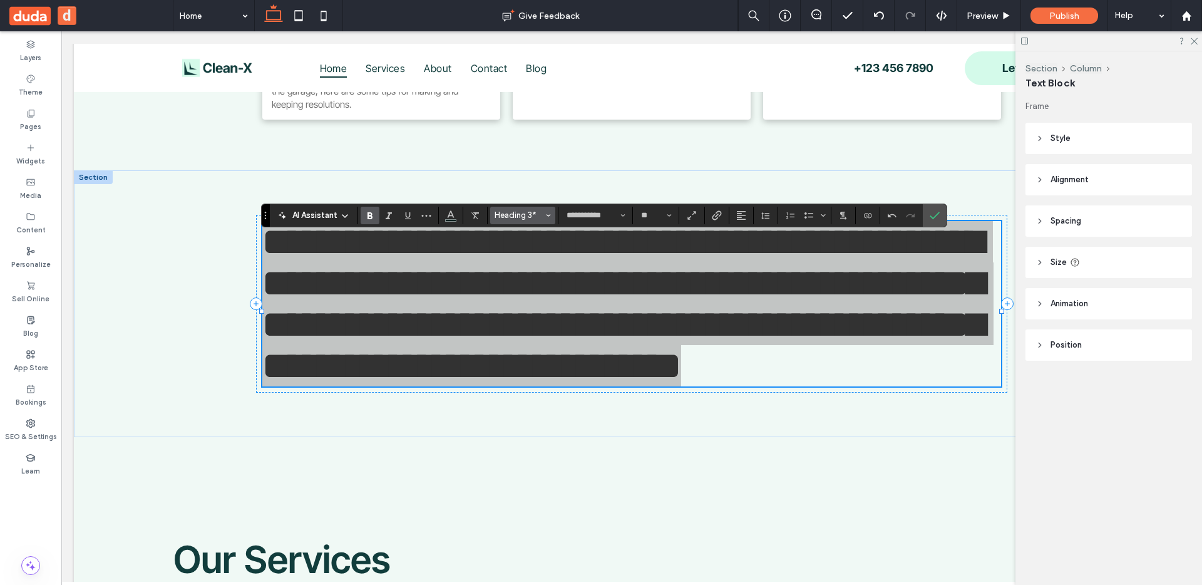
click at [522, 215] on span "Heading 3*" at bounding box center [518, 214] width 49 height 9
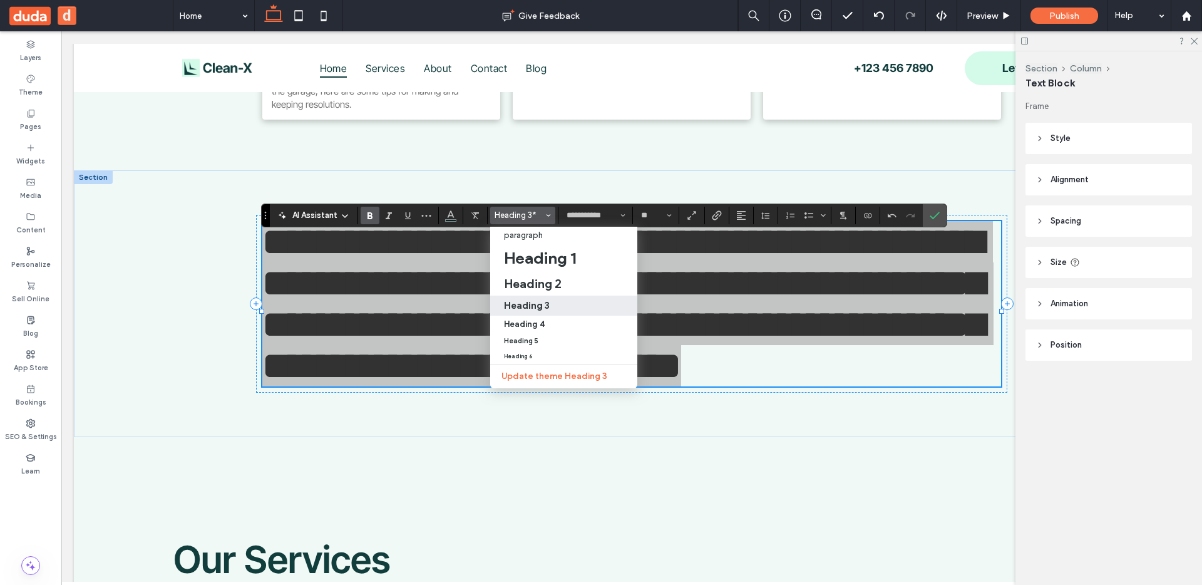
click at [542, 301] on h3 "Heading 3" at bounding box center [527, 305] width 46 height 12
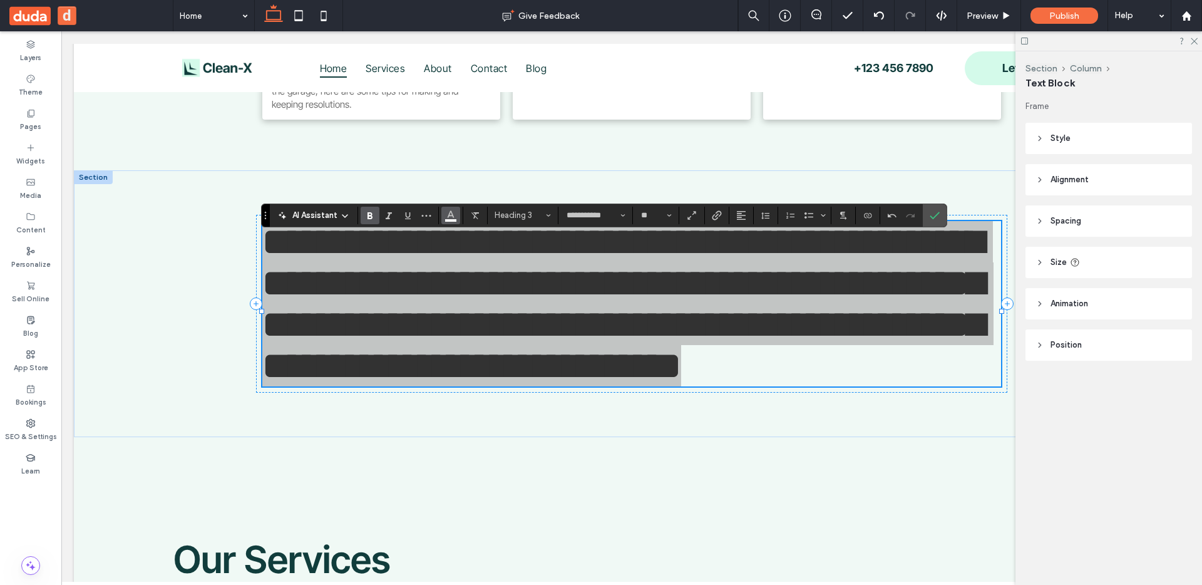
click at [457, 219] on button "Color" at bounding box center [450, 216] width 19 height 18
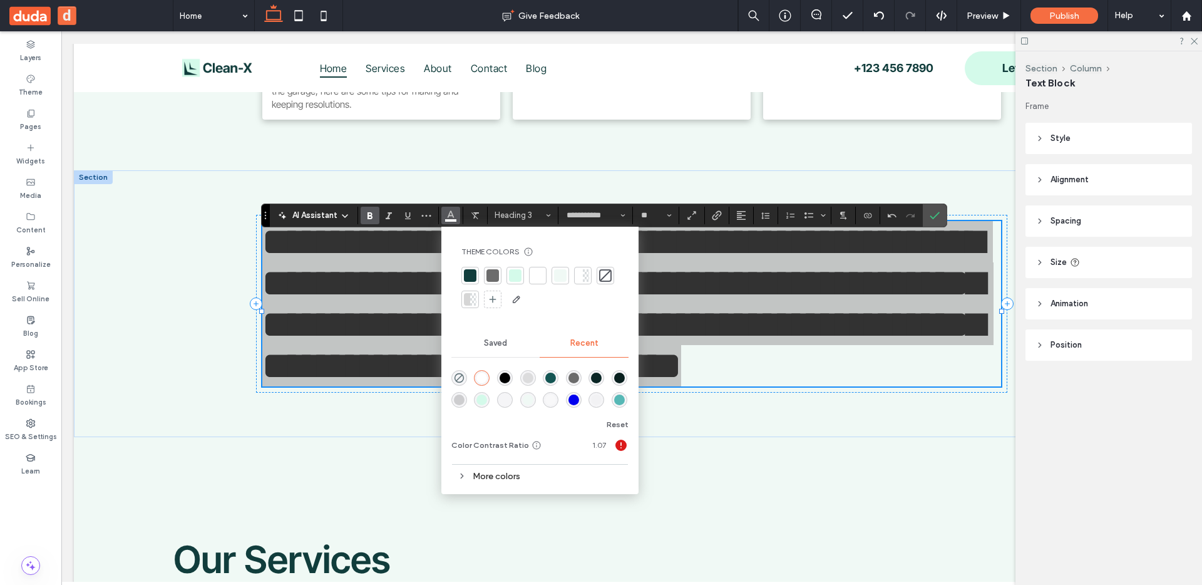
drag, startPoint x: 470, startPoint y: 274, endPoint x: 520, endPoint y: 277, distance: 50.2
click at [470, 274] on div at bounding box center [470, 275] width 13 height 13
click at [919, 217] on icon "Confirm" at bounding box center [935, 215] width 10 height 10
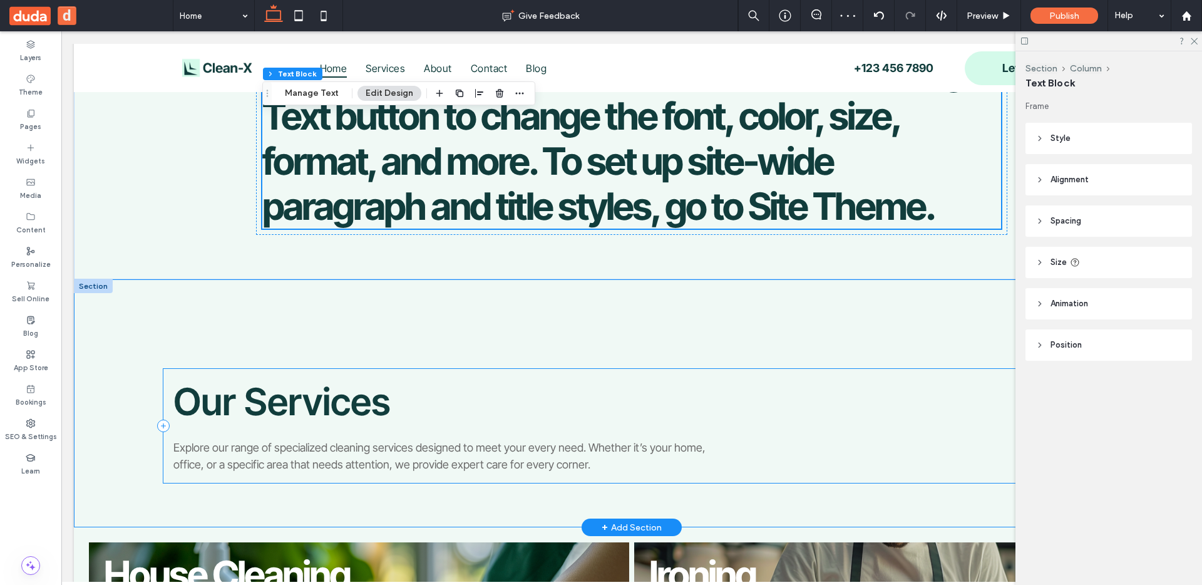
scroll to position [774, 0]
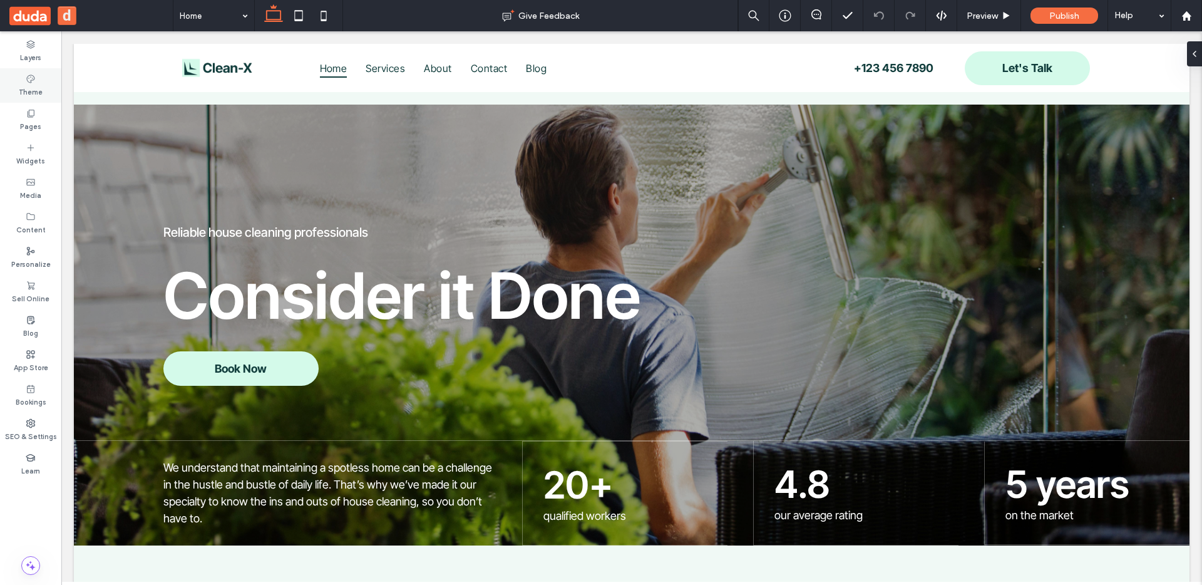
scroll to position [491, 0]
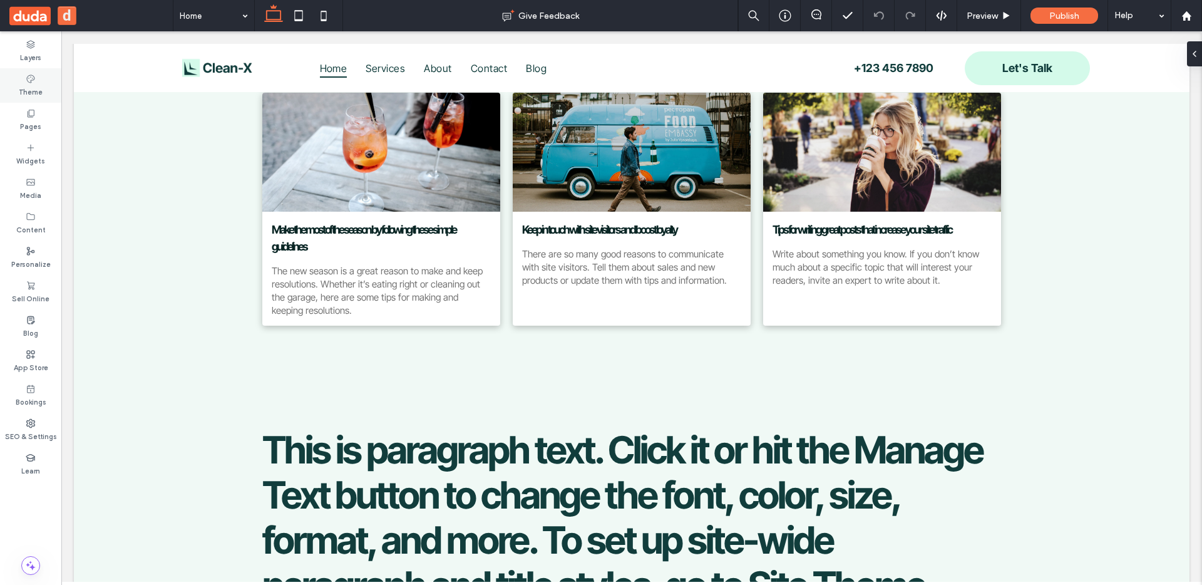
click at [33, 78] on icon at bounding box center [31, 79] width 10 height 10
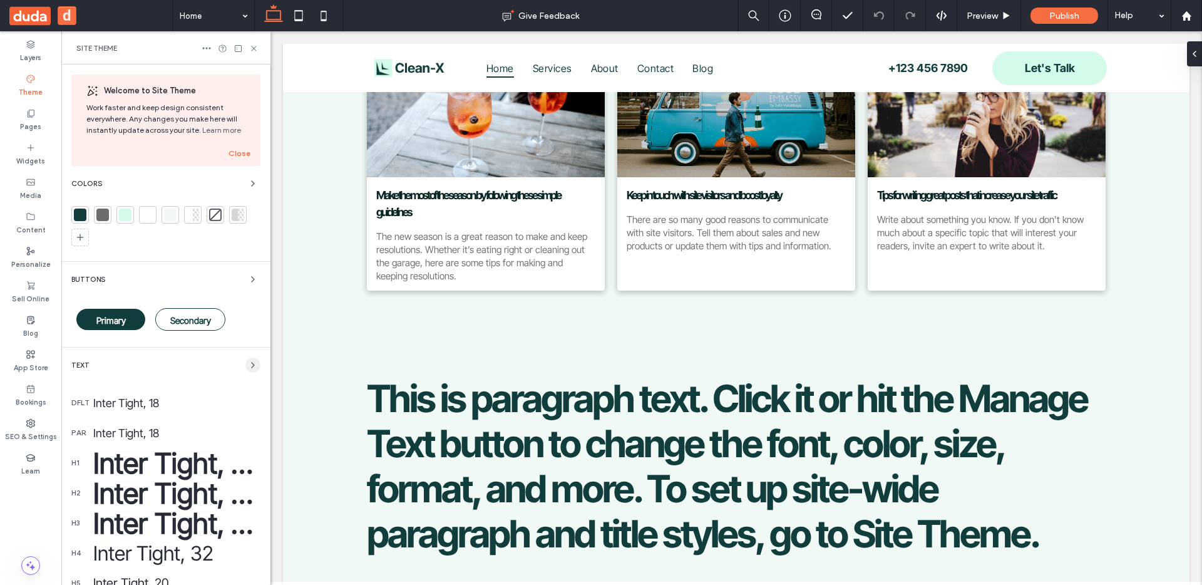
click at [248, 362] on icon "button" at bounding box center [253, 365] width 10 height 10
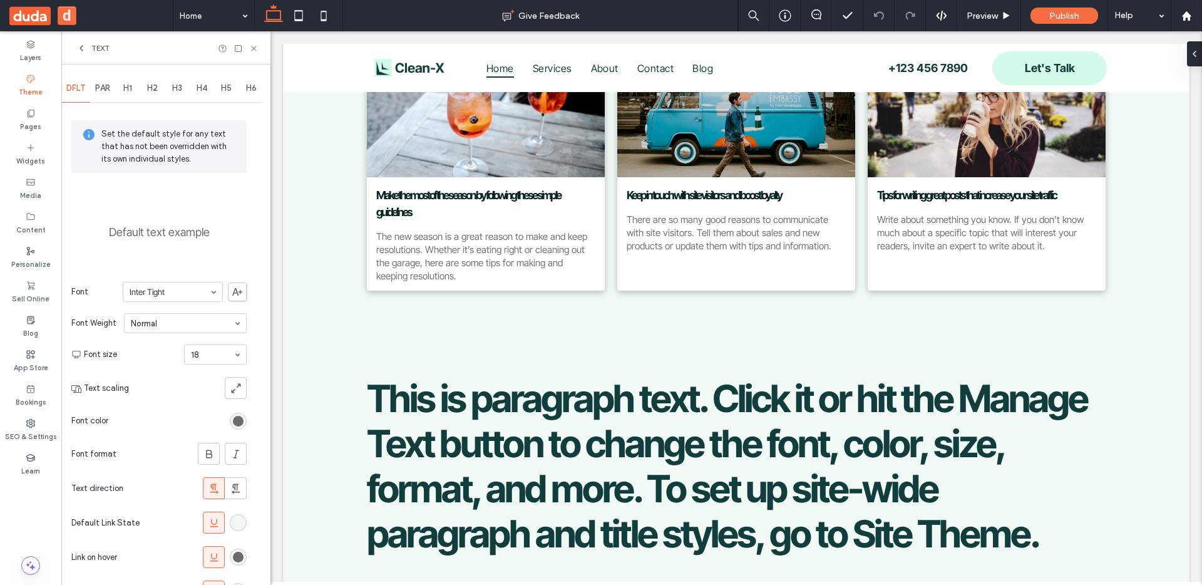
click at [175, 86] on span "H3" at bounding box center [177, 88] width 10 height 10
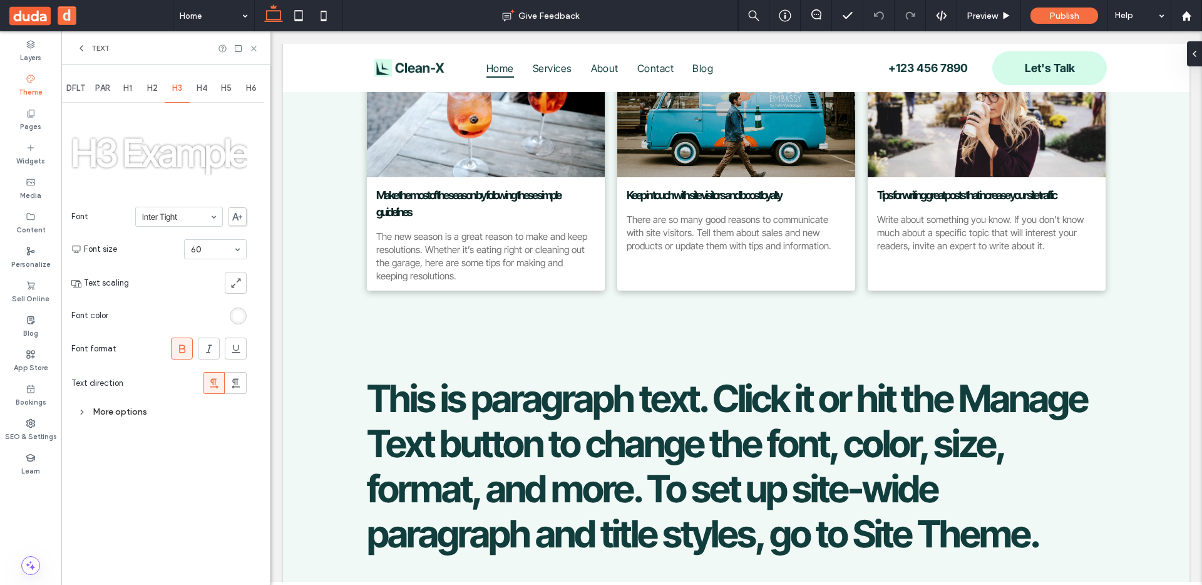
click at [87, 410] on div "More options" at bounding box center [158, 411] width 175 height 17
click at [161, 491] on div "Letter spacing Narrow" at bounding box center [158, 502] width 175 height 31
click at [163, 498] on div "Narrow" at bounding box center [191, 502] width 112 height 19
click at [167, 522] on div "Auto" at bounding box center [190, 522] width 111 height 19
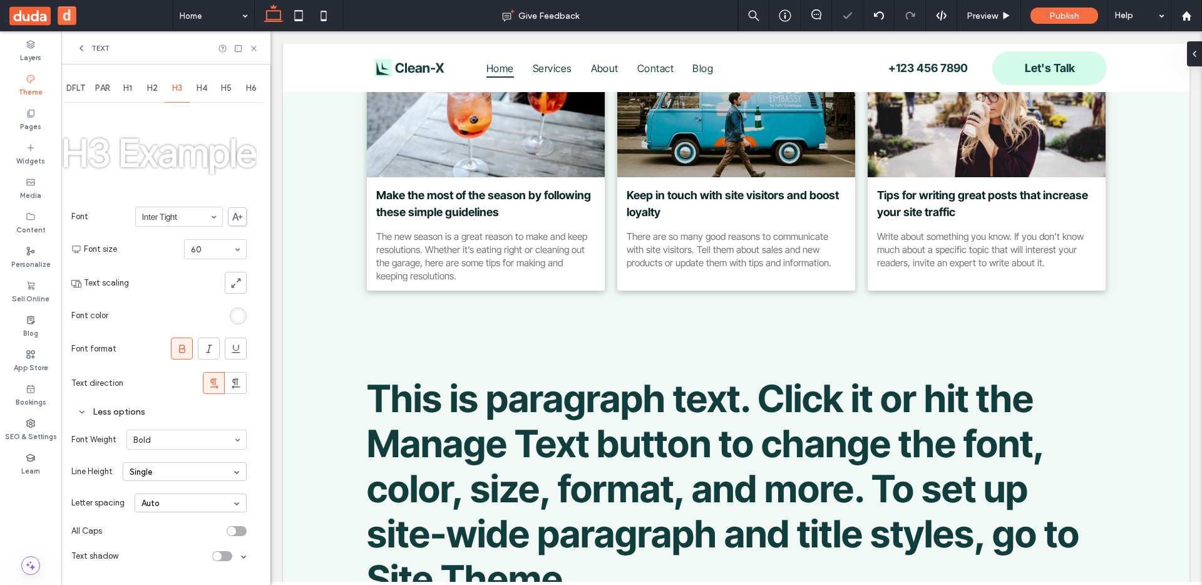
click at [173, 509] on div "Auto" at bounding box center [191, 502] width 112 height 19
click at [191, 557] on div "Wide" at bounding box center [190, 562] width 111 height 20
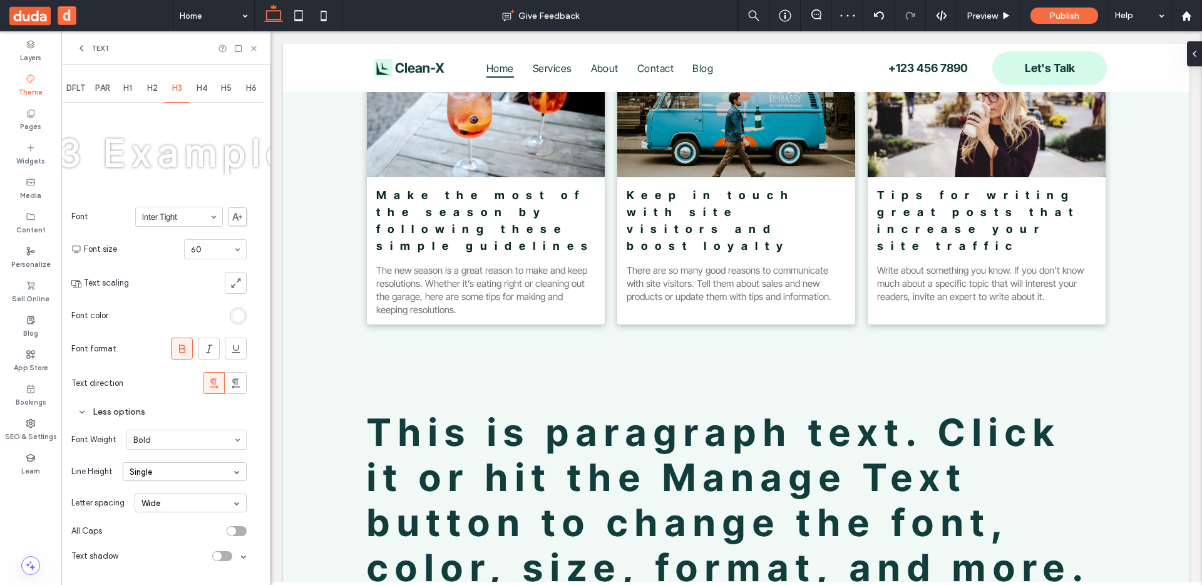
click at [200, 500] on div "Wide" at bounding box center [191, 502] width 112 height 19
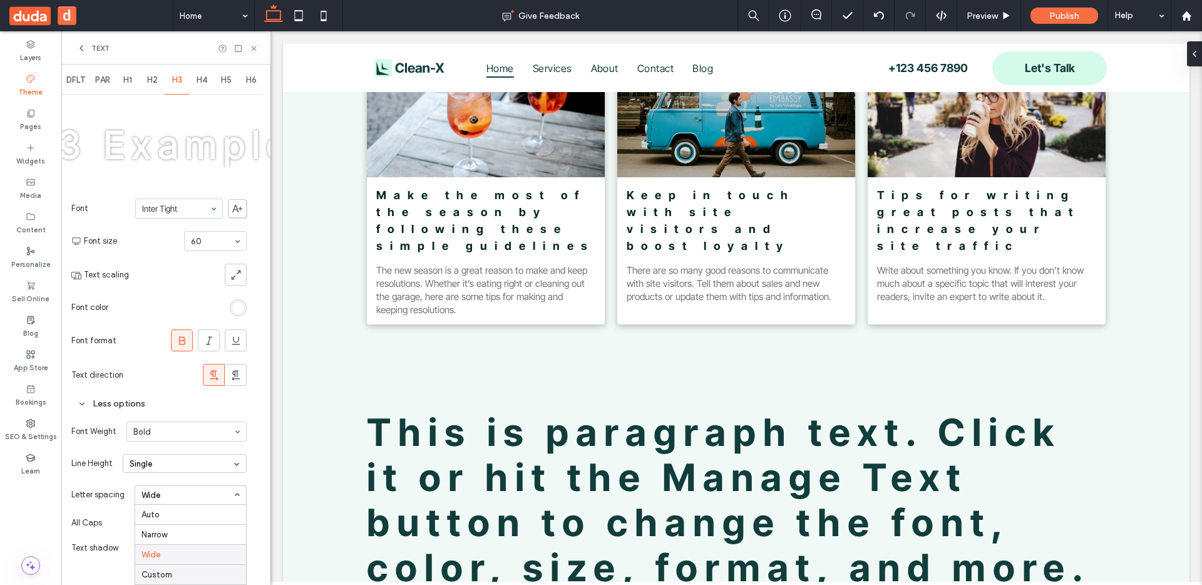
click at [178, 572] on div "Custom" at bounding box center [190, 574] width 111 height 20
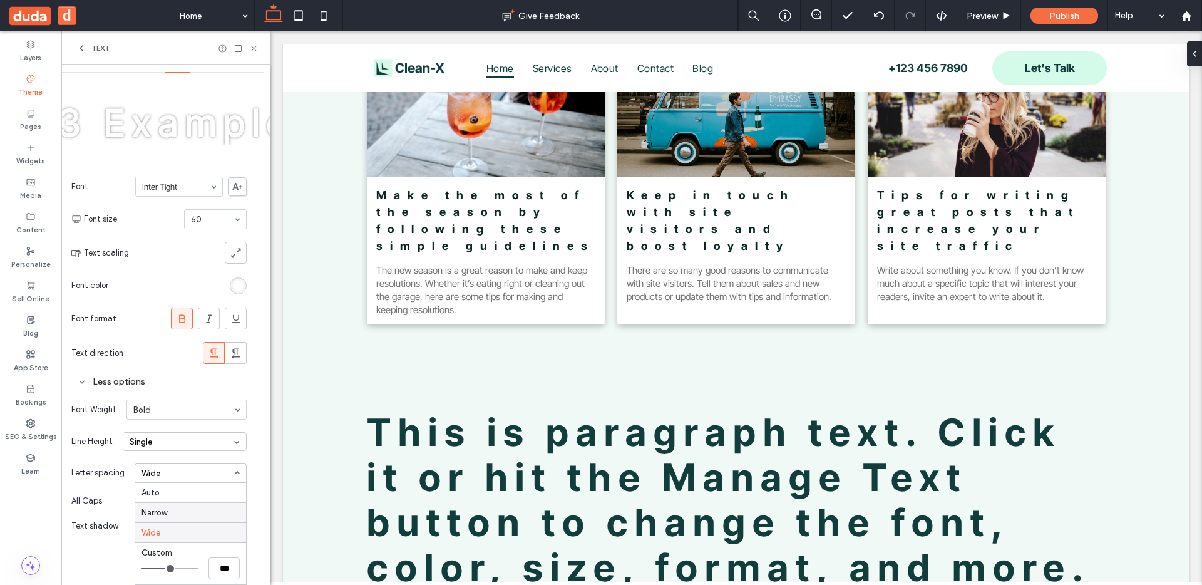
click at [172, 509] on div "Narrow" at bounding box center [190, 512] width 111 height 20
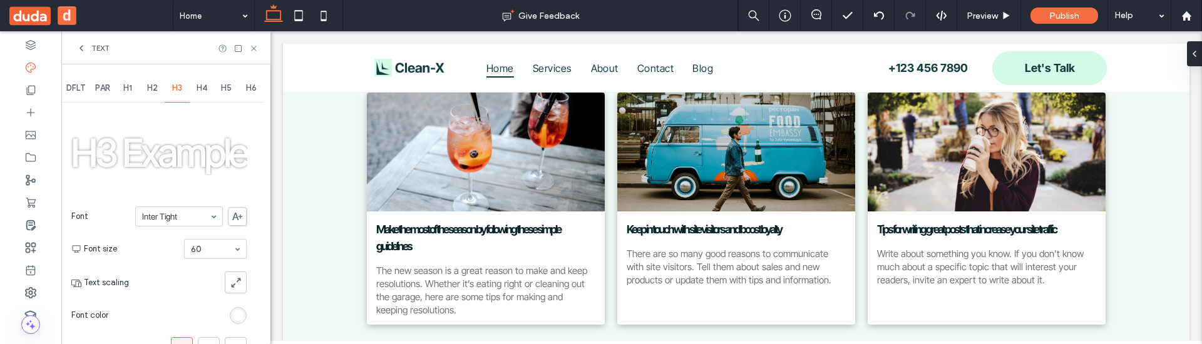
scroll to position [454, 0]
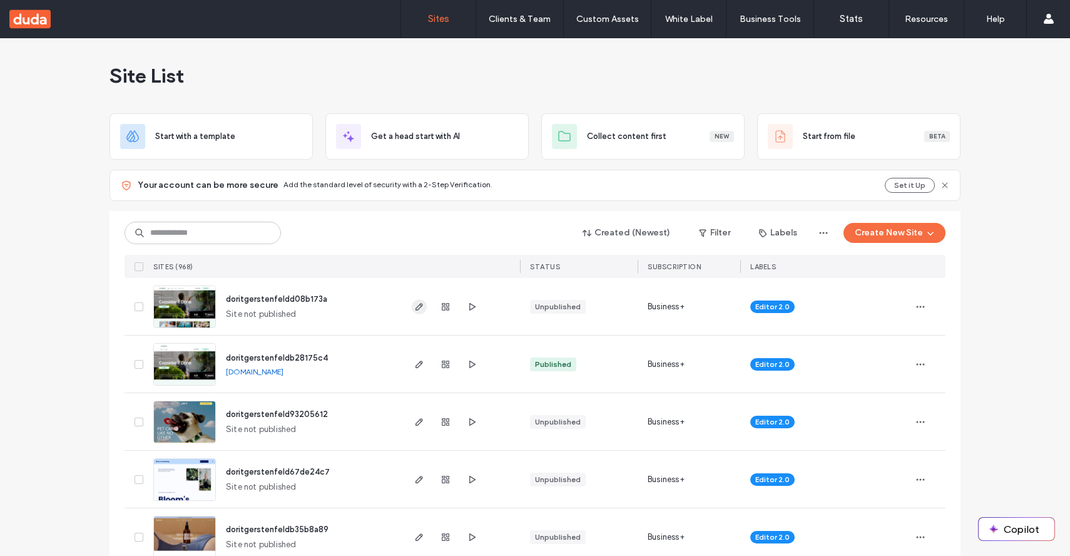
click at [414, 310] on icon "button" at bounding box center [419, 307] width 10 height 10
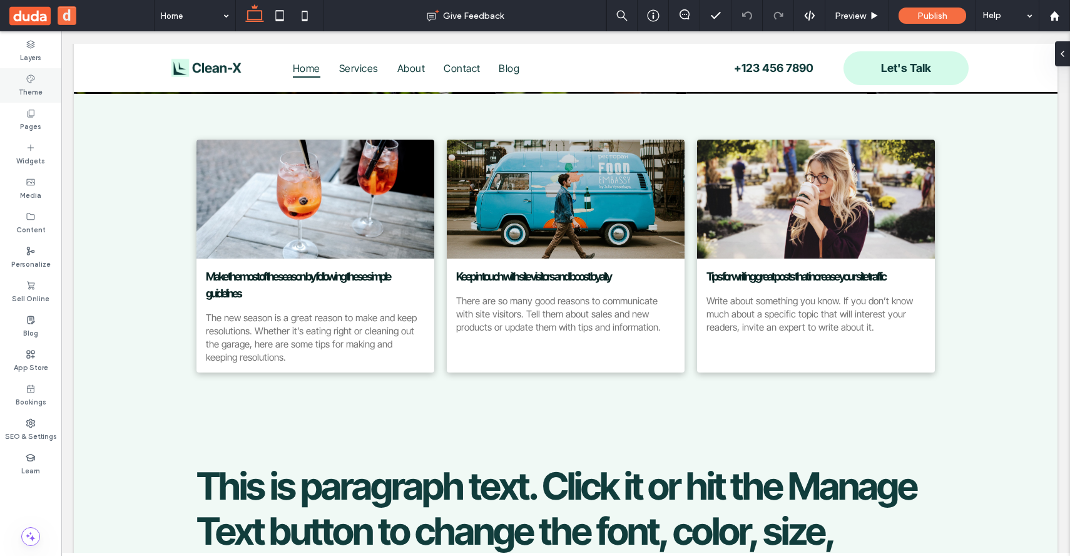
click at [31, 82] on icon at bounding box center [31, 79] width 10 height 10
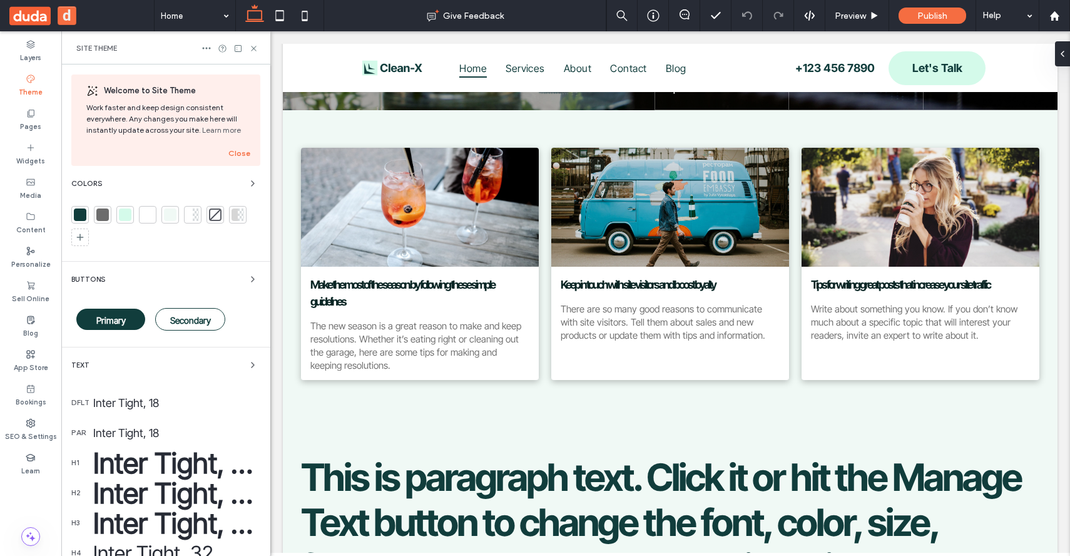
scroll to position [190, 0]
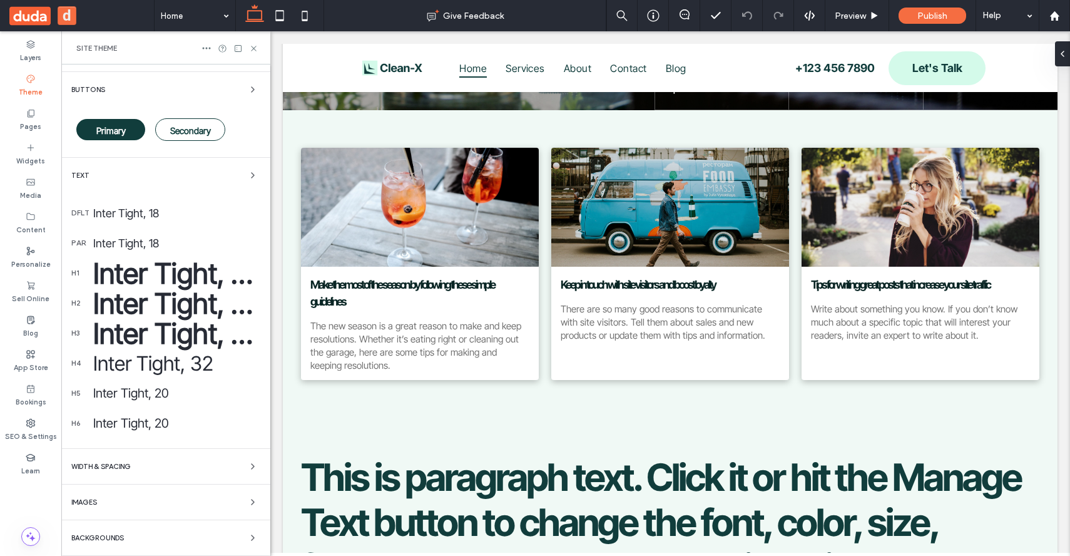
click at [116, 328] on div "Inter Tight, 60" at bounding box center [176, 333] width 167 height 34
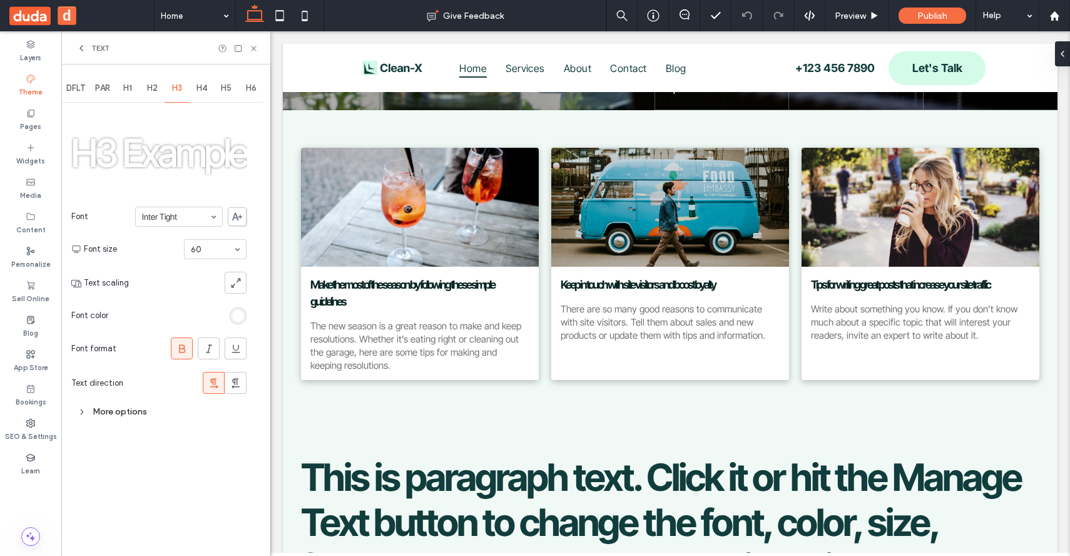
scroll to position [0, 0]
click at [88, 408] on div "More options" at bounding box center [158, 411] width 175 height 17
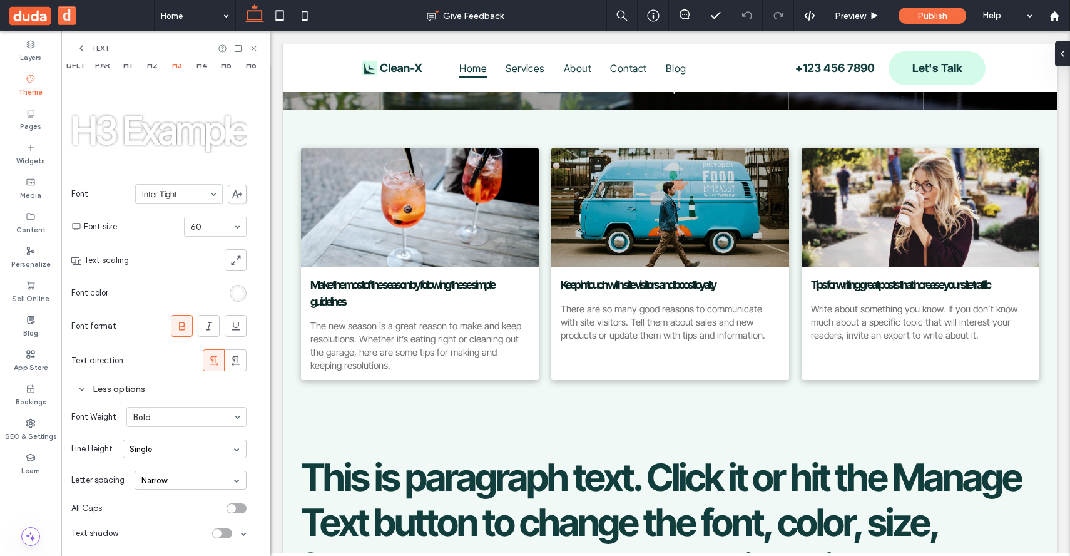
click at [160, 482] on div "Narrow" at bounding box center [191, 480] width 112 height 19
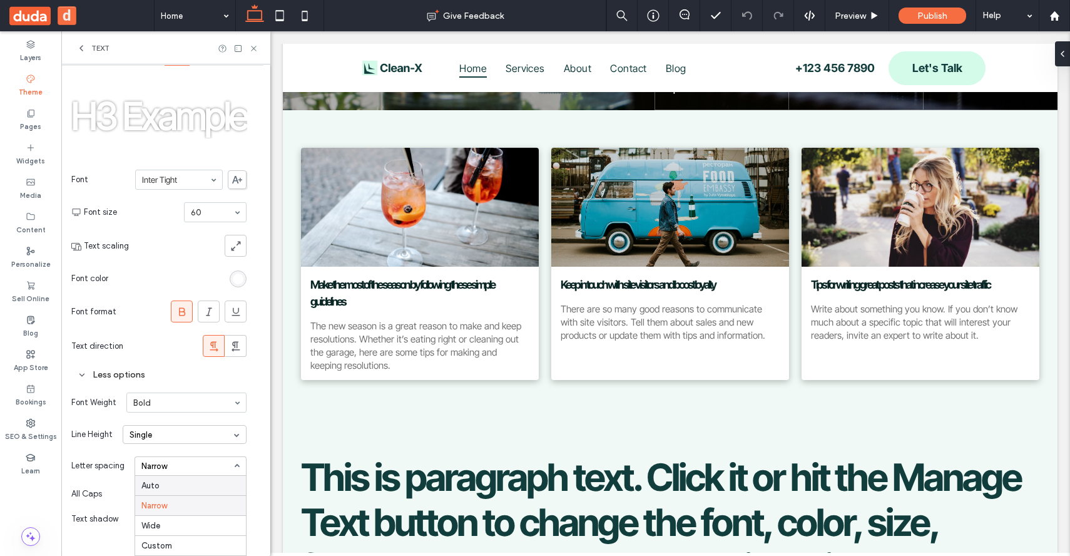
click at [179, 483] on div "Auto" at bounding box center [190, 485] width 111 height 19
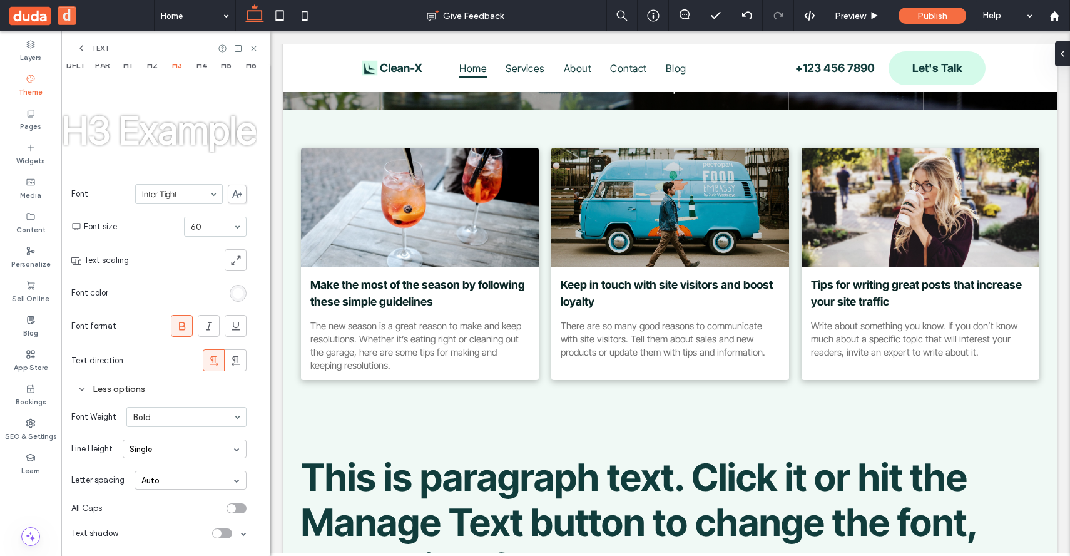
click at [178, 473] on div "Auto" at bounding box center [191, 480] width 112 height 19
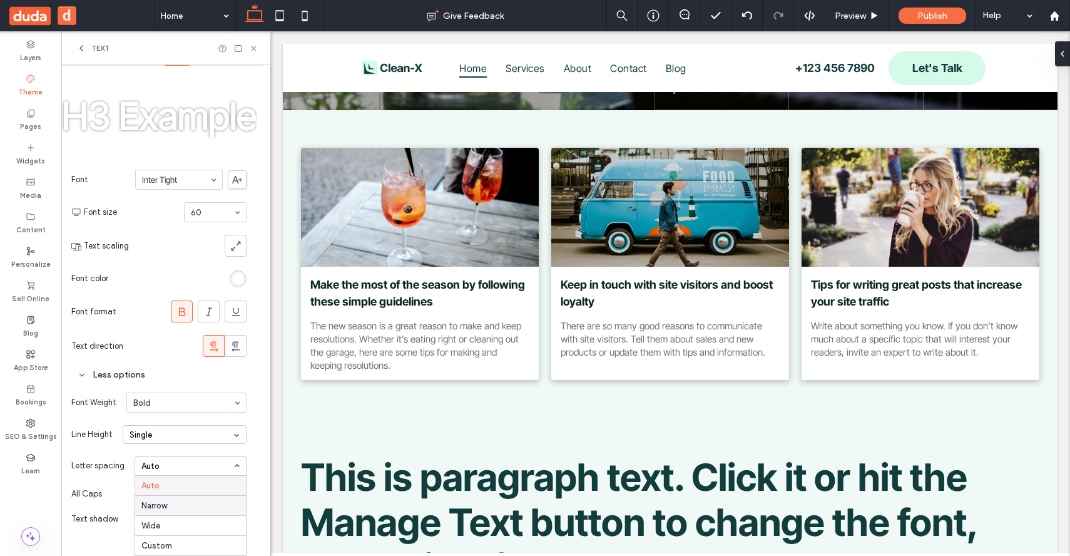
click at [176, 499] on div "Narrow" at bounding box center [190, 505] width 111 height 20
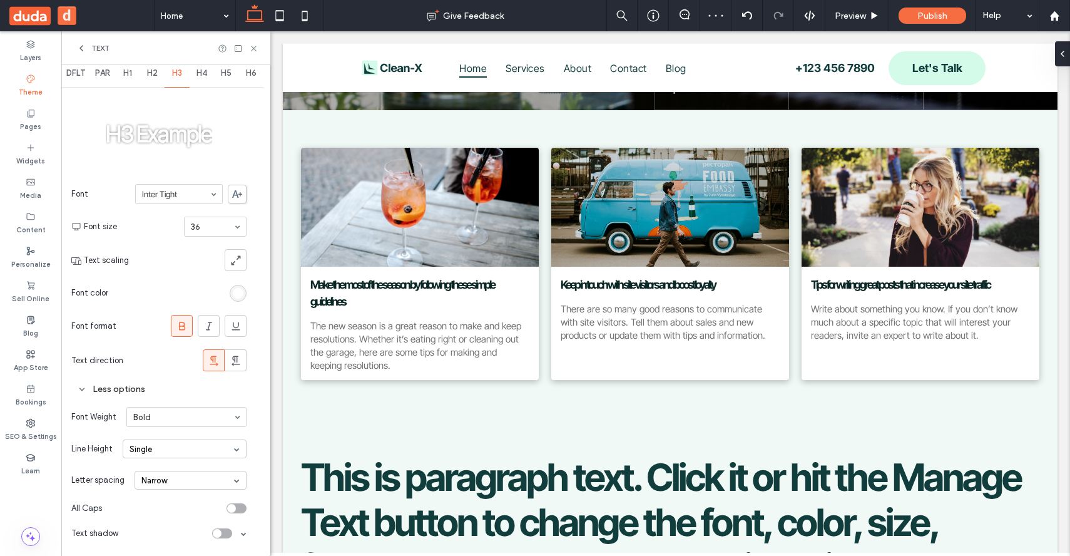
scroll to position [15, 0]
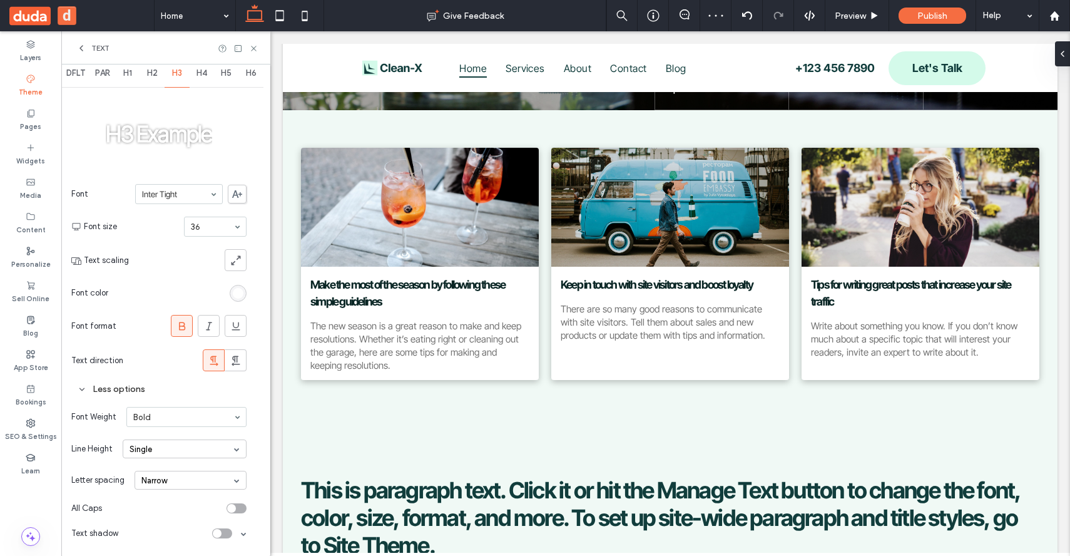
click at [212, 224] on input at bounding box center [212, 226] width 43 height 9
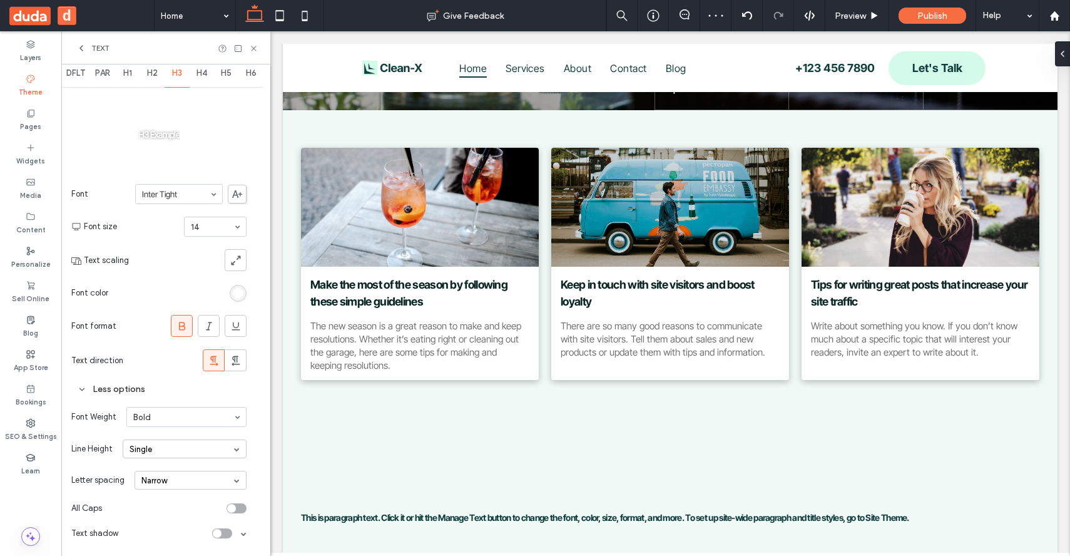
click at [220, 231] on input at bounding box center [212, 226] width 43 height 9
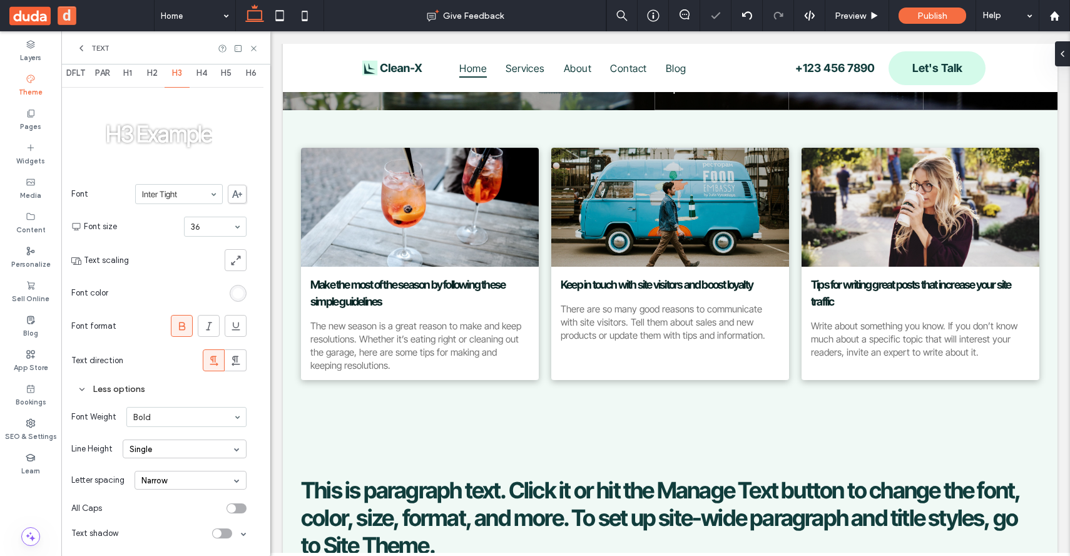
click at [255, 45] on icon at bounding box center [253, 48] width 9 height 9
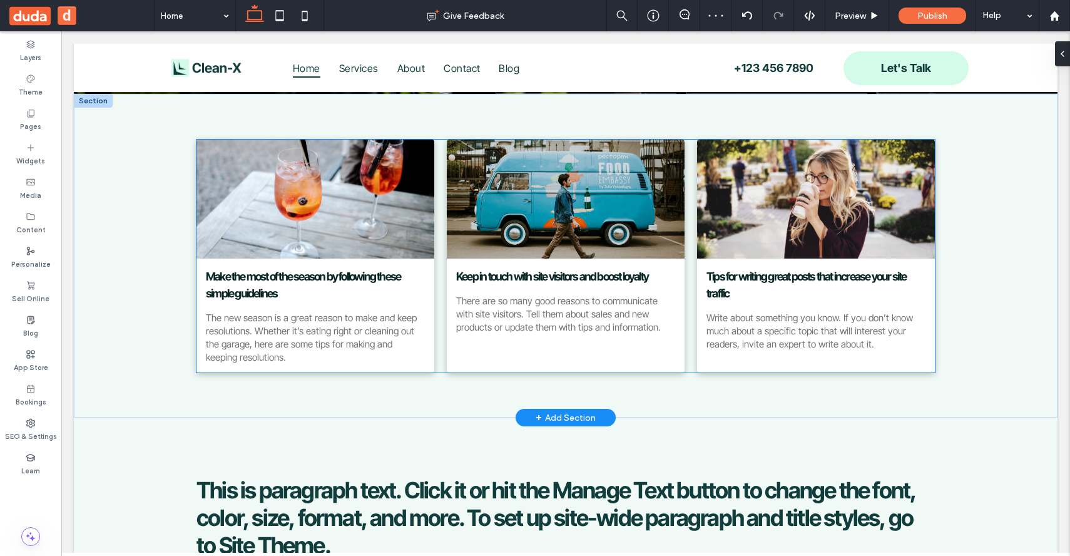
click at [285, 287] on link "Make the most of the season by following these simple guidelines" at bounding box center [315, 285] width 219 height 34
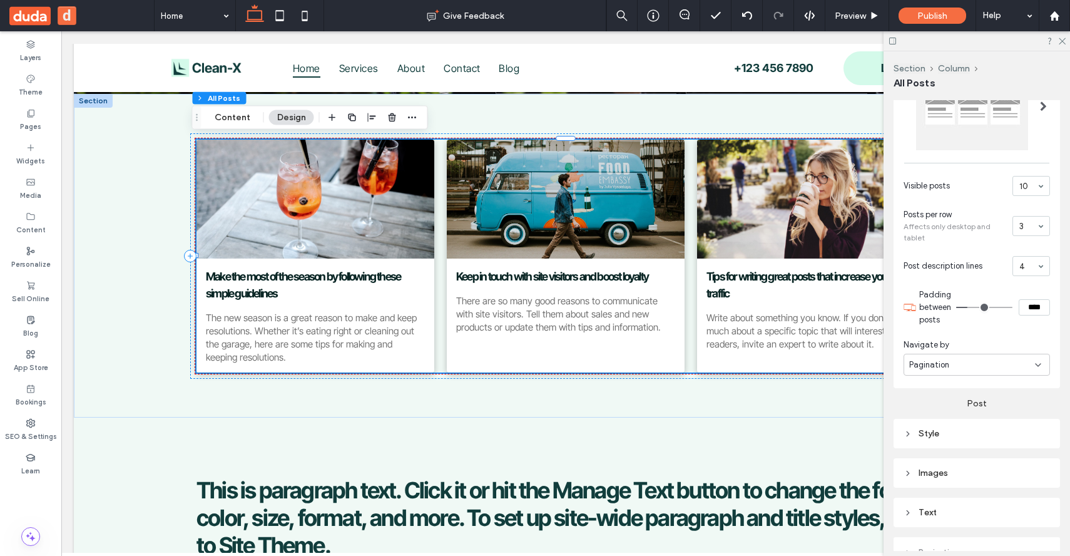
scroll to position [384, 0]
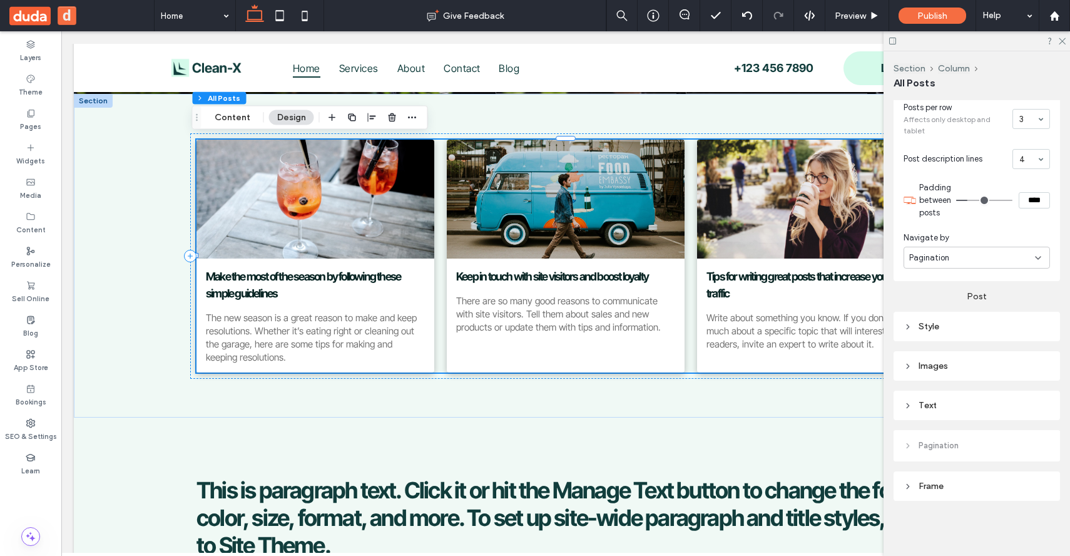
click at [918, 411] on div "Text" at bounding box center [977, 405] width 146 height 17
click at [1023, 416] on label "Post title" at bounding box center [972, 423] width 136 height 25
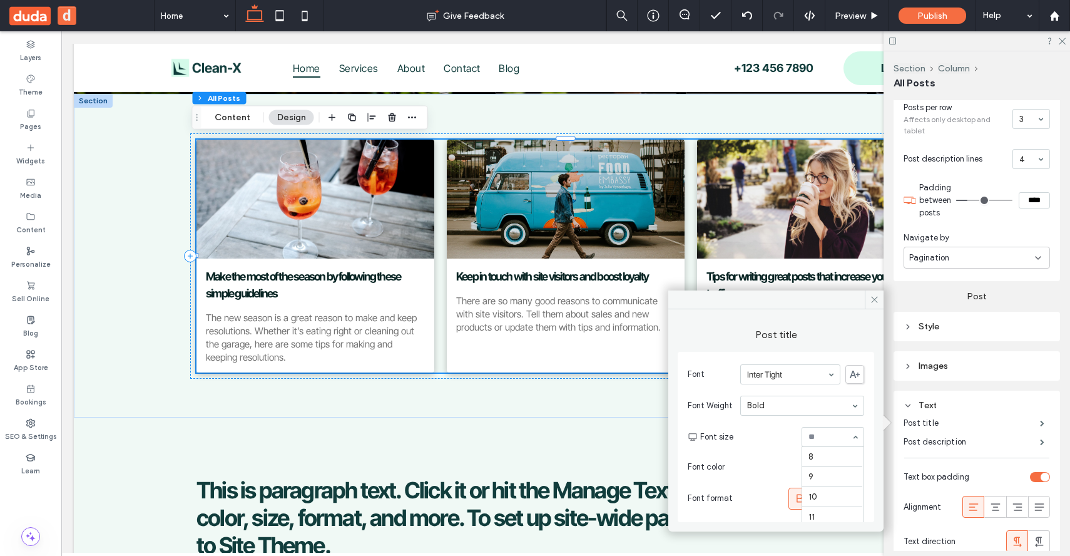
scroll to position [145, 0]
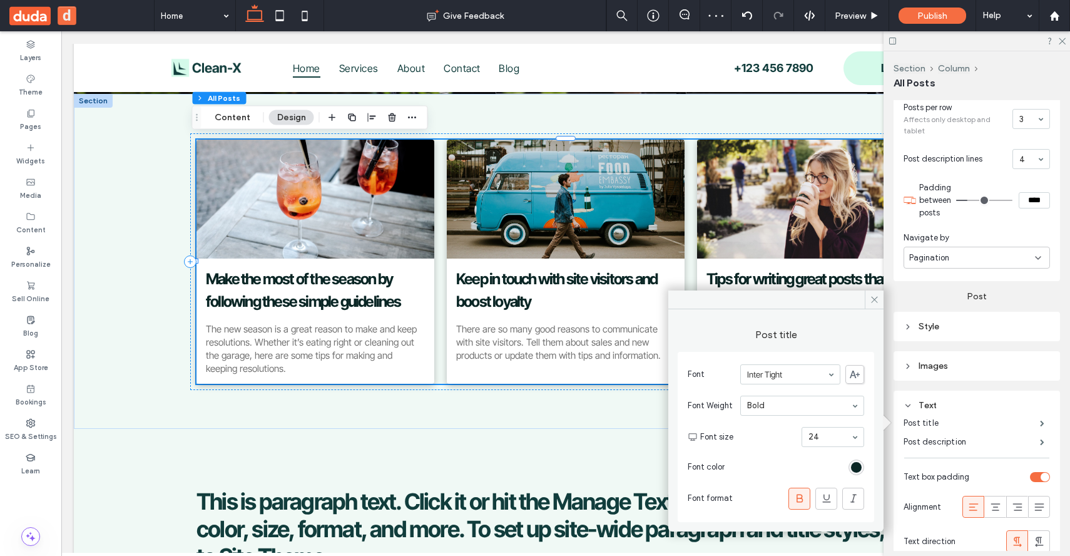
click at [824, 440] on input at bounding box center [830, 437] width 43 height 9
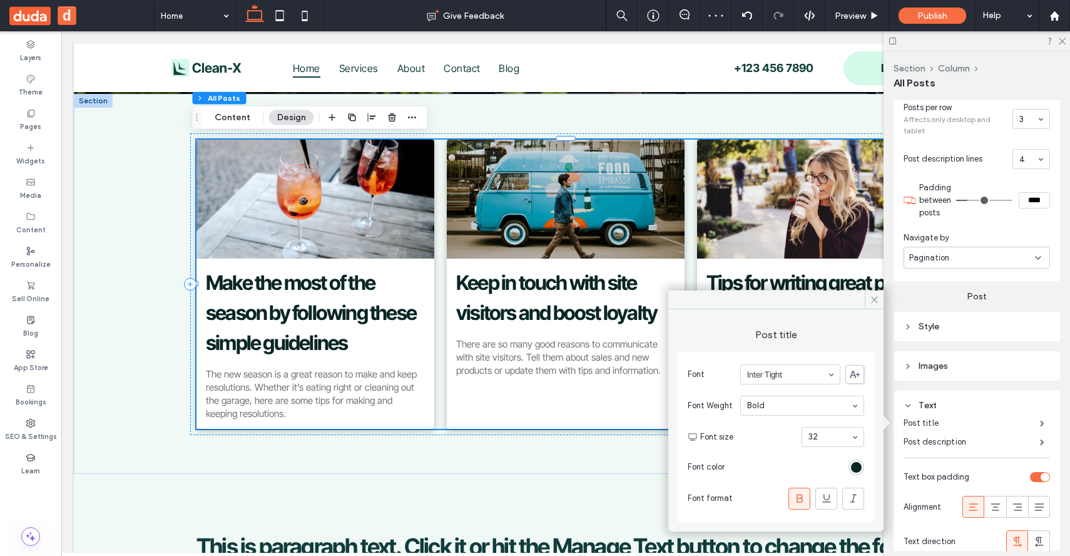
click at [832, 439] on input at bounding box center [830, 437] width 43 height 9
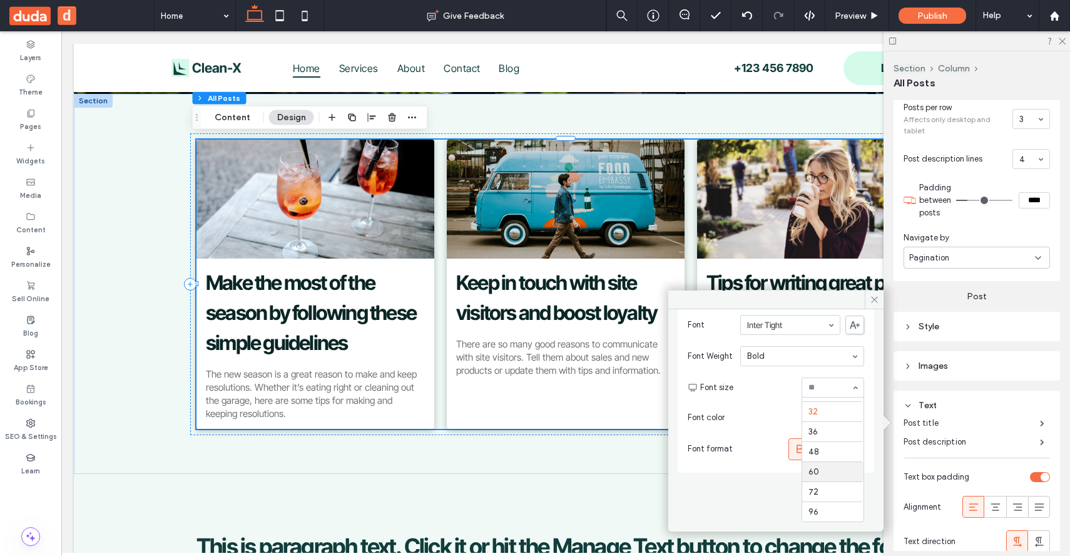
scroll to position [0, 0]
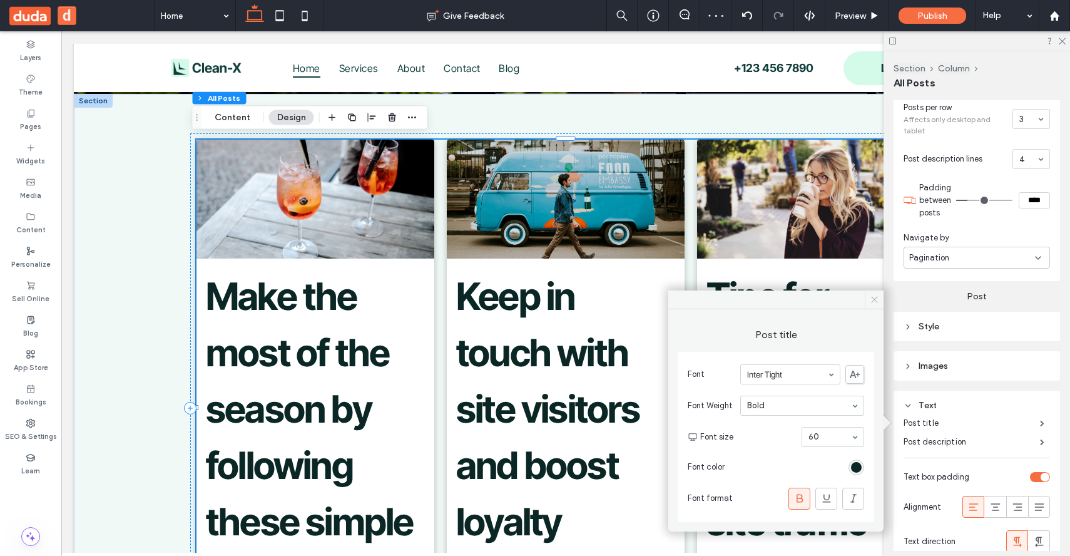
click at [871, 305] on span at bounding box center [874, 299] width 19 height 19
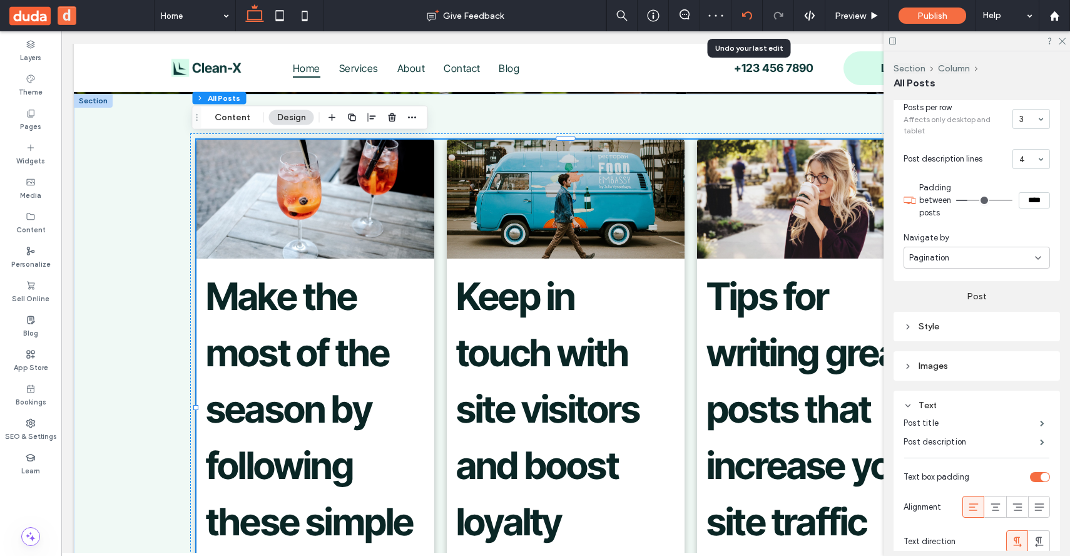
click at [745, 8] on div at bounding box center [747, 15] width 31 height 31
click at [744, 16] on use at bounding box center [747, 15] width 10 height 8
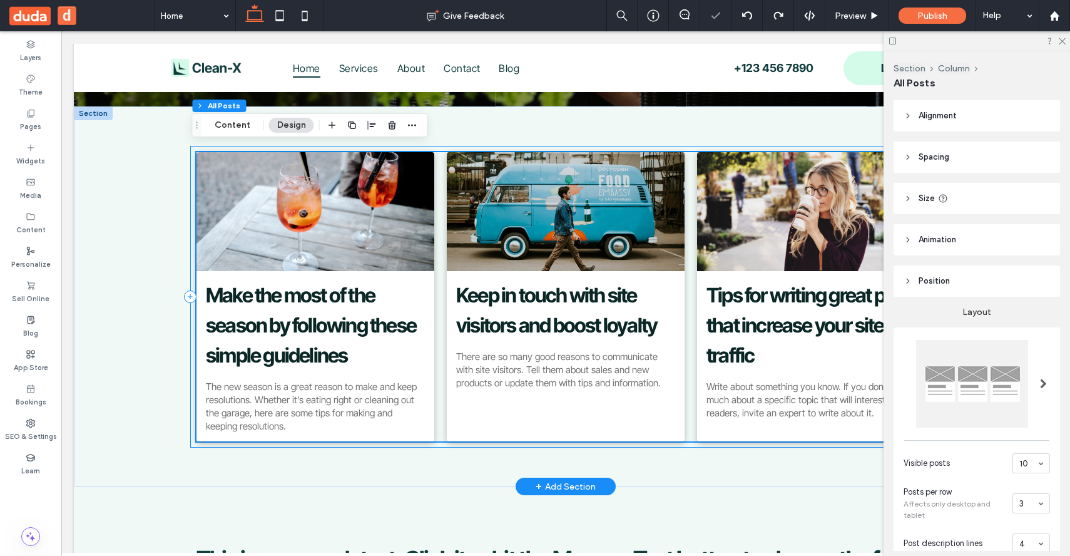
scroll to position [428, 0]
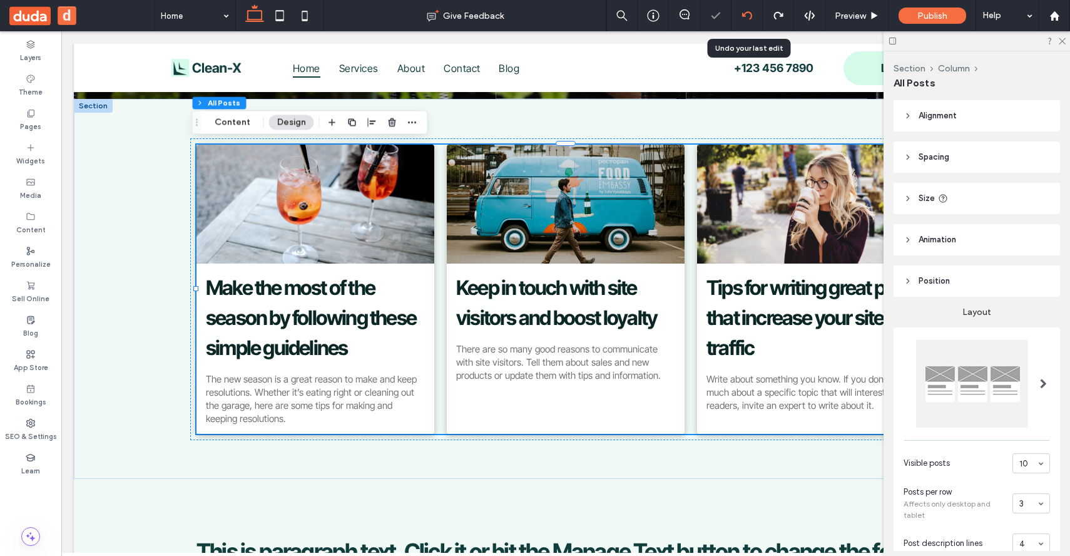
click at [749, 18] on icon at bounding box center [747, 16] width 10 height 10
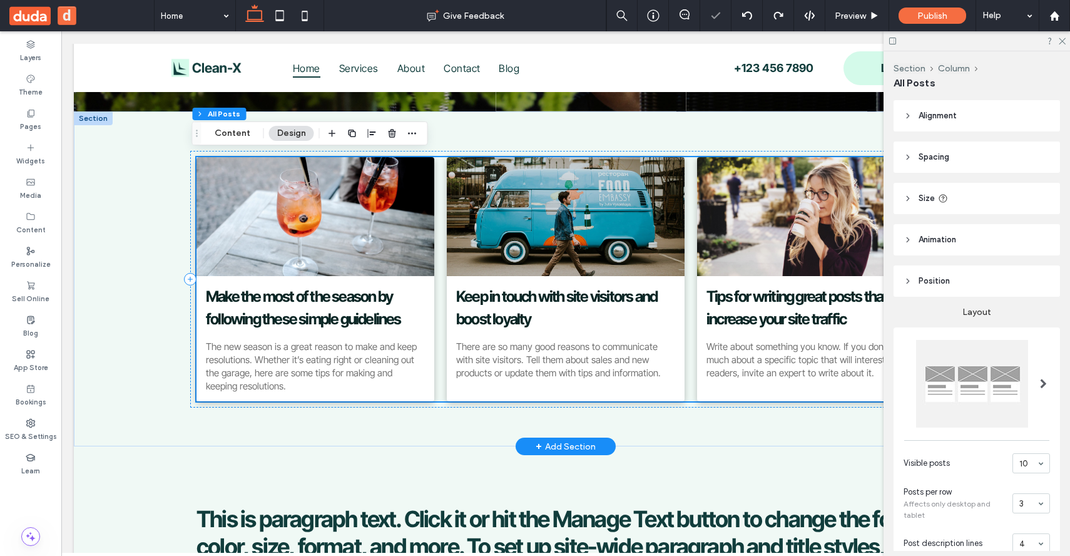
scroll to position [406, 0]
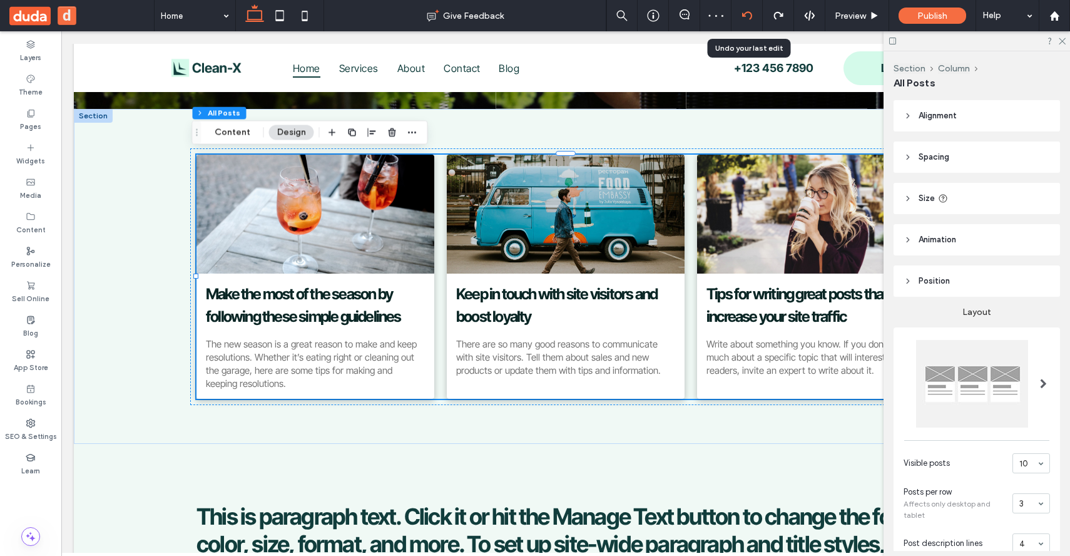
click at [750, 14] on use at bounding box center [747, 15] width 10 height 8
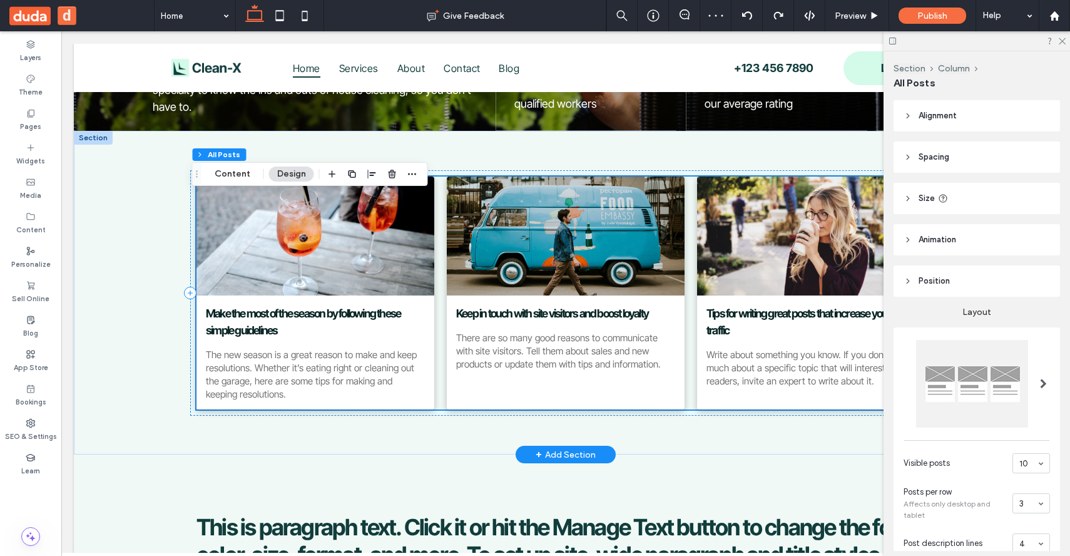
scroll to position [400, 0]
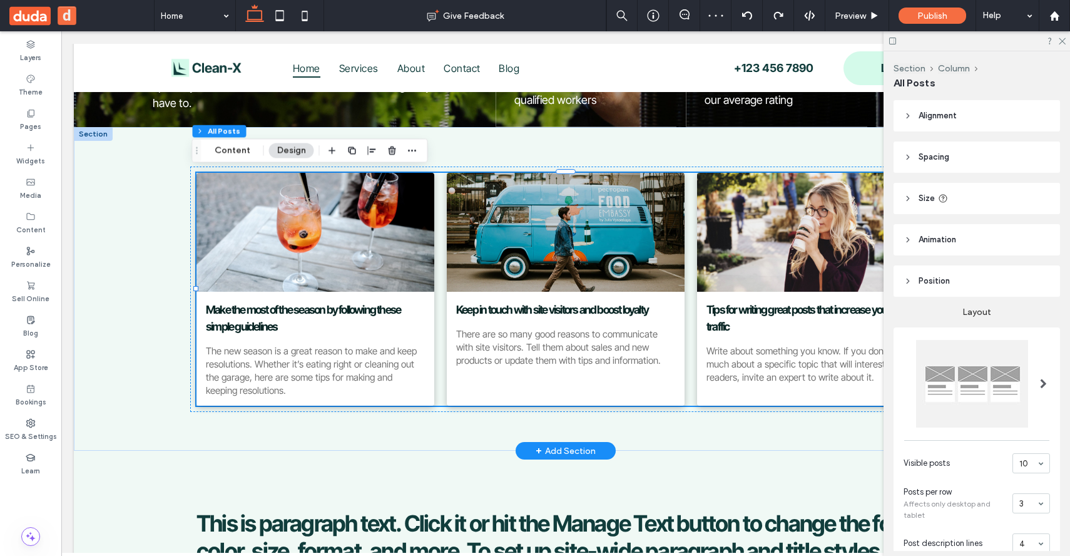
click at [565, 449] on div "+ Add Section" at bounding box center [566, 451] width 60 height 14
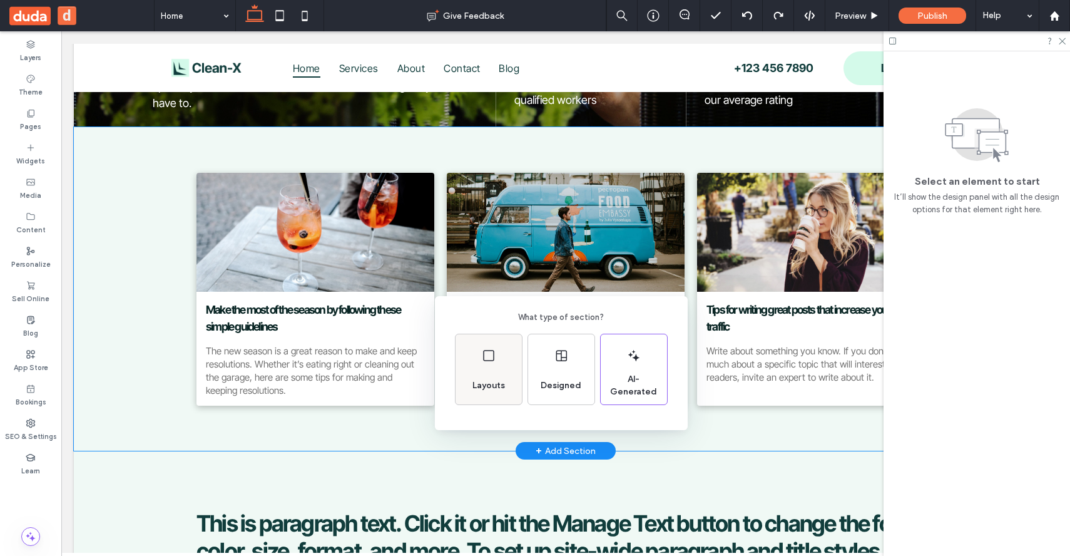
click at [499, 400] on div "Layouts" at bounding box center [489, 369] width 66 height 70
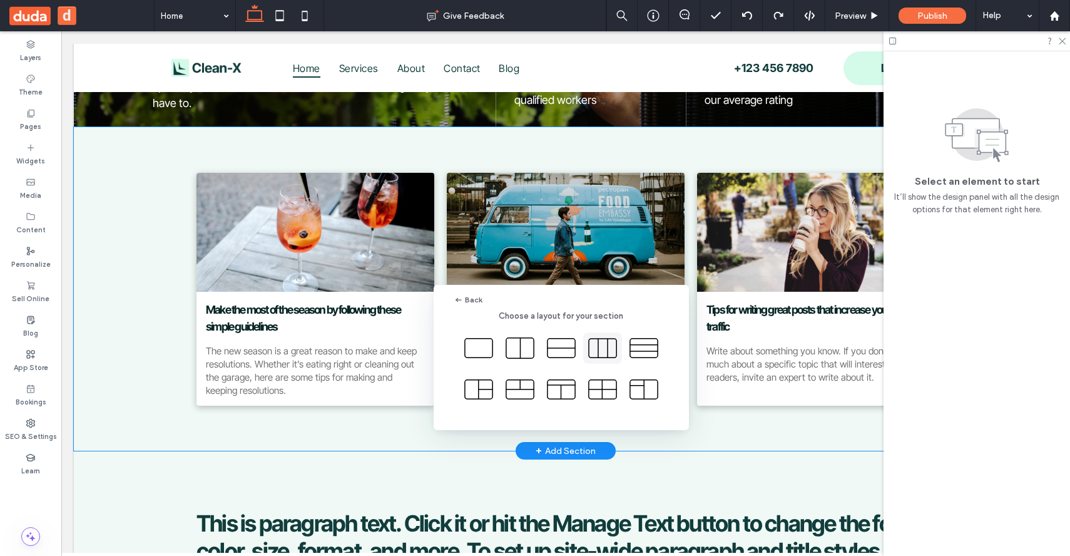
click at [598, 344] on use at bounding box center [603, 348] width 28 height 19
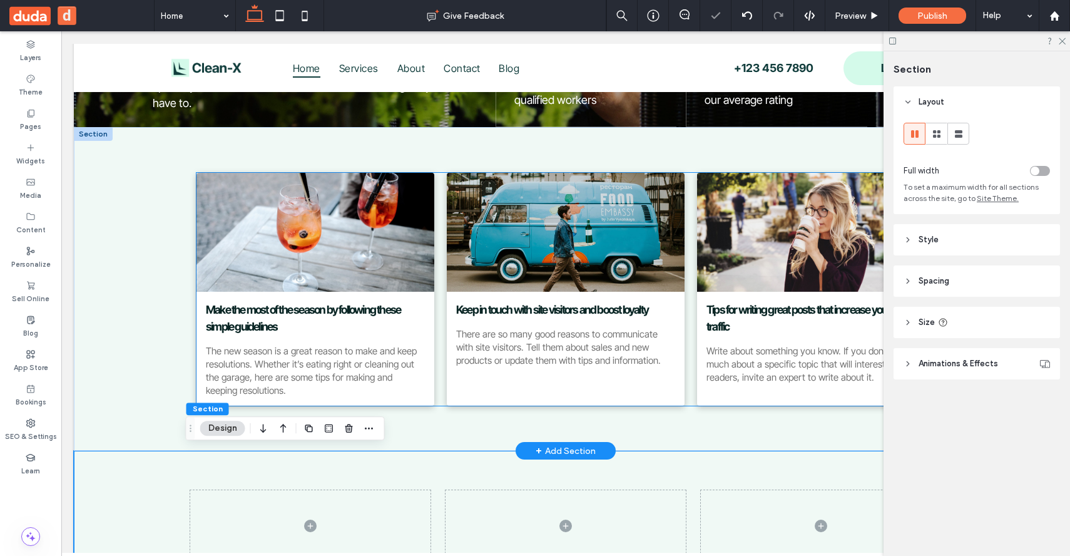
scroll to position [642, 0]
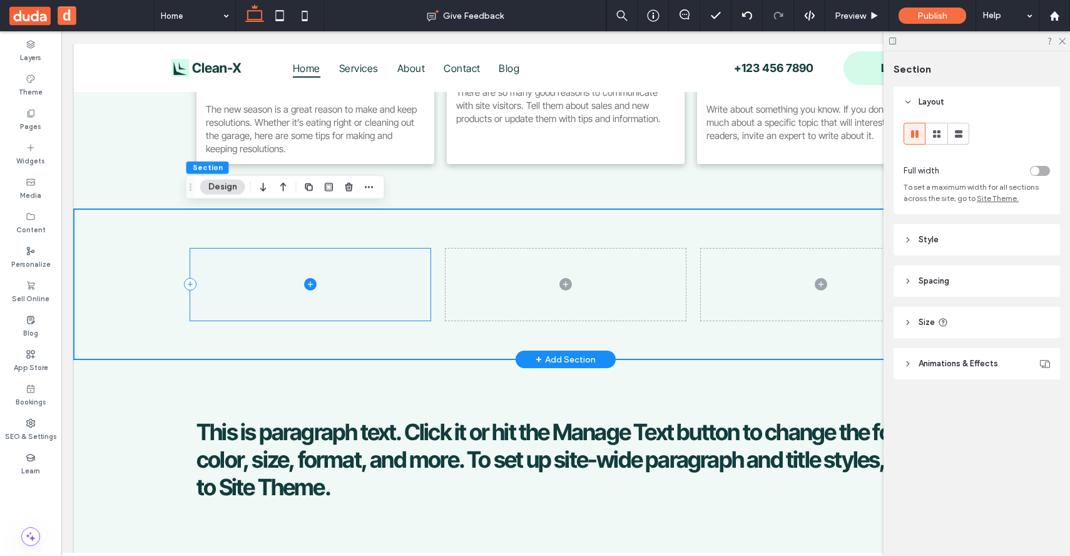
click at [310, 284] on icon at bounding box center [310, 284] width 13 height 13
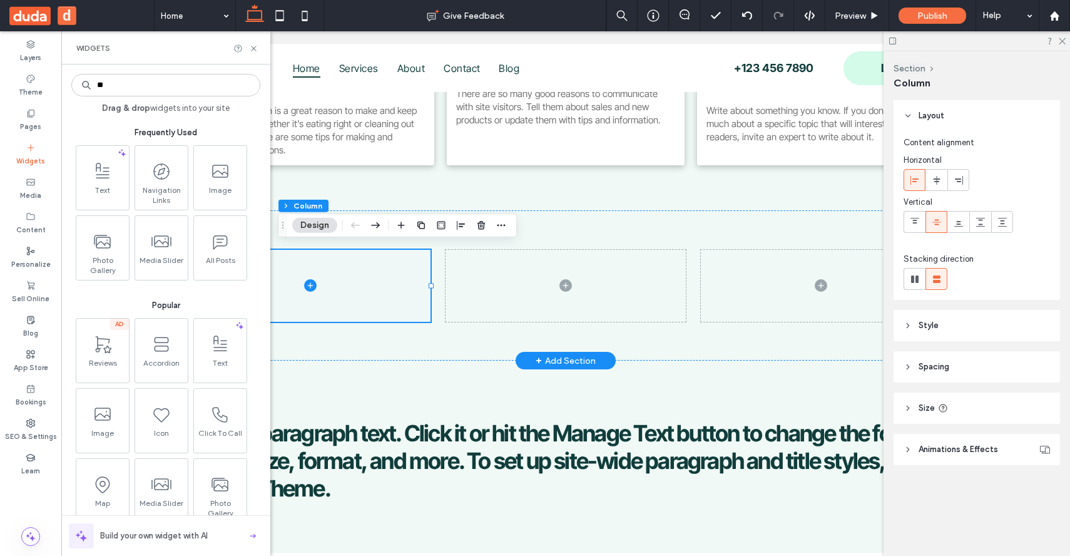
scroll to position [629, 0]
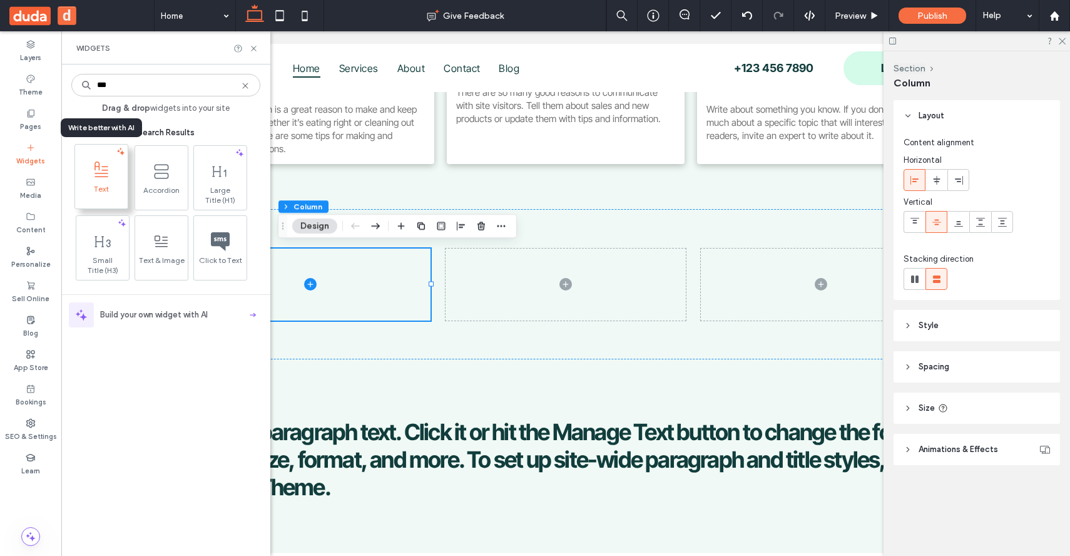
type input "***"
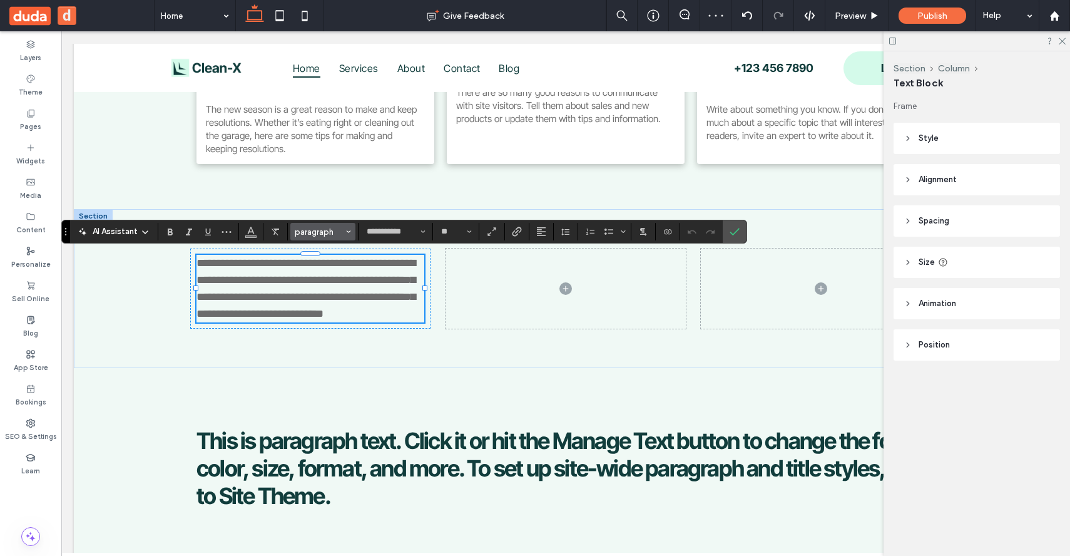
click at [326, 233] on span "paragraph" at bounding box center [319, 231] width 49 height 9
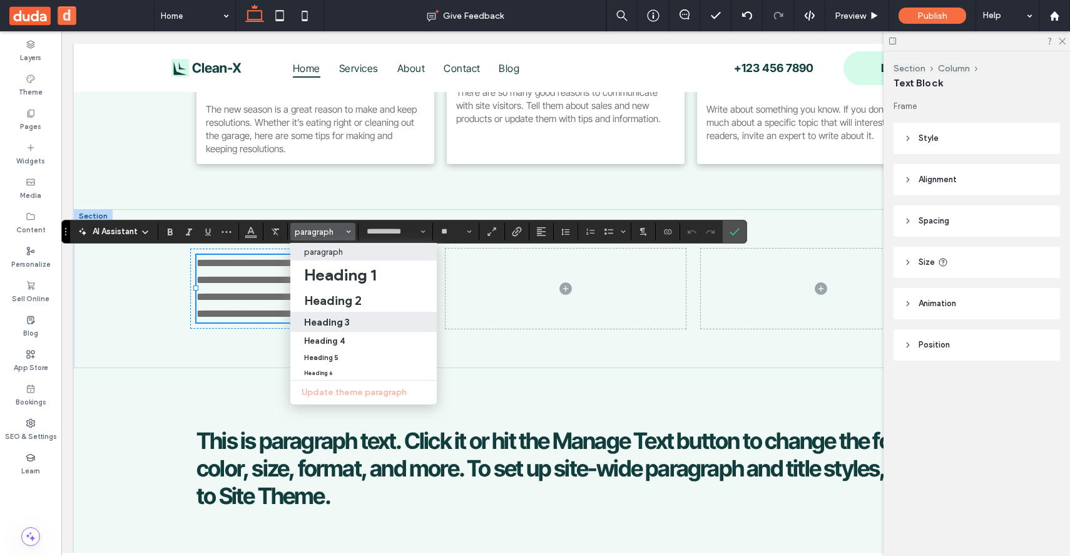
click at [342, 316] on h3 "Heading 3" at bounding box center [327, 322] width 46 height 12
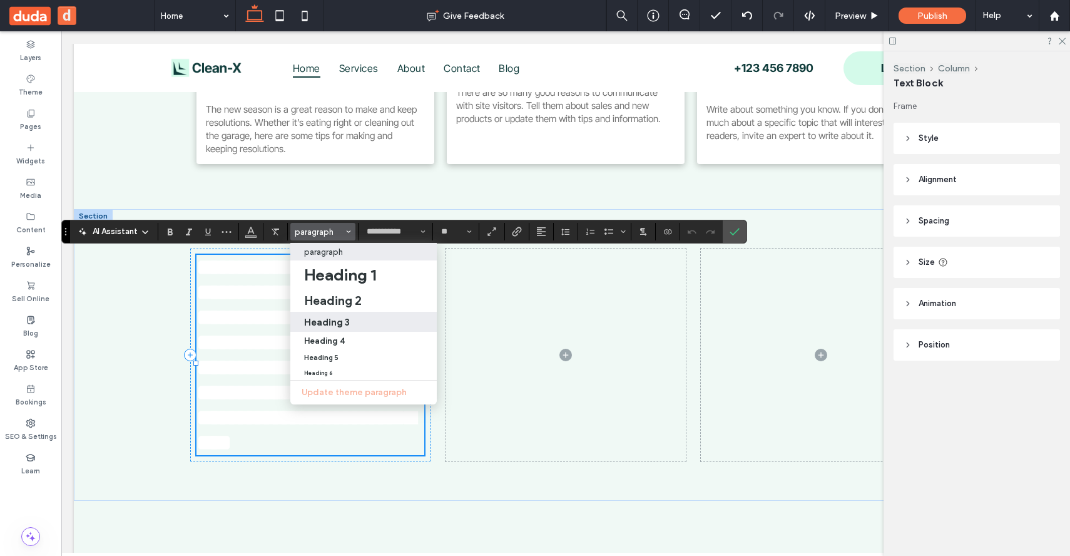
type input "**"
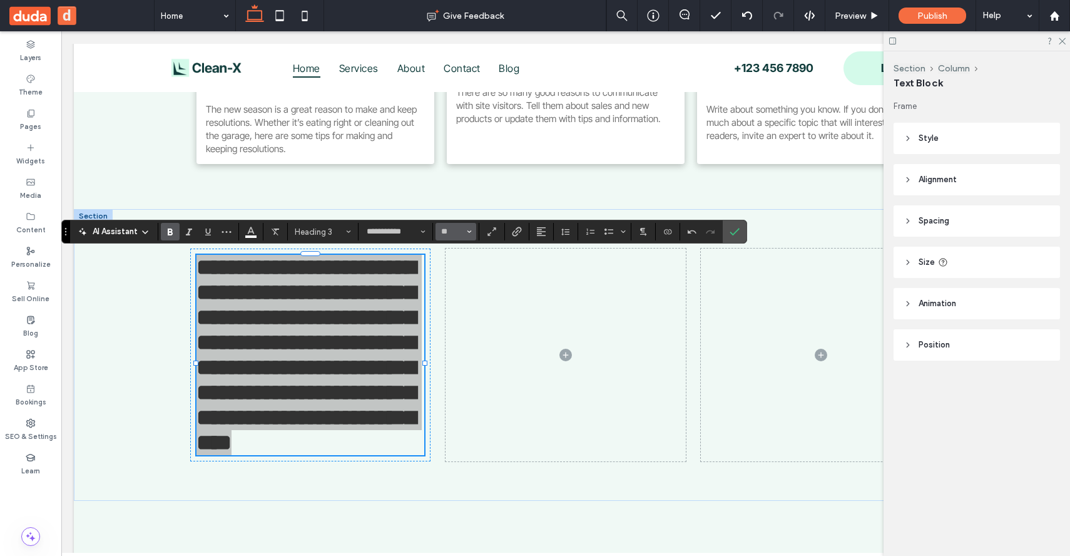
click at [470, 228] on span "Size" at bounding box center [469, 231] width 5 height 16
drag, startPoint x: 459, startPoint y: 346, endPoint x: 397, endPoint y: 314, distance: 68.9
click at [459, 346] on label "18" at bounding box center [456, 346] width 40 height 18
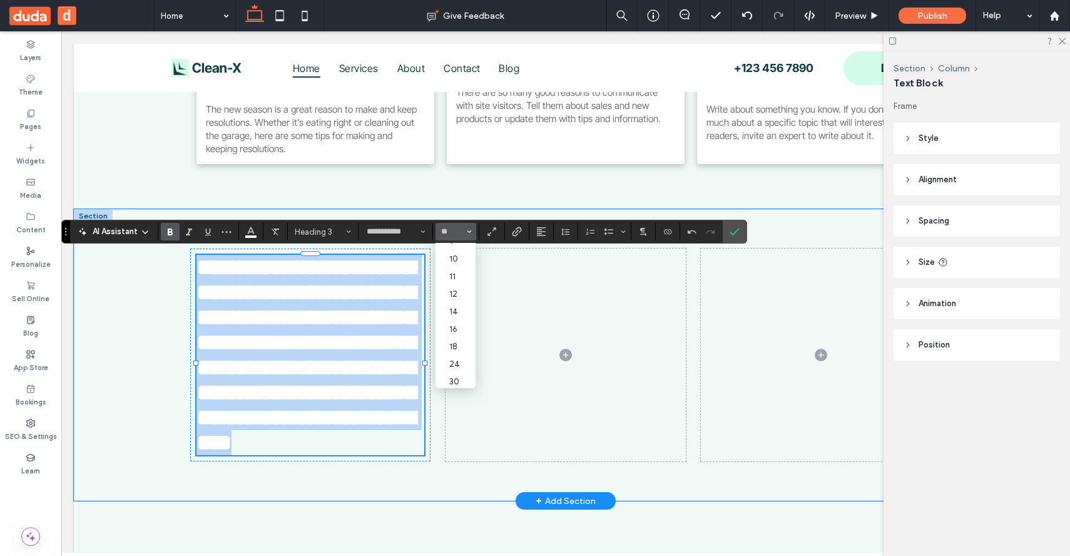
type input "**"
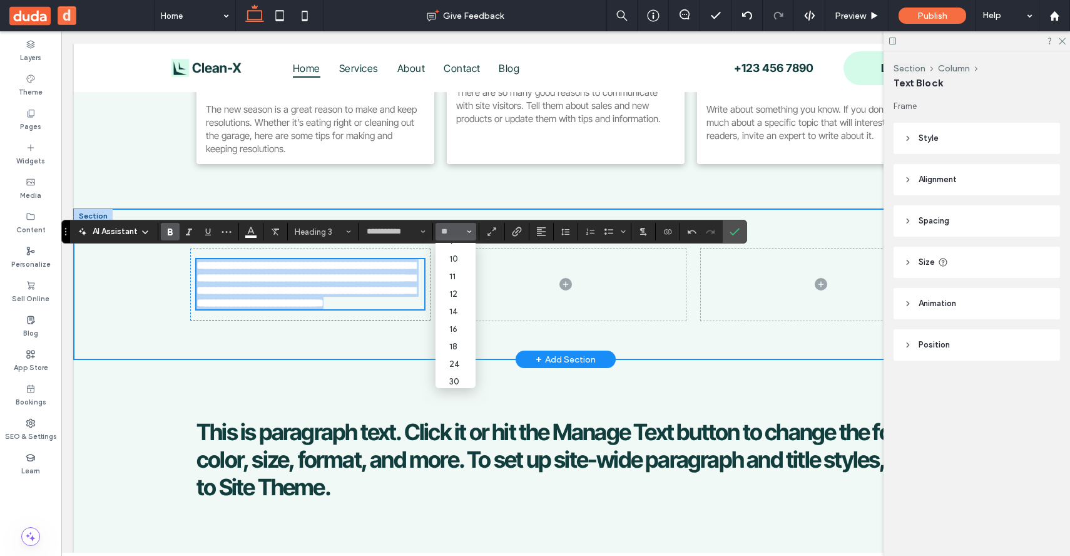
scroll to position [631, 0]
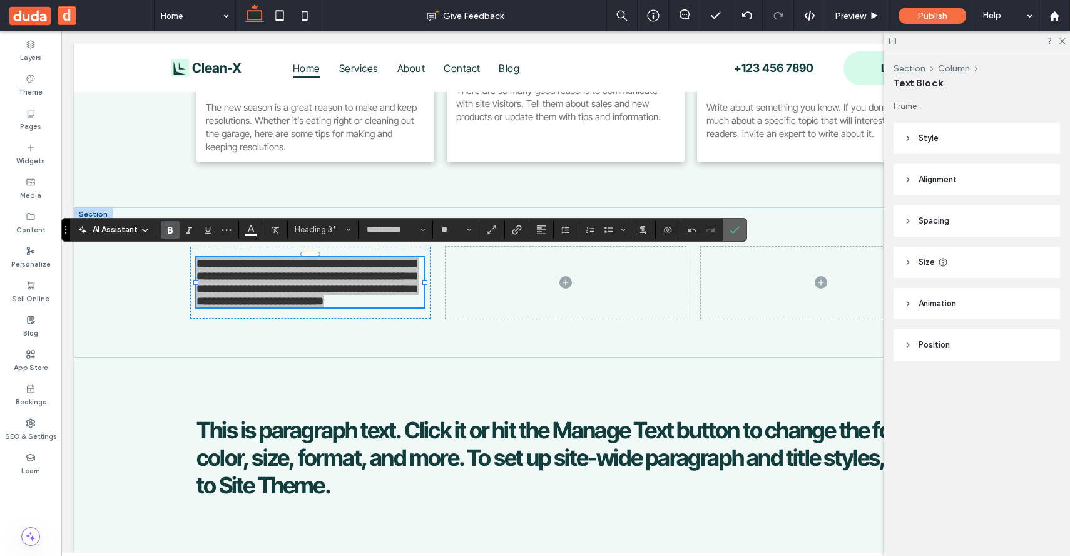
click at [727, 232] on label "Confirm" at bounding box center [734, 229] width 19 height 23
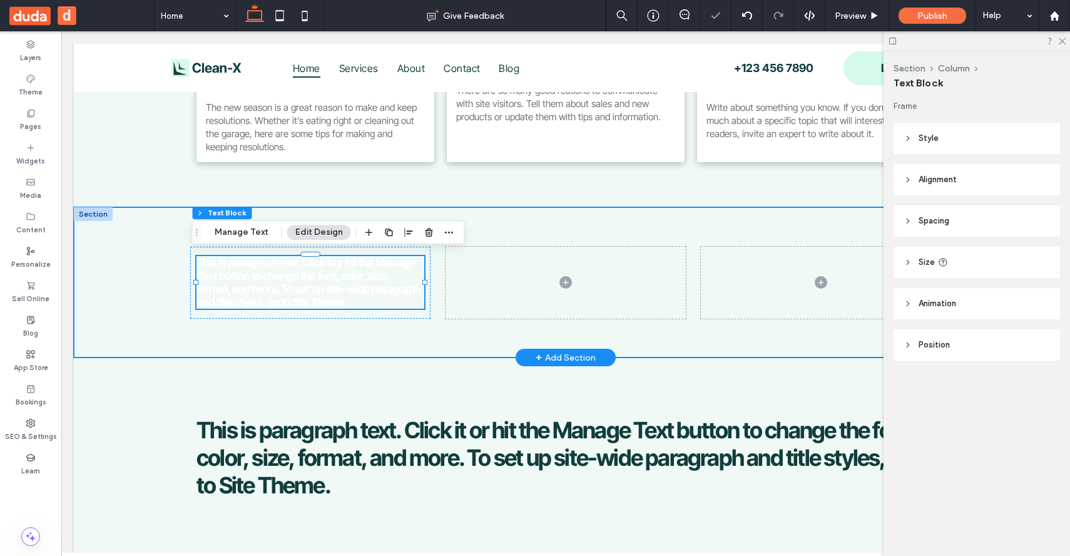
click at [361, 282] on span "This is paragraph text. Click it or hit the Manage Text button to change the fo…" at bounding box center [309, 282] width 225 height 53
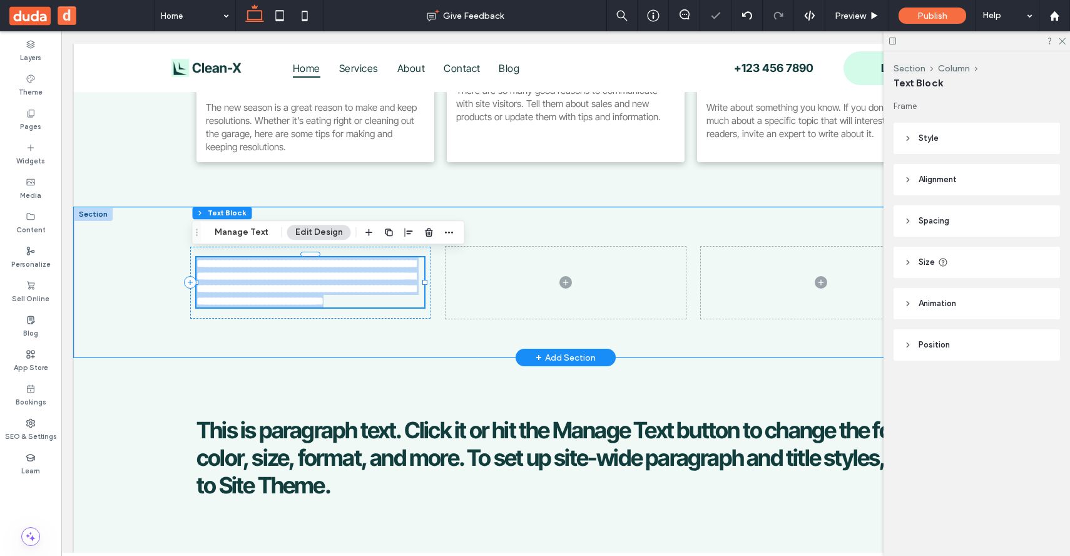
click at [361, 282] on span "**********" at bounding box center [306, 282] width 219 height 49
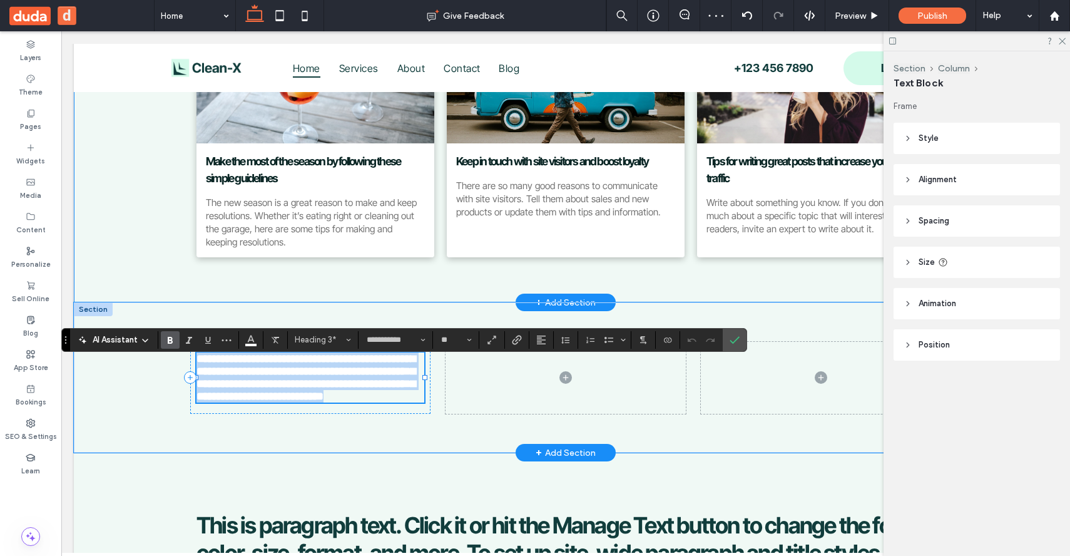
scroll to position [517, 0]
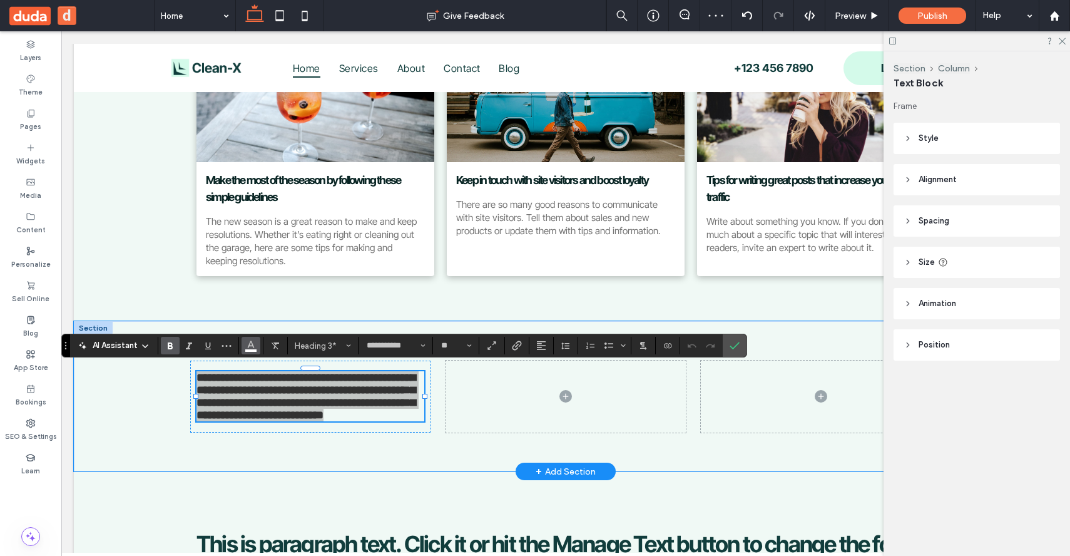
click at [254, 347] on use "Color" at bounding box center [251, 344] width 7 height 7
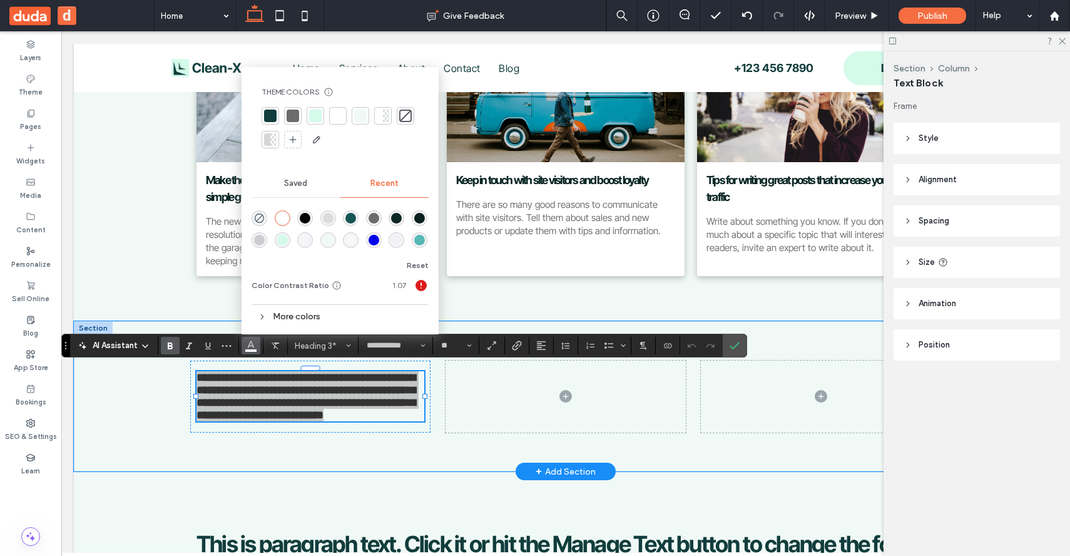
click at [419, 218] on div "rgba(9, 32, 31, 1)" at bounding box center [419, 218] width 11 height 11
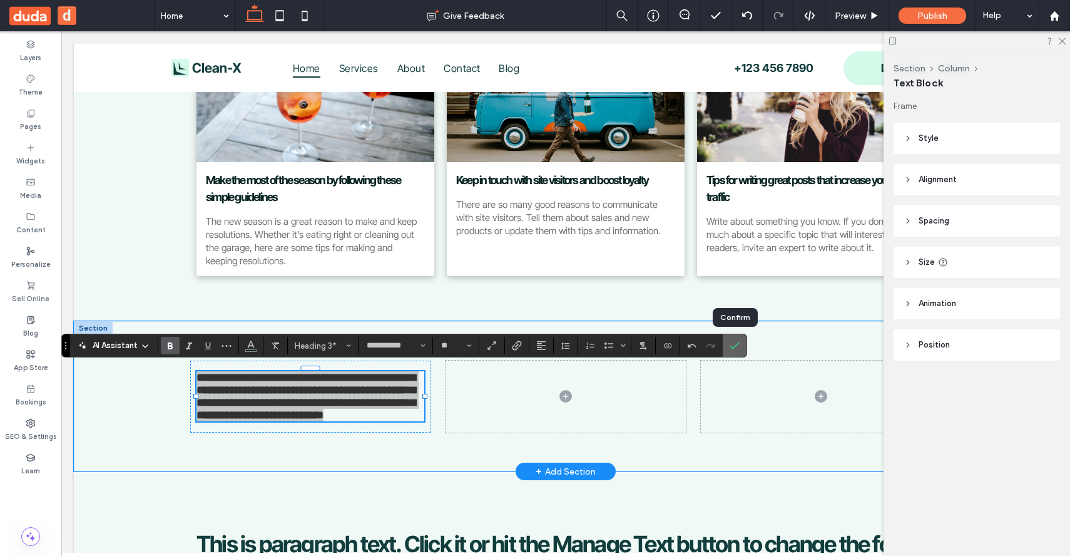
click at [737, 346] on icon "Confirm" at bounding box center [735, 346] width 10 height 10
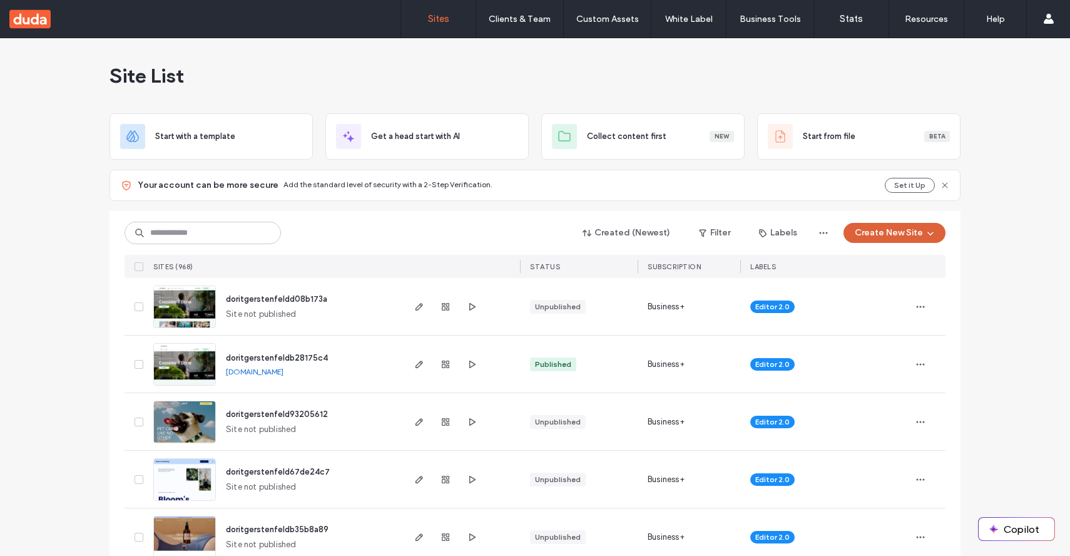
click at [868, 227] on button "Create New Site" at bounding box center [895, 233] width 102 height 20
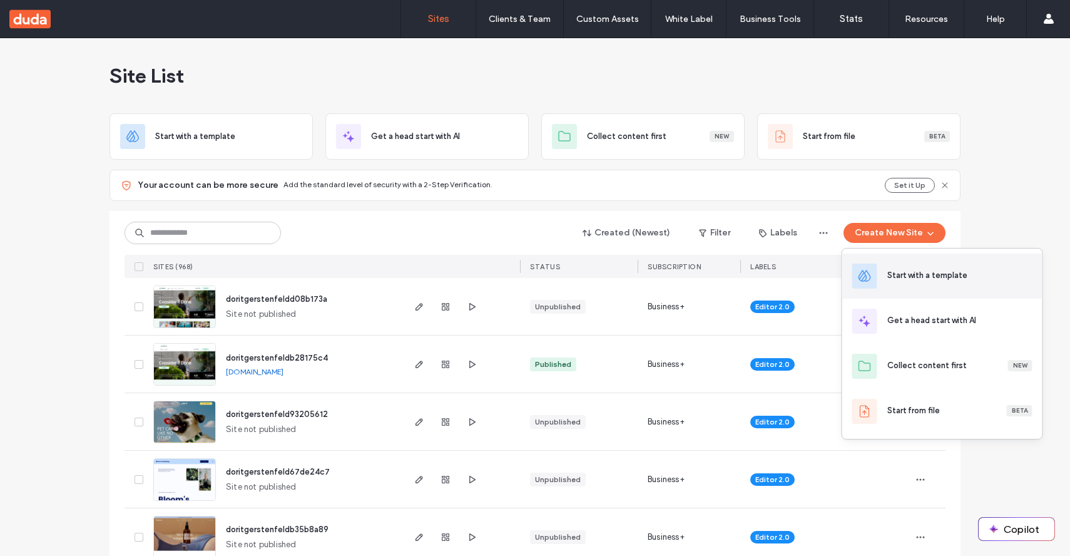
click at [901, 268] on div "Start with a template" at bounding box center [942, 276] width 200 height 45
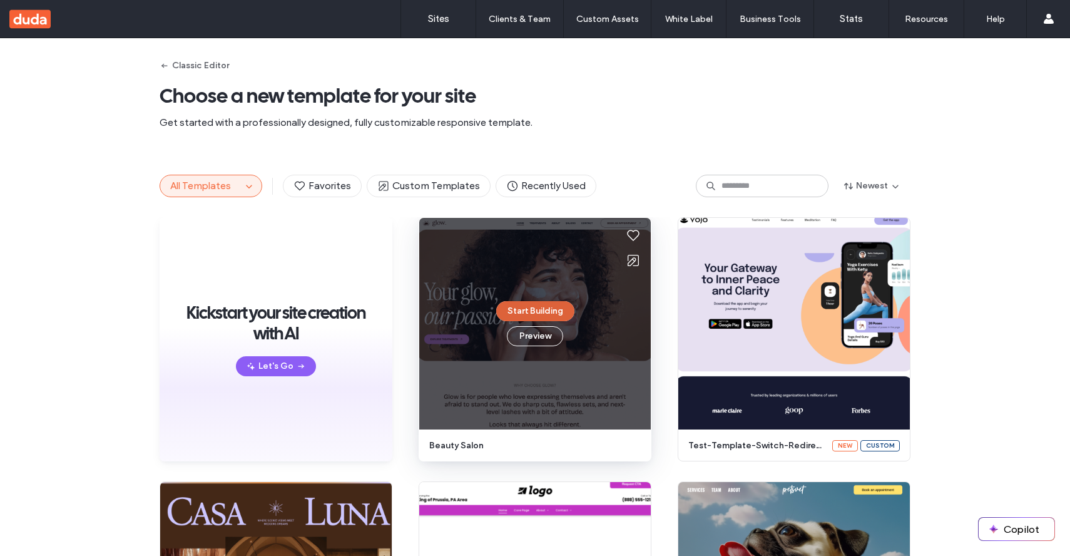
click at [524, 310] on button "Start Building" at bounding box center [535, 311] width 78 height 20
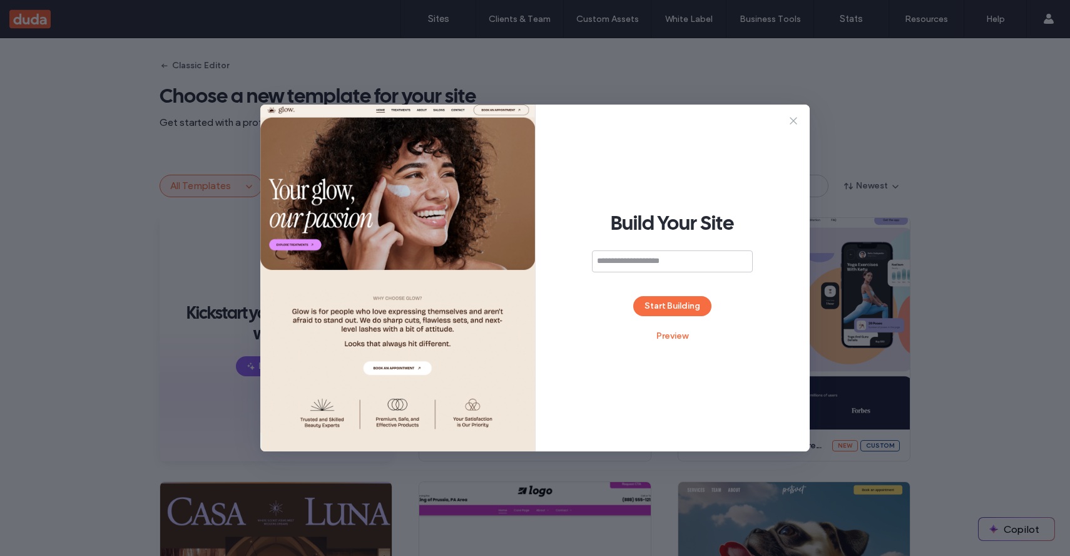
click at [797, 116] on icon at bounding box center [793, 121] width 13 height 13
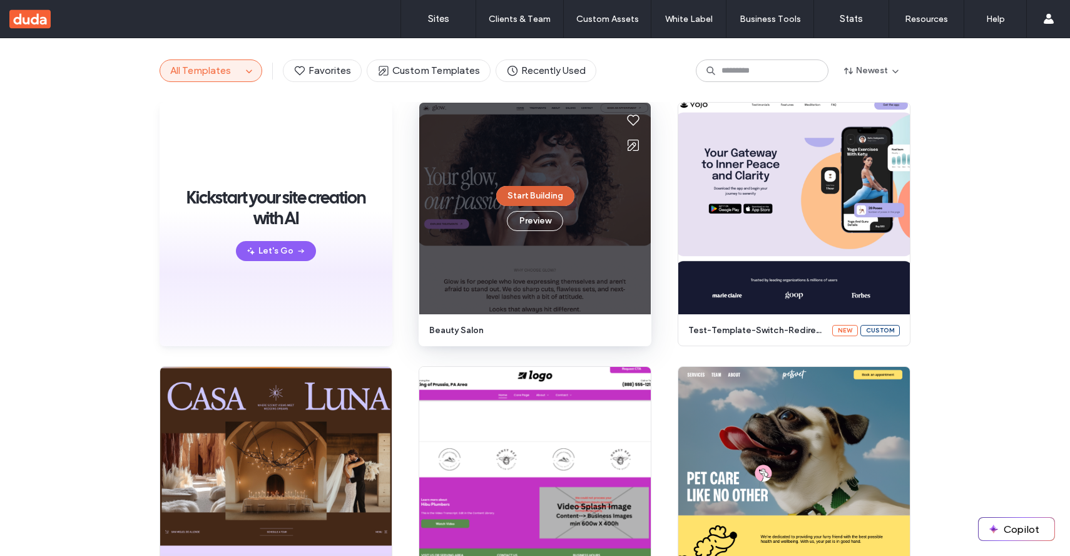
scroll to position [59, 0]
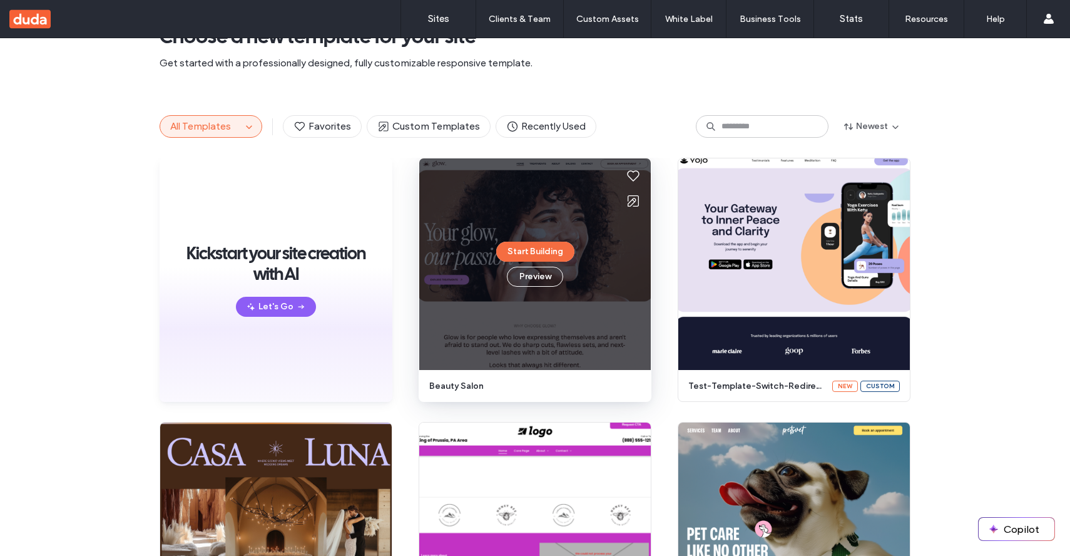
click at [552, 233] on div "Start Building Preview" at bounding box center [535, 264] width 232 height 212
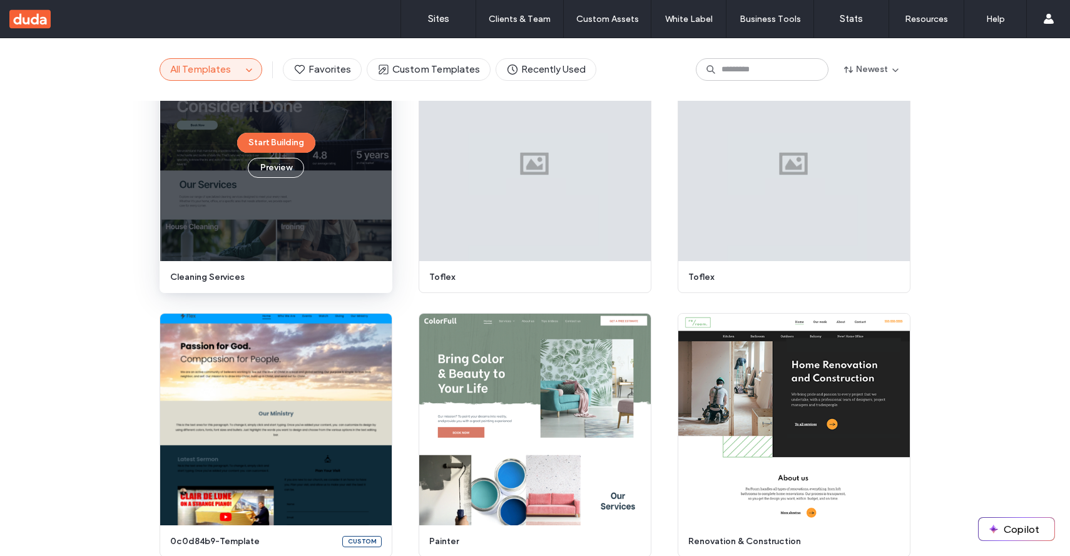
scroll to position [1513, 0]
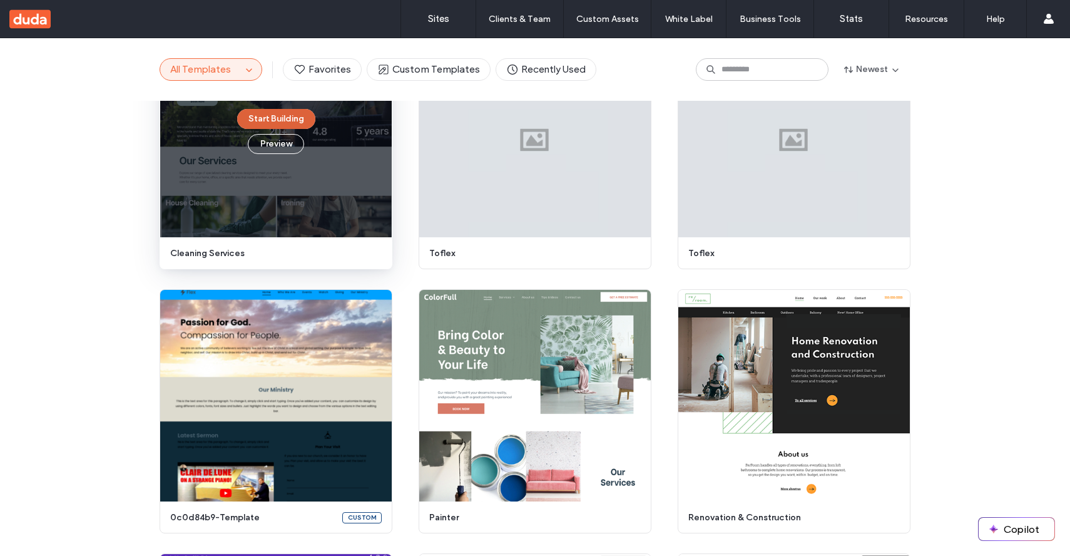
click at [283, 118] on button "Start Building" at bounding box center [276, 119] width 78 height 20
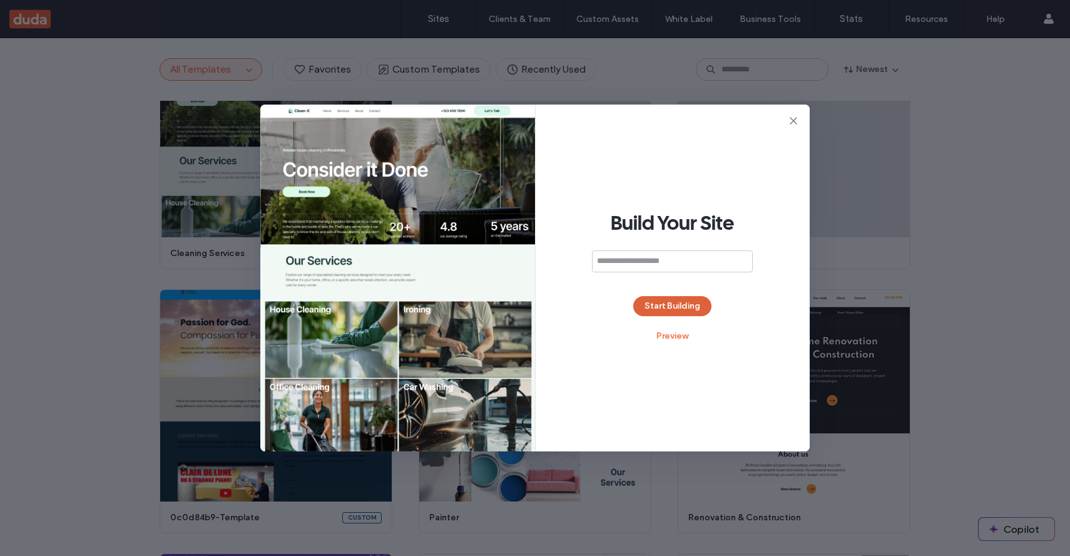
click at [657, 306] on button "Start Building" at bounding box center [672, 306] width 78 height 20
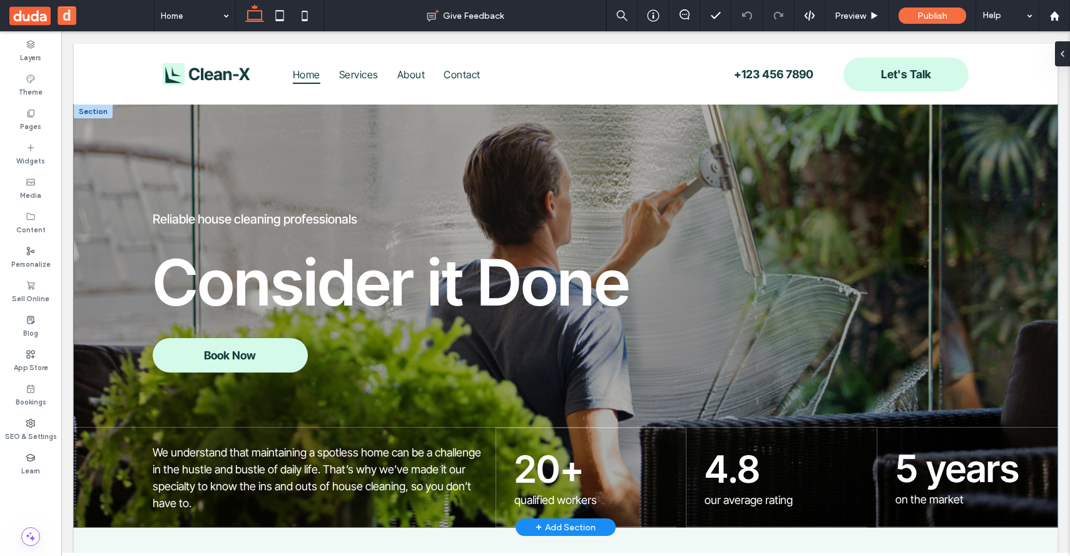
click at [315, 153] on div "Reliable house cleaning professionals Consider it Done Book Now We understand t…" at bounding box center [566, 316] width 984 height 423
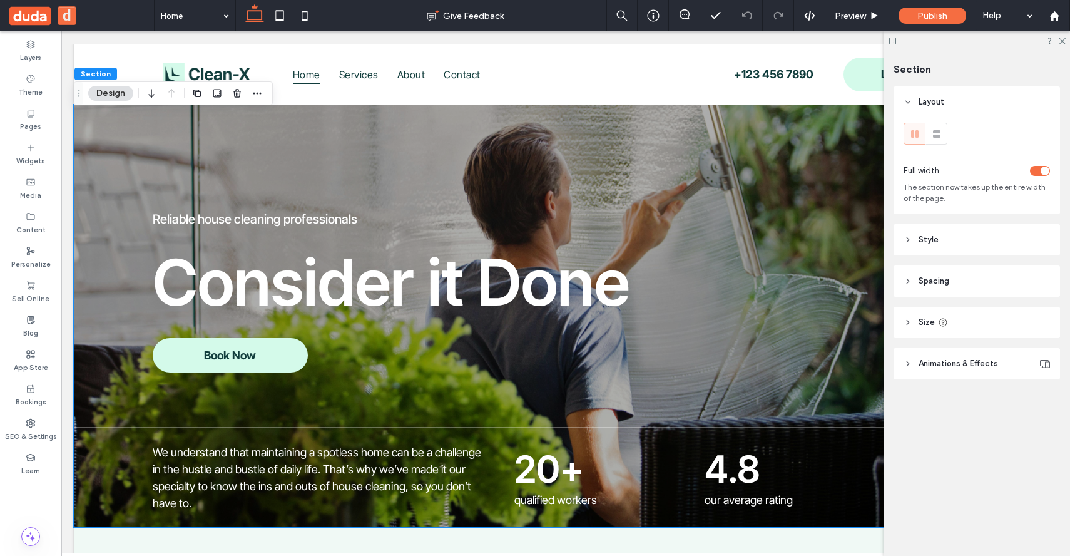
click at [928, 233] on header "Style" at bounding box center [977, 239] width 166 height 31
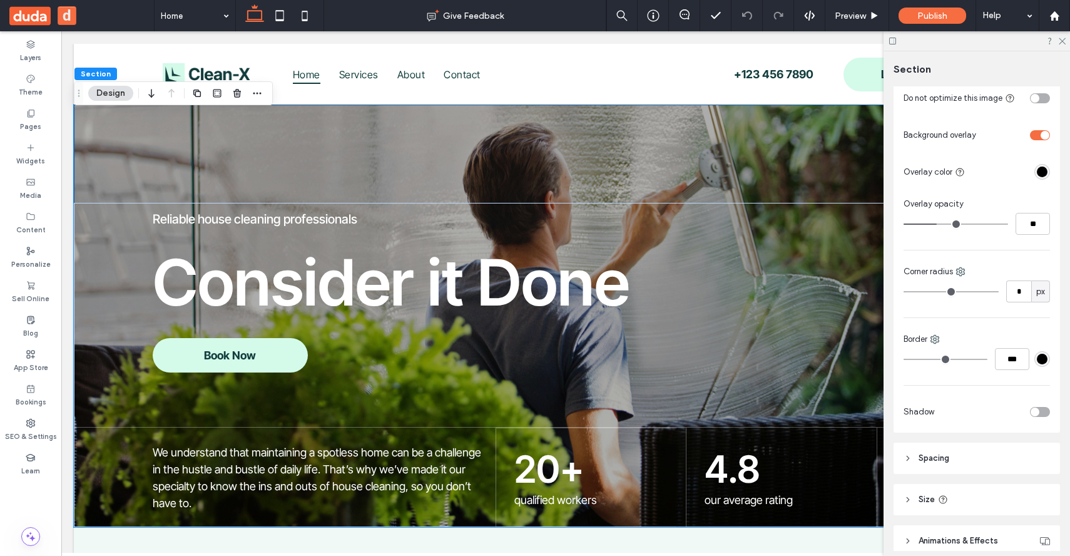
scroll to position [633, 0]
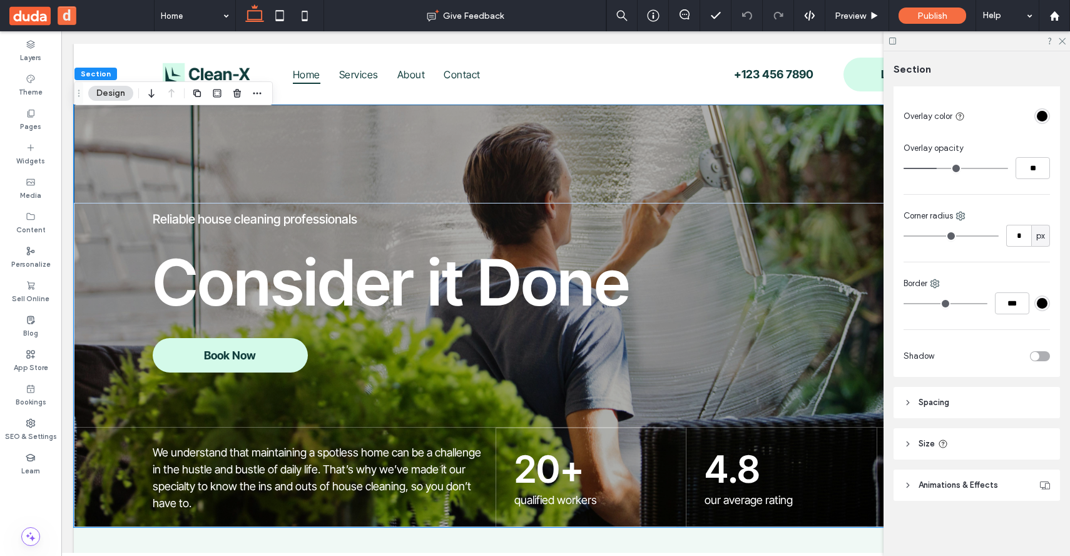
click at [1031, 352] on div "toggle" at bounding box center [1035, 356] width 9 height 9
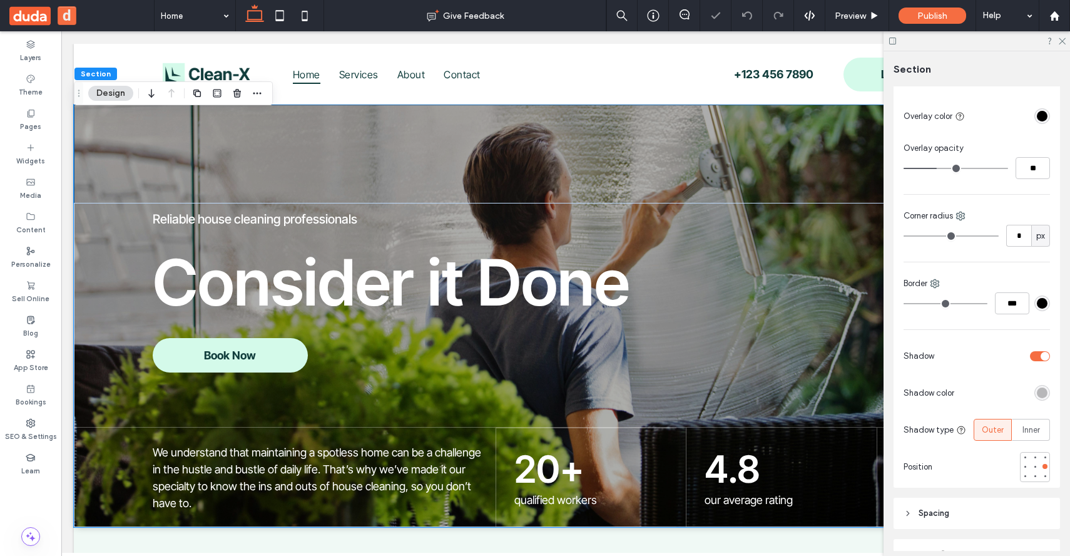
click at [1030, 351] on div "toggle" at bounding box center [1040, 356] width 20 height 10
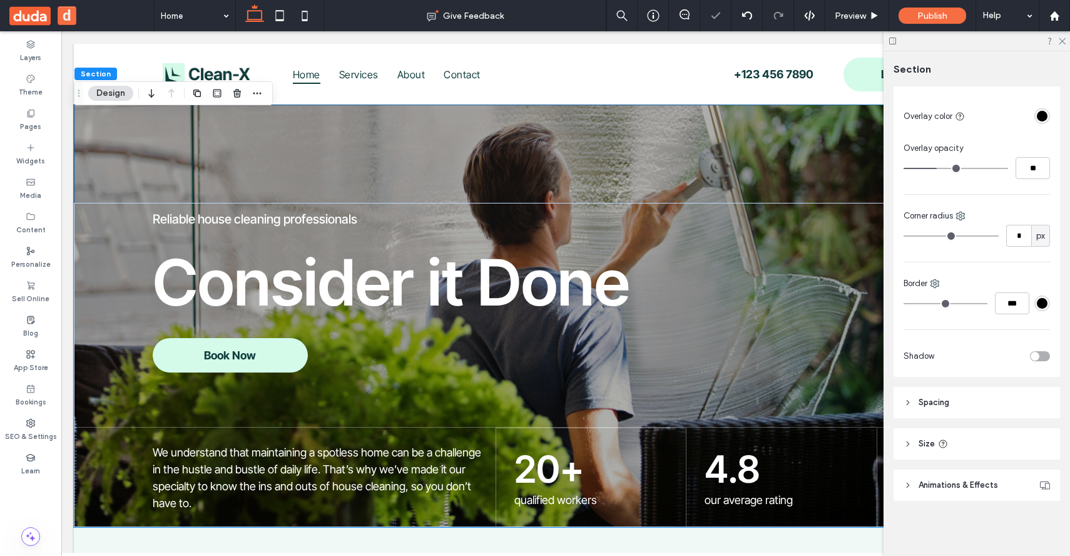
click at [1030, 351] on div "toggle" at bounding box center [1040, 356] width 20 height 10
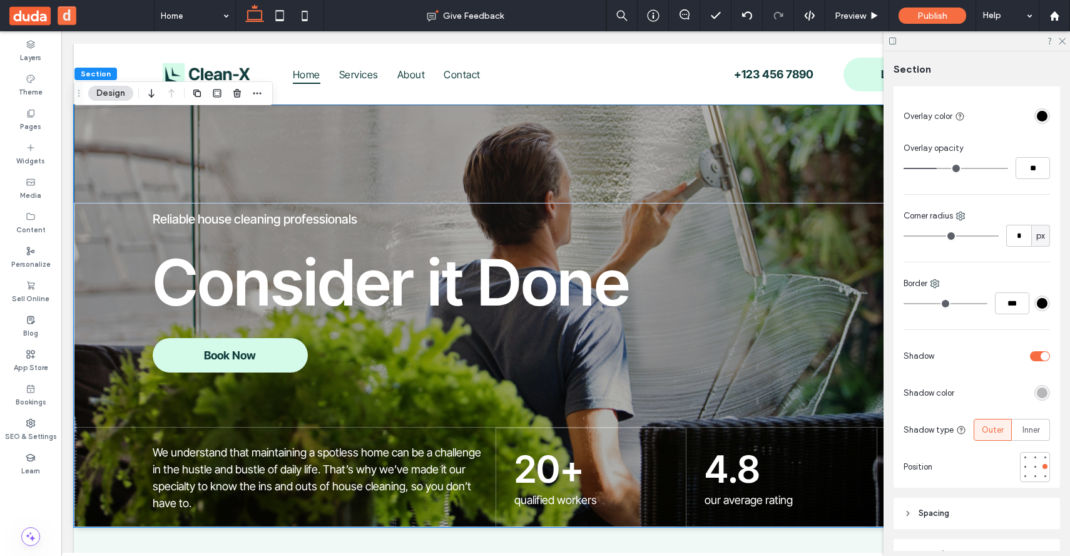
click at [1030, 351] on div "toggle" at bounding box center [1040, 356] width 20 height 10
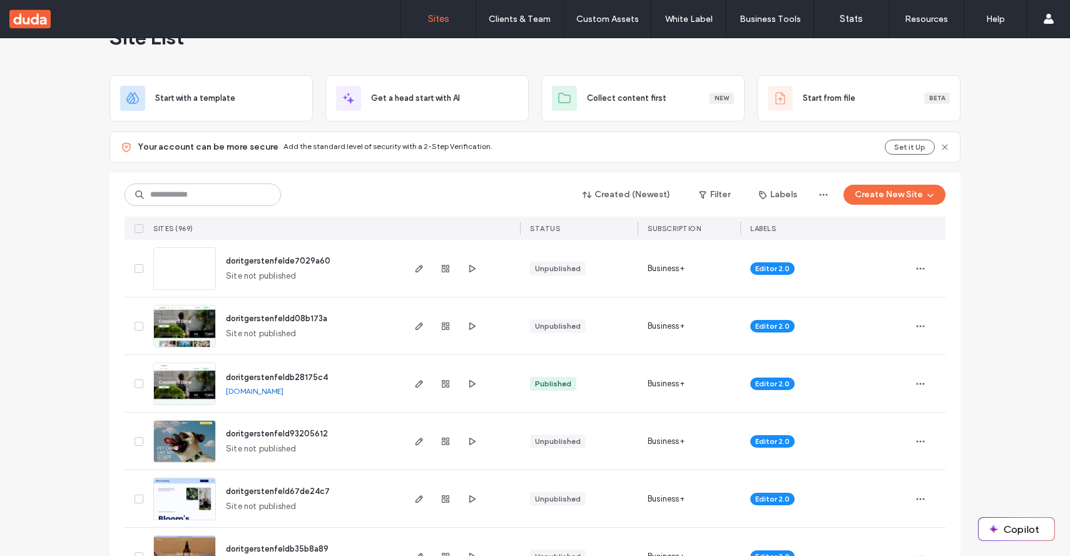
scroll to position [53, 0]
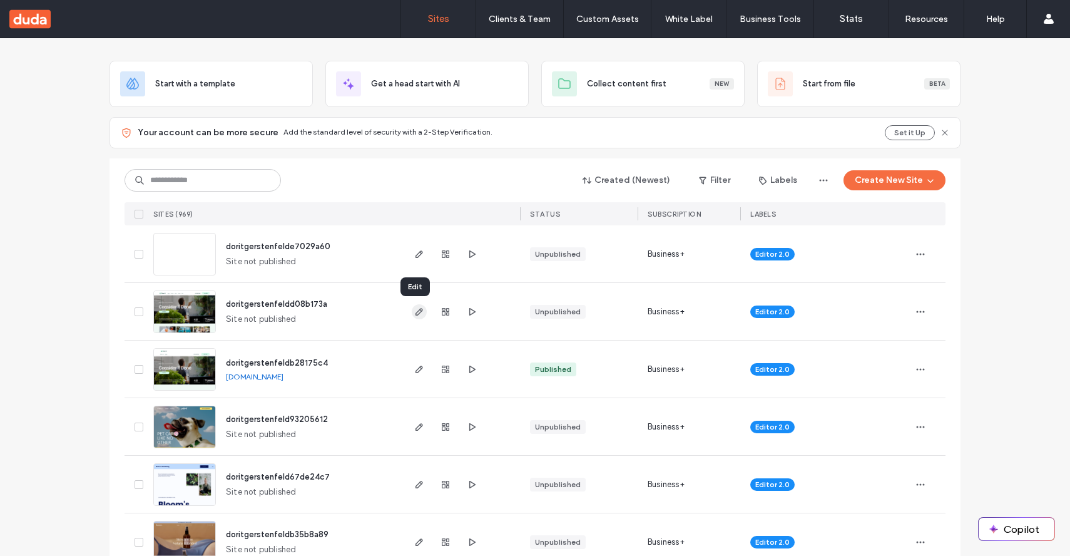
click at [414, 307] on icon "button" at bounding box center [419, 312] width 10 height 10
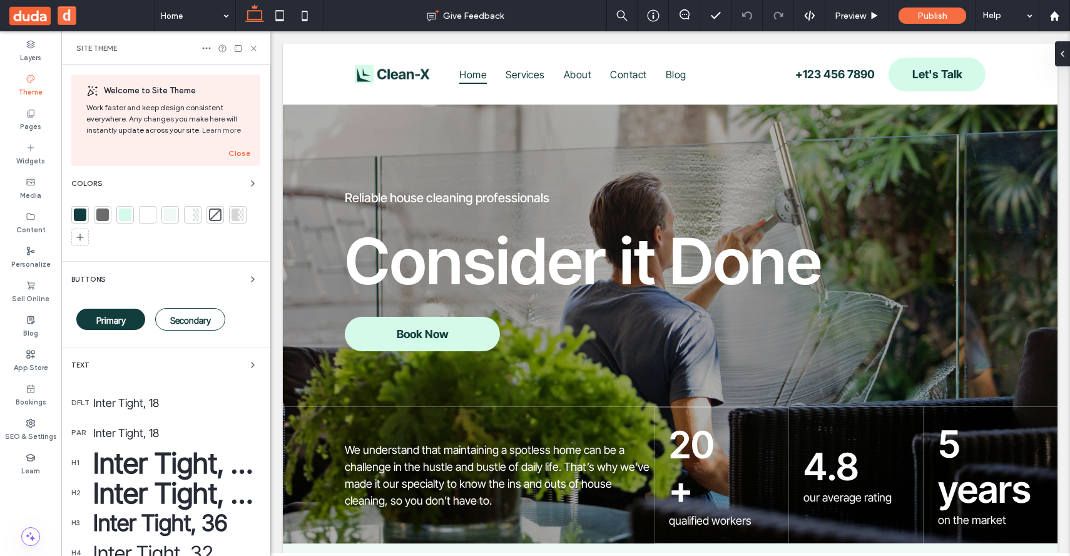
scroll to position [190, 0]
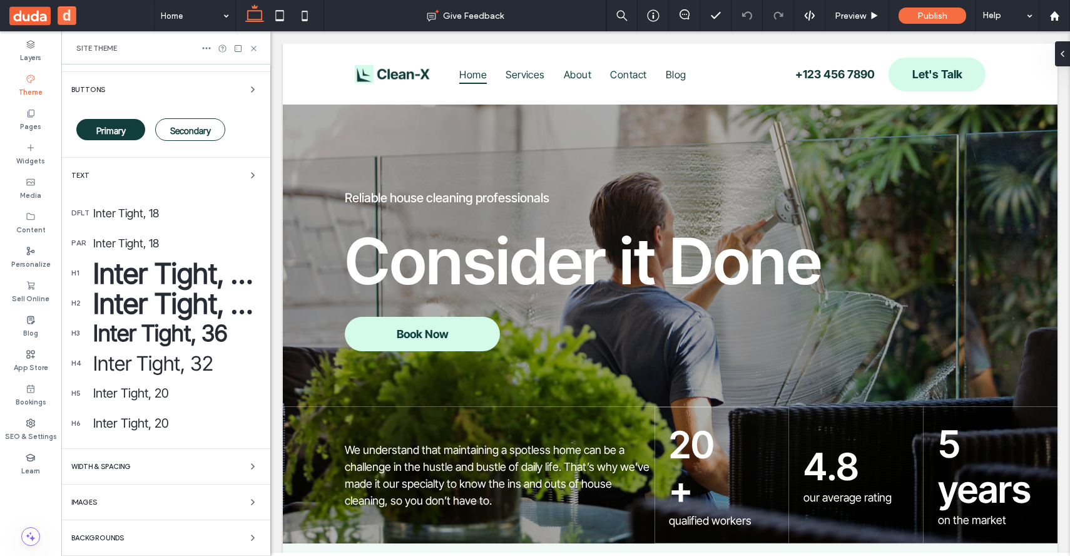
click at [154, 535] on div "Backgrounds" at bounding box center [165, 537] width 189 height 15
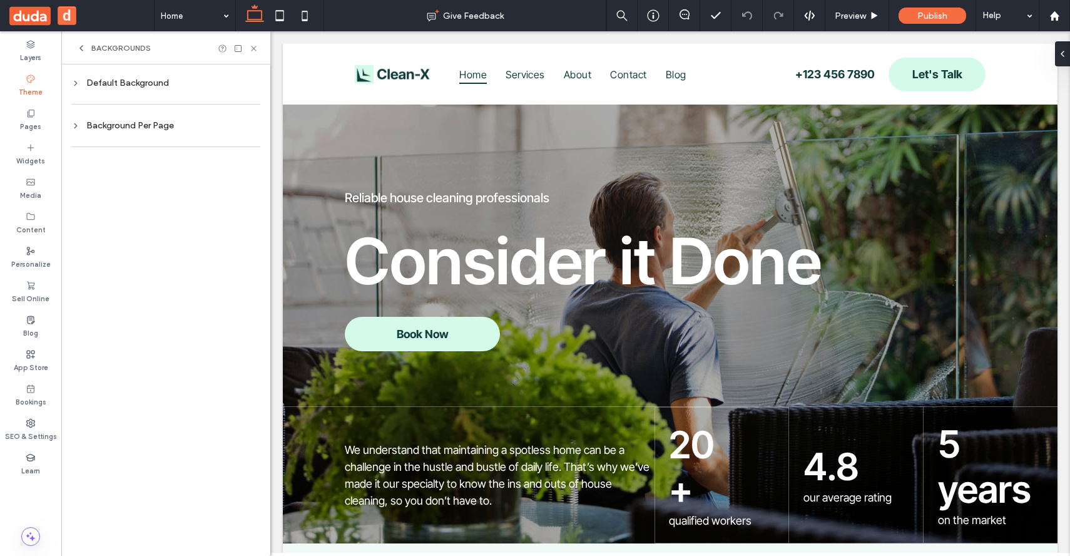
scroll to position [0, 0]
click at [83, 120] on div "Background Per Page" at bounding box center [165, 125] width 189 height 11
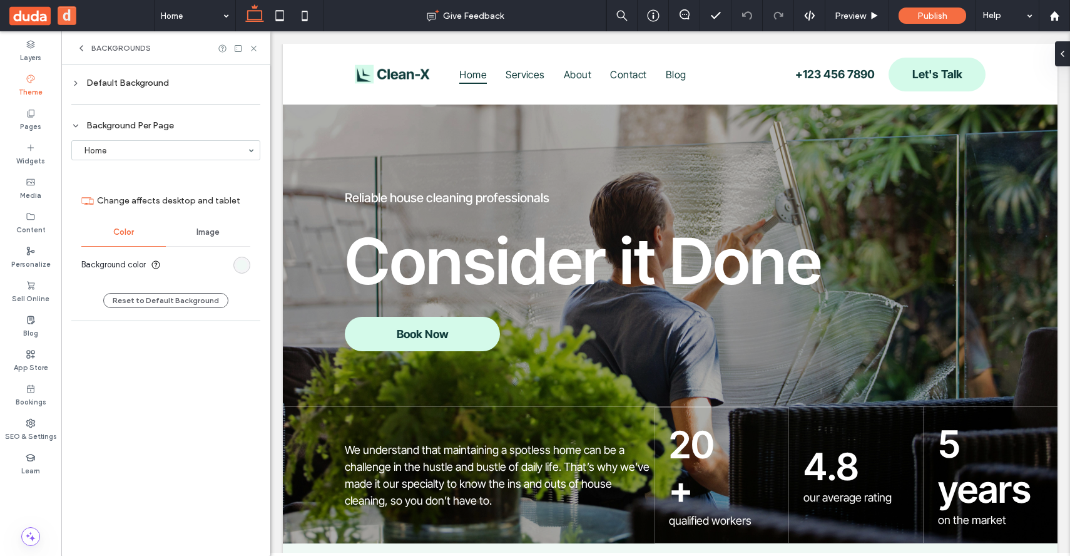
click at [91, 85] on div "Default Background" at bounding box center [165, 83] width 189 height 11
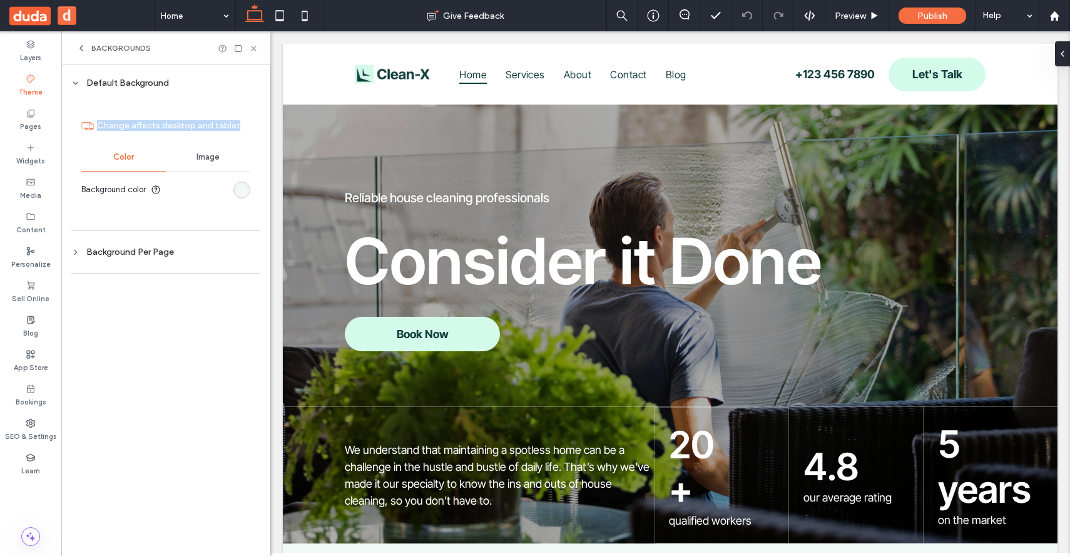
drag, startPoint x: 100, startPoint y: 127, endPoint x: 260, endPoint y: 126, distance: 160.9
click at [260, 126] on div "Default Background Change affects desktop and tablet Color Image Background col…" at bounding box center [165, 309] width 209 height 491
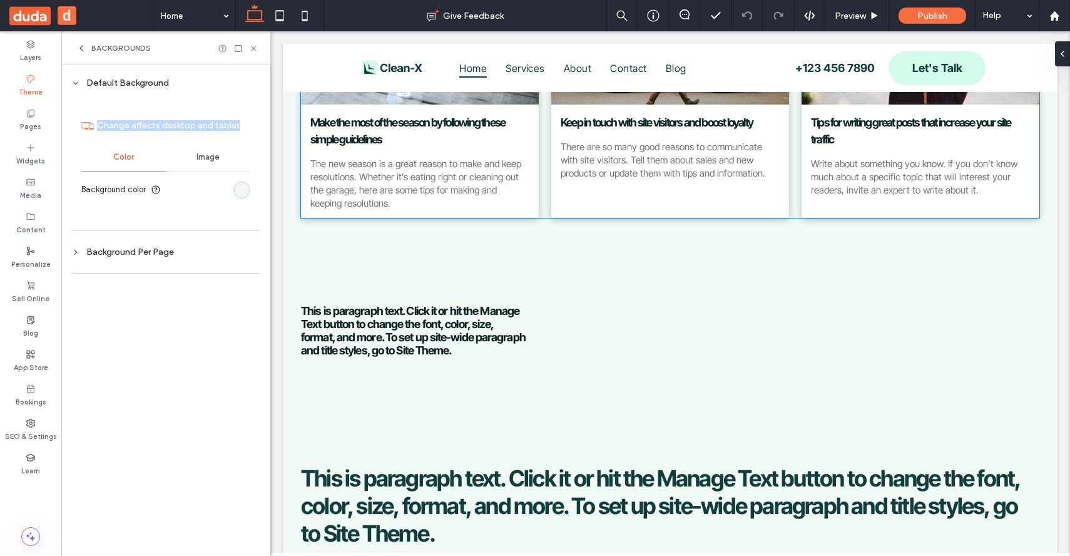
scroll to position [824, 0]
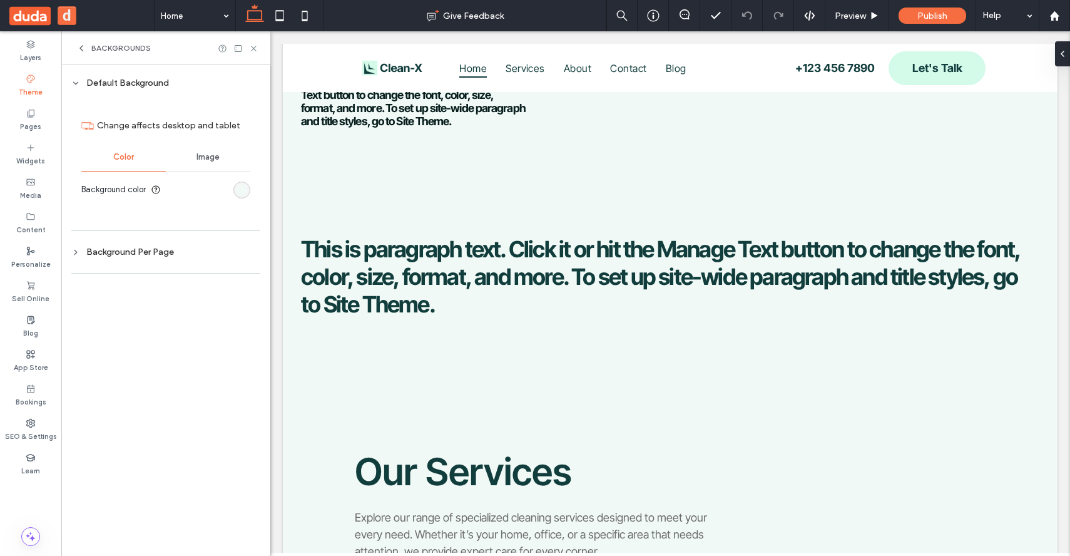
click at [241, 188] on div "rgb(240, 249, 245)" at bounding box center [242, 190] width 11 height 11
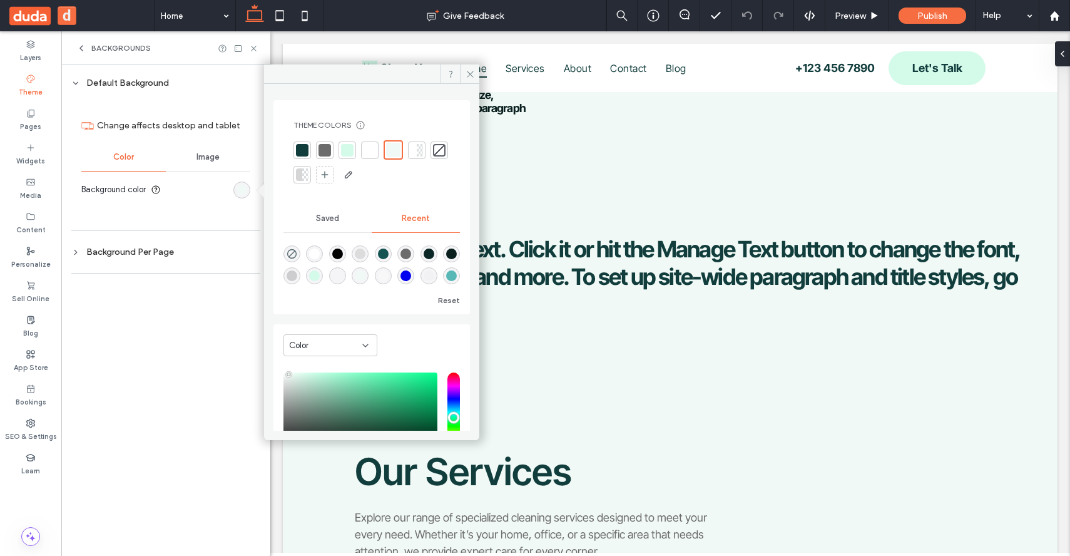
click at [411, 270] on div "rgba(0, 0, 238, 1)" at bounding box center [406, 275] width 11 height 11
type input "*******"
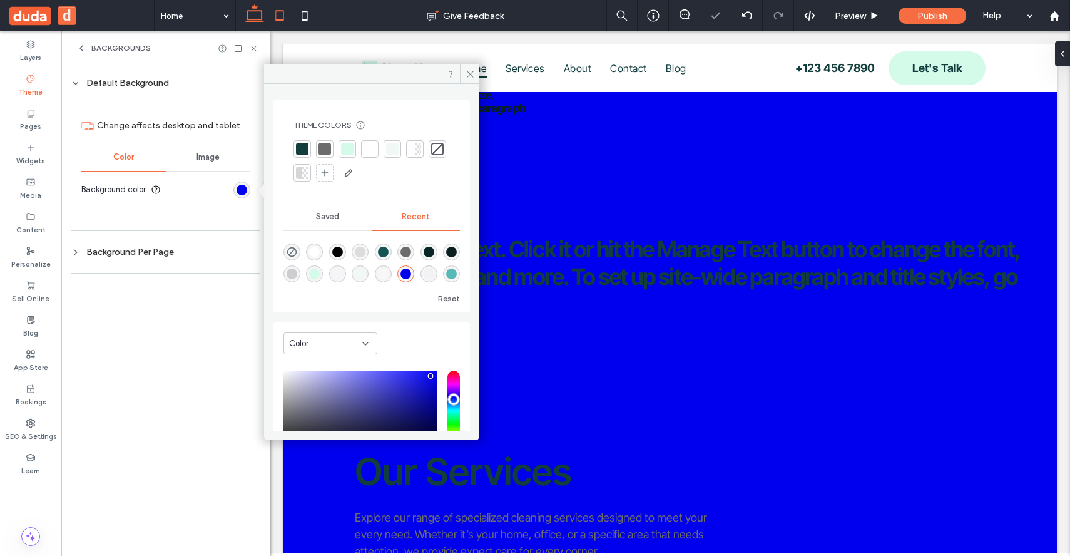
click at [274, 9] on icon at bounding box center [279, 15] width 25 height 25
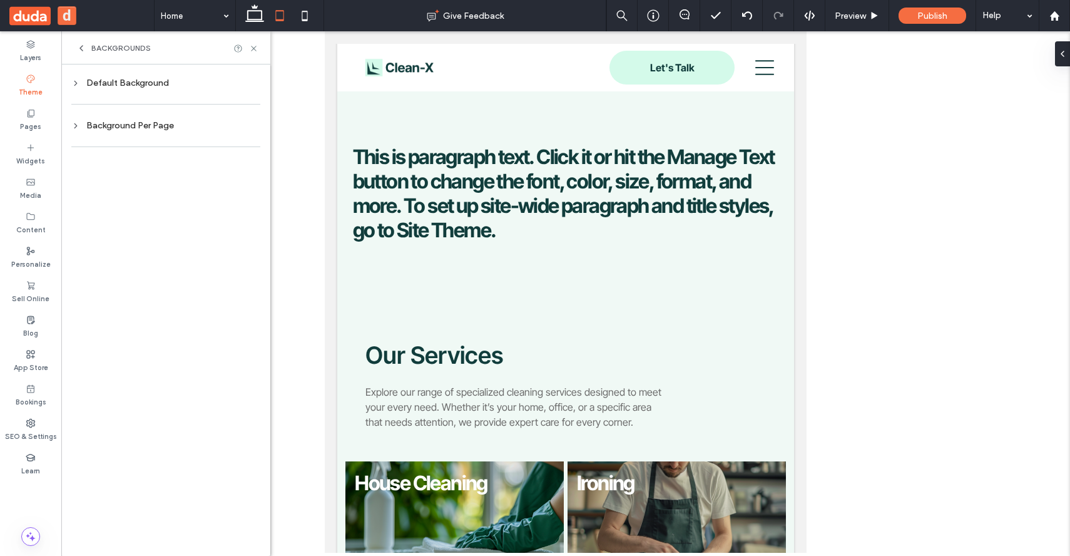
click at [152, 85] on div "Default Background" at bounding box center [165, 83] width 189 height 11
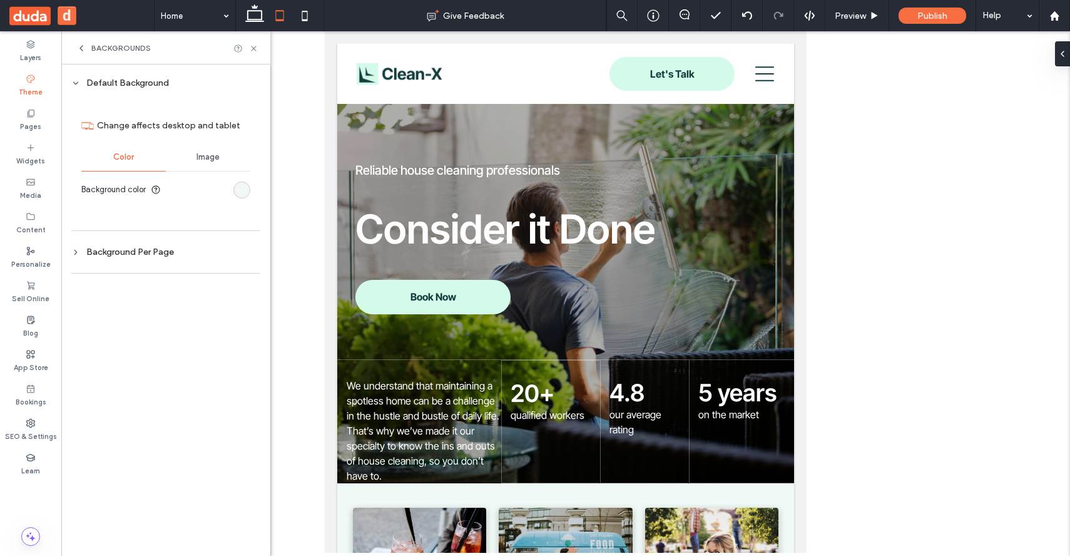
click at [241, 197] on div "rgb(240, 249, 245)" at bounding box center [241, 190] width 17 height 17
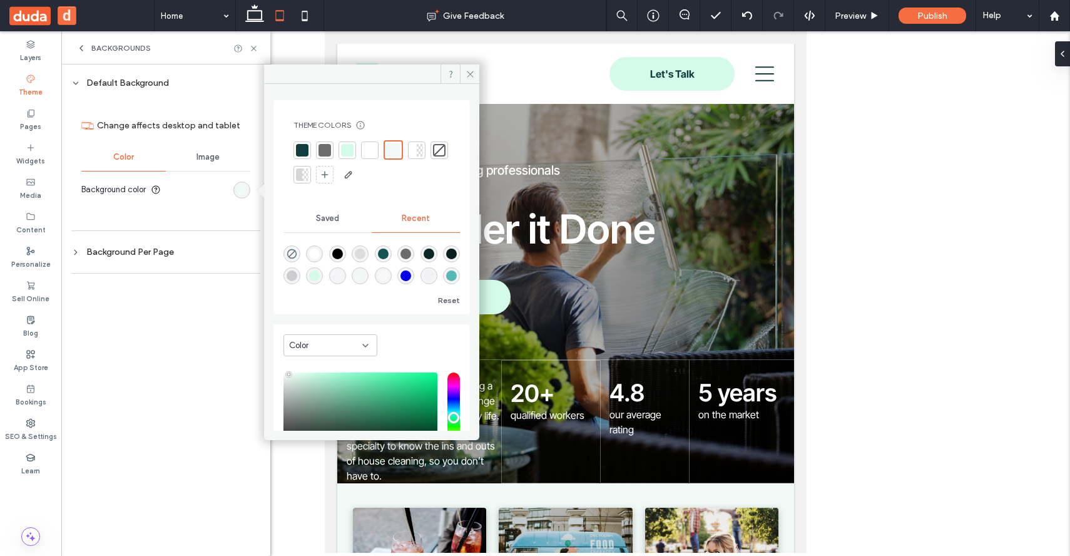
click at [411, 275] on div "rgba(0, 0, 238, 1)" at bounding box center [406, 275] width 11 height 11
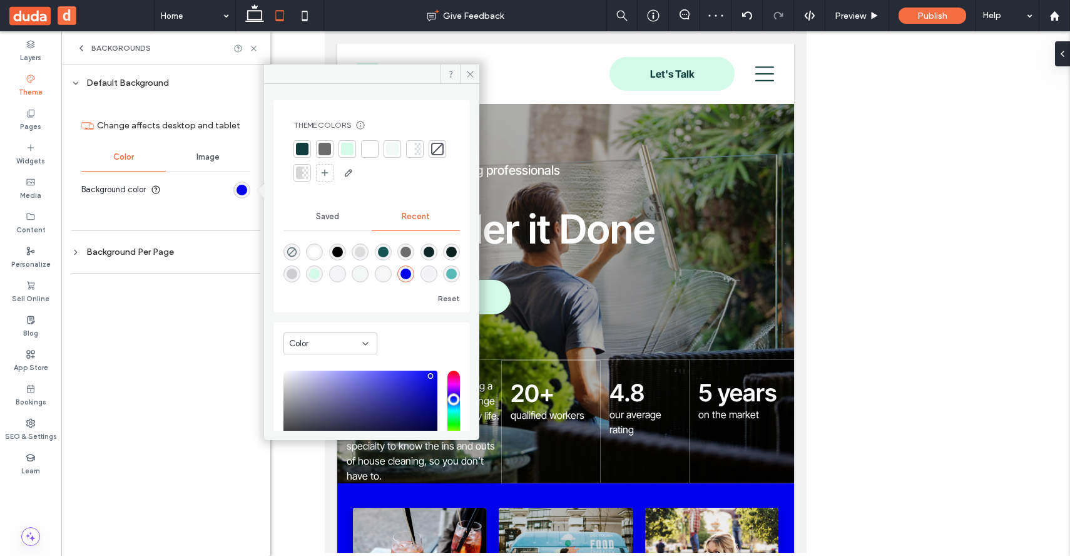
drag, startPoint x: 339, startPoint y: 271, endPoint x: 373, endPoint y: 246, distance: 42.6
click at [320, 271] on div "rgba(212, 250, 234, 1)" at bounding box center [314, 274] width 11 height 11
type input "*******"
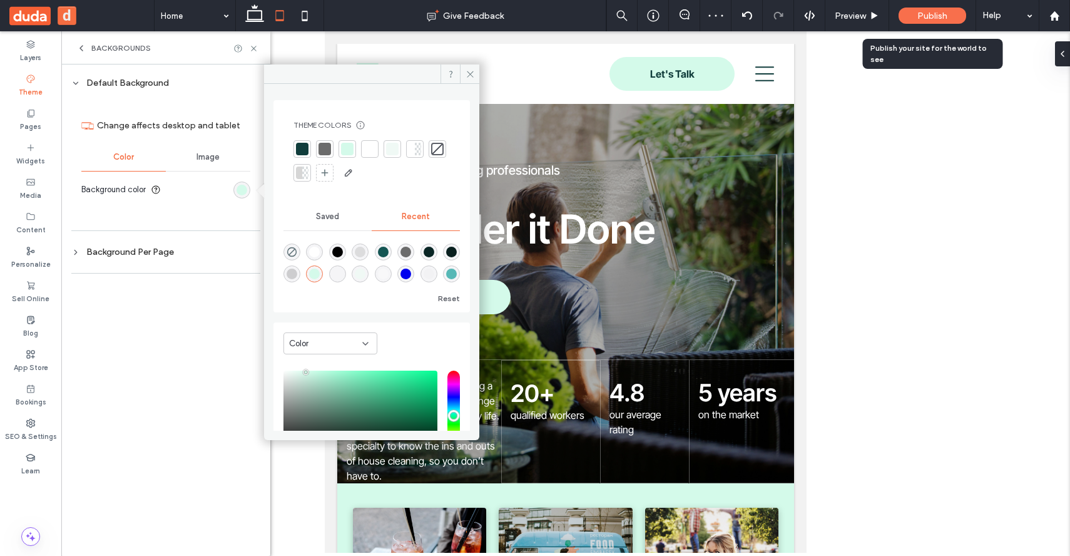
click at [904, 7] on div "Publish" at bounding box center [933, 15] width 68 height 31
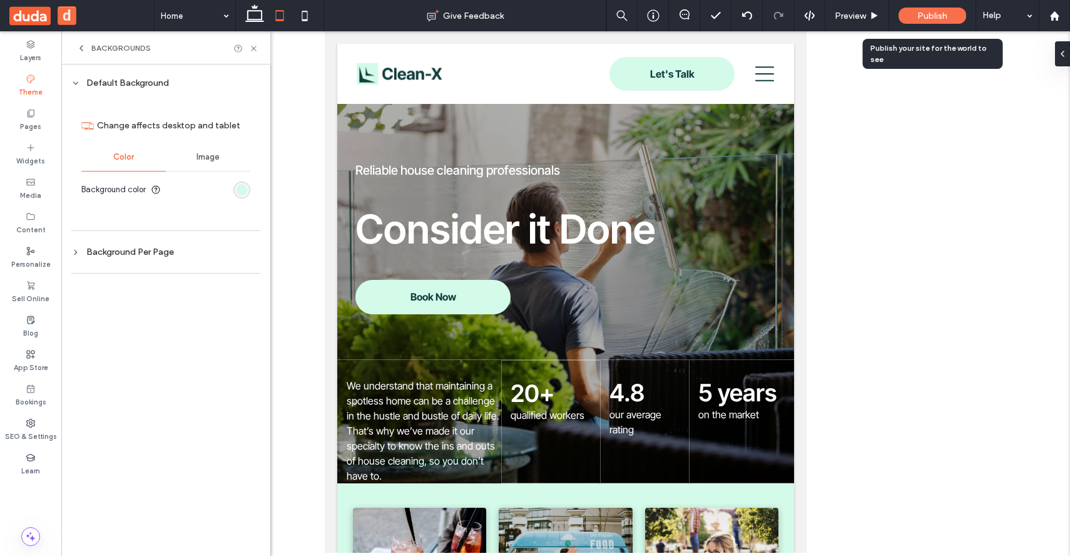
click at [926, 14] on span "Publish" at bounding box center [933, 16] width 30 height 11
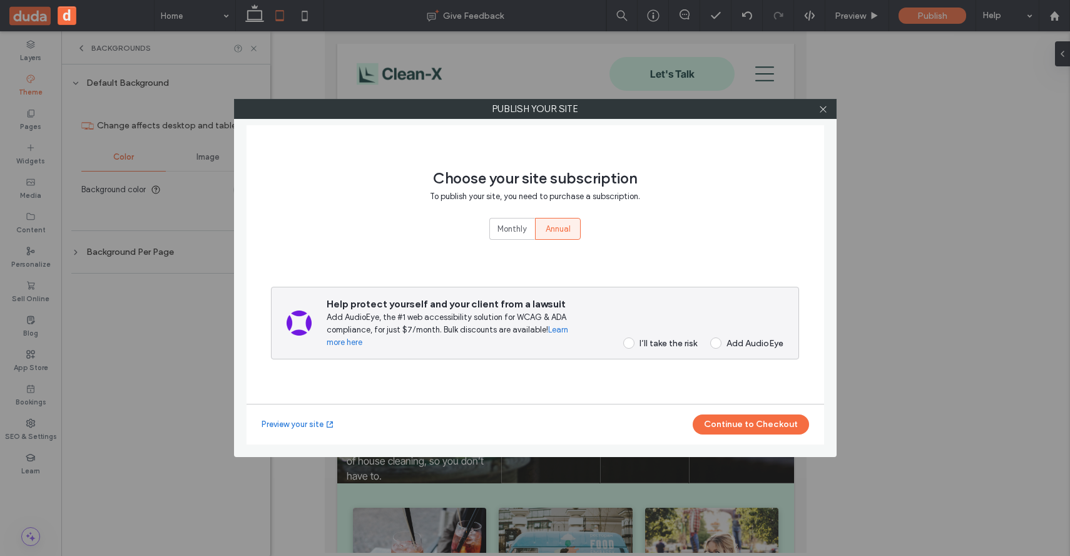
click at [635, 340] on label "I’ll take the risk" at bounding box center [656, 342] width 82 height 11
click at [738, 423] on button "Continue to Checkout" at bounding box center [751, 424] width 116 height 20
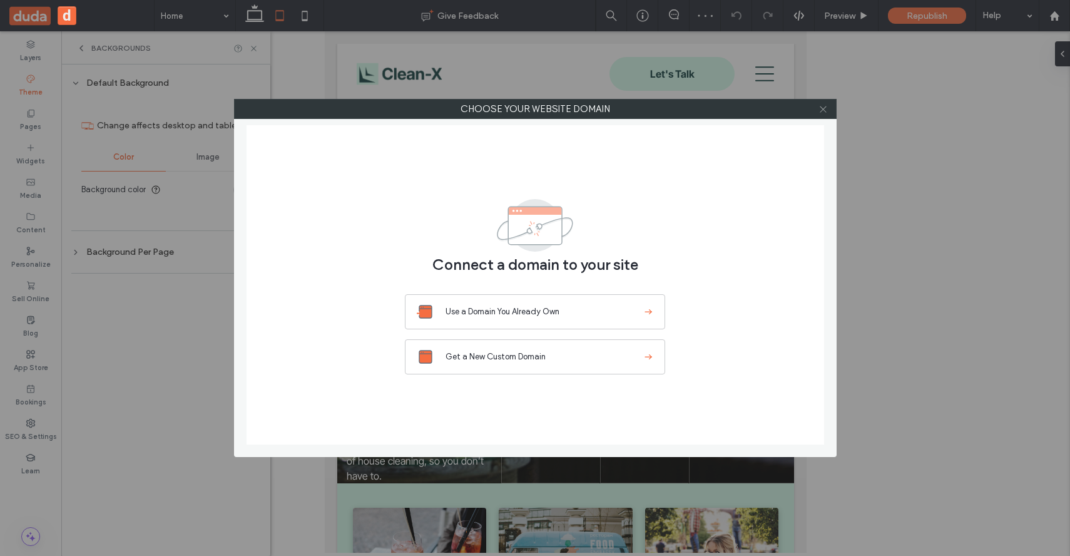
click at [826, 110] on icon at bounding box center [823, 109] width 9 height 9
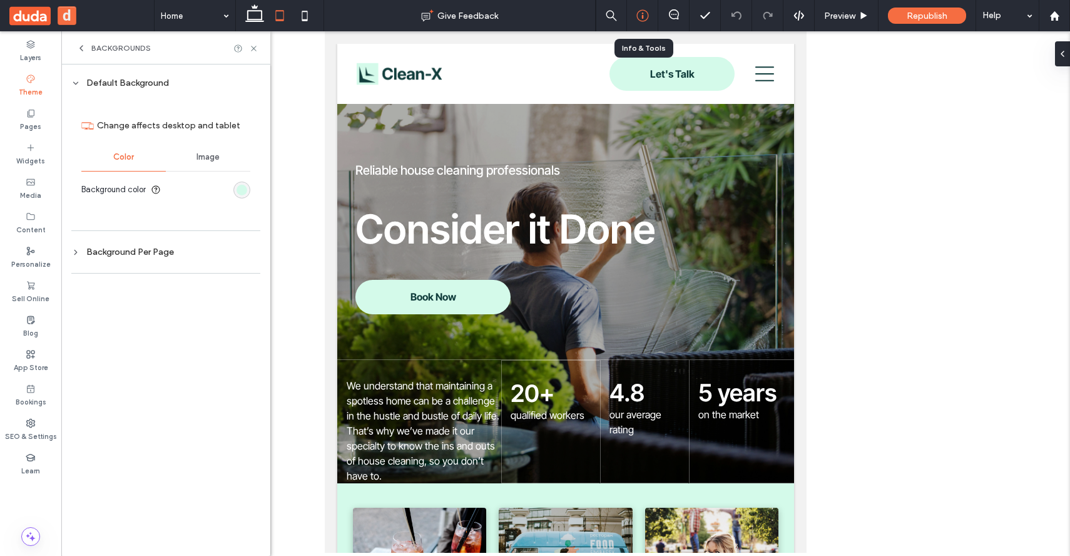
click at [647, 16] on use at bounding box center [643, 16] width 12 height 12
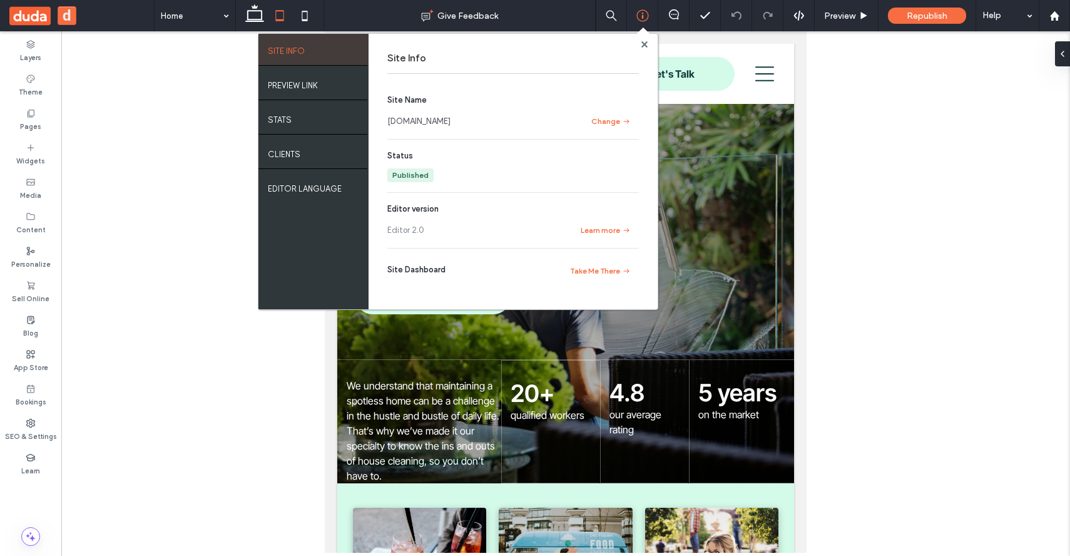
click at [451, 120] on link "[DOMAIN_NAME]" at bounding box center [418, 121] width 63 height 13
